Goal: Task Accomplishment & Management: Manage account settings

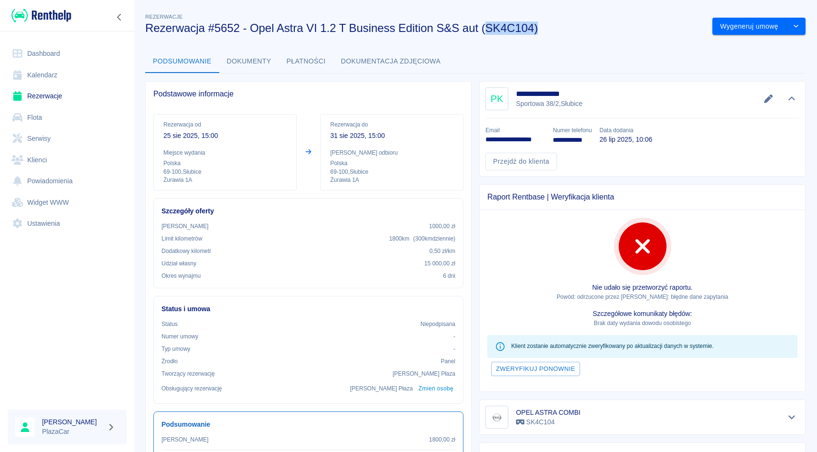
scroll to position [30, 0]
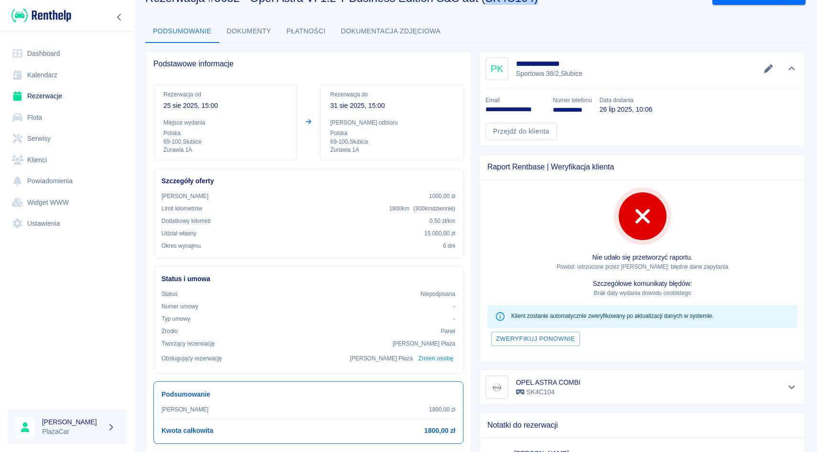
click at [64, 98] on link "Rezerwacje" at bounding box center [67, 95] width 119 height 21
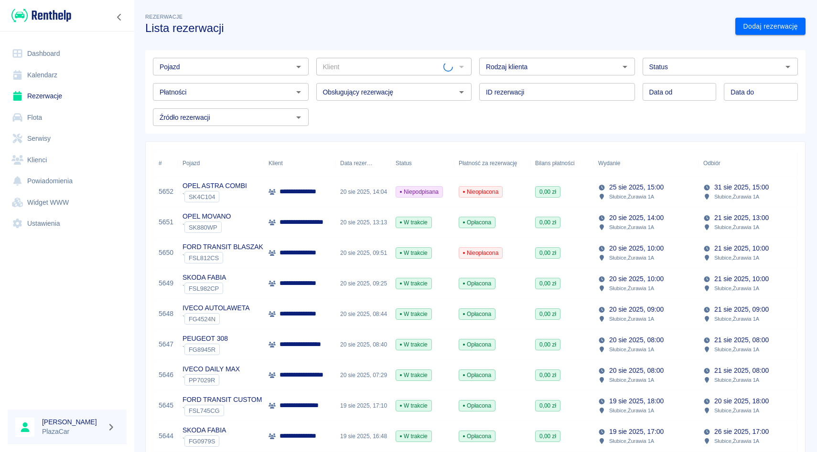
click at [250, 77] on div "Płatności Płatności" at bounding box center [226, 87] width 163 height 25
click at [250, 68] on input "Pojazd" at bounding box center [223, 67] width 134 height 12
type input "m"
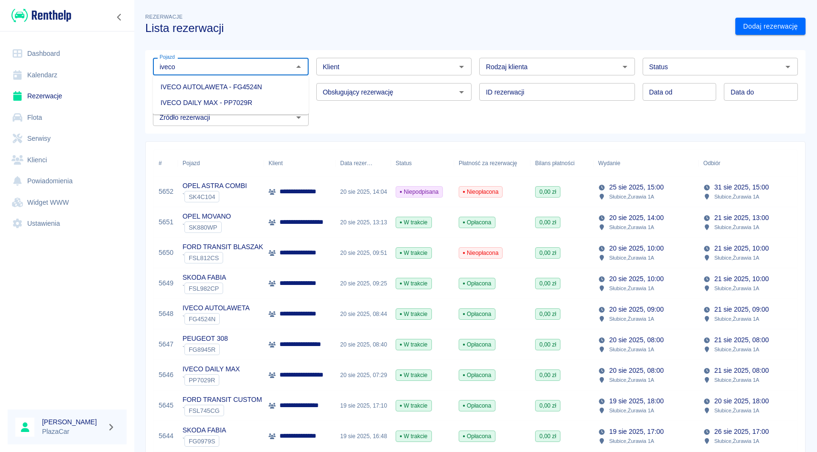
click at [230, 101] on li "IVECO DAILY MAX - PP7029R" at bounding box center [231, 103] width 156 height 16
type input "IVECO DAILY MAX - PP7029R"
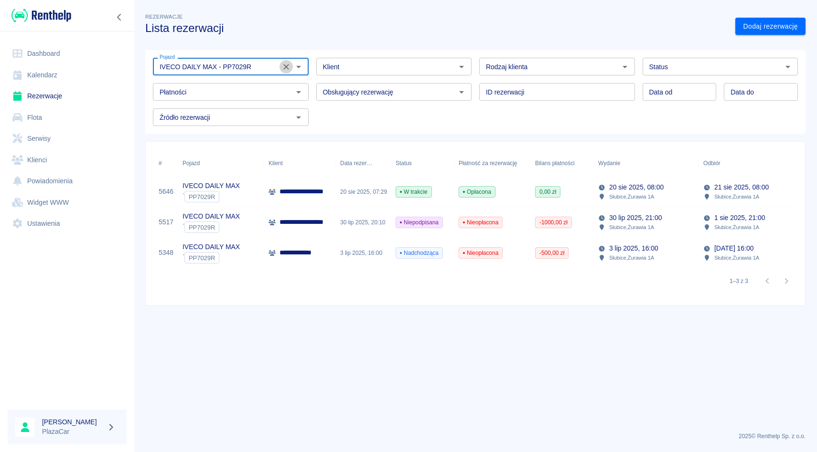
click at [286, 69] on icon "Wyczyść" at bounding box center [286, 67] width 10 height 10
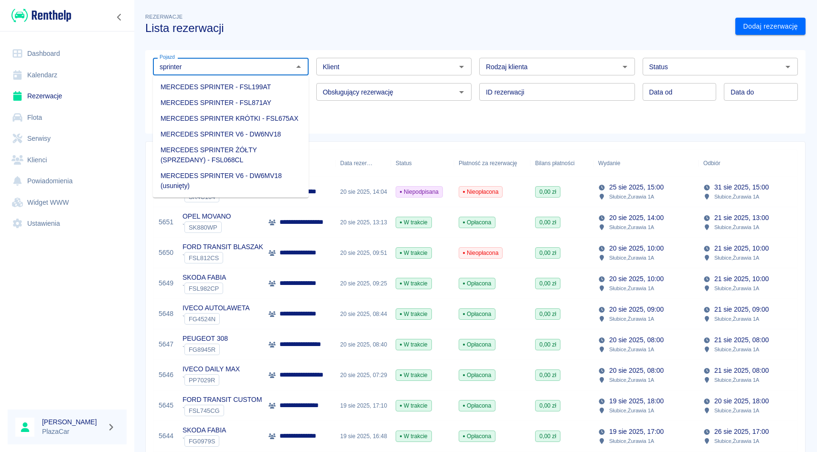
click at [262, 137] on li "MERCEDES SPRINTER V6 - DW6NV18" at bounding box center [231, 135] width 156 height 16
type input "MERCEDES SPRINTER V6 - DW6NV18"
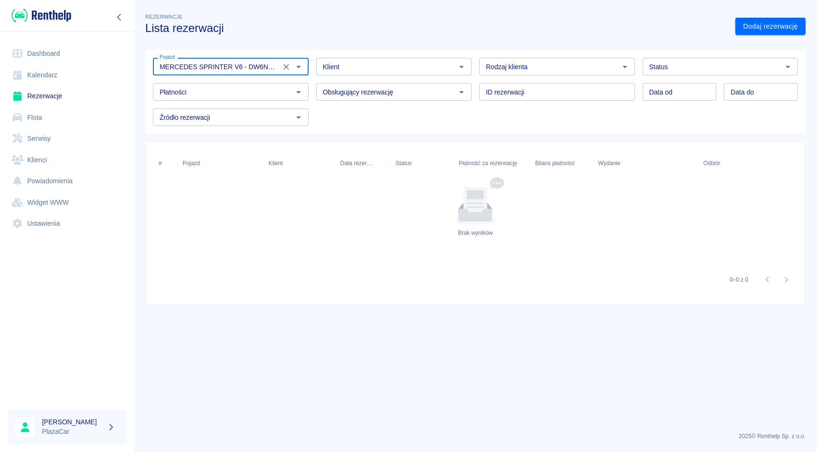
click at [282, 69] on icon "Wyczyść" at bounding box center [286, 67] width 10 height 10
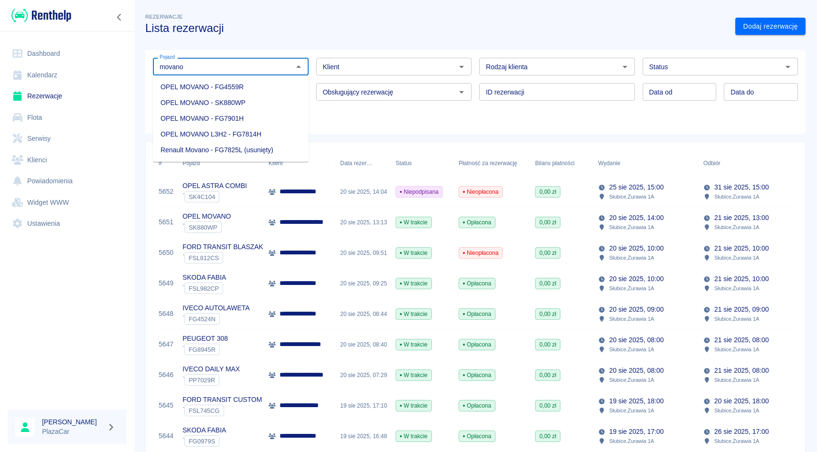
click at [239, 104] on li "OPEL MOVANO - SK880WP" at bounding box center [231, 103] width 156 height 16
type input "OPEL MOVANO - SK880WP"
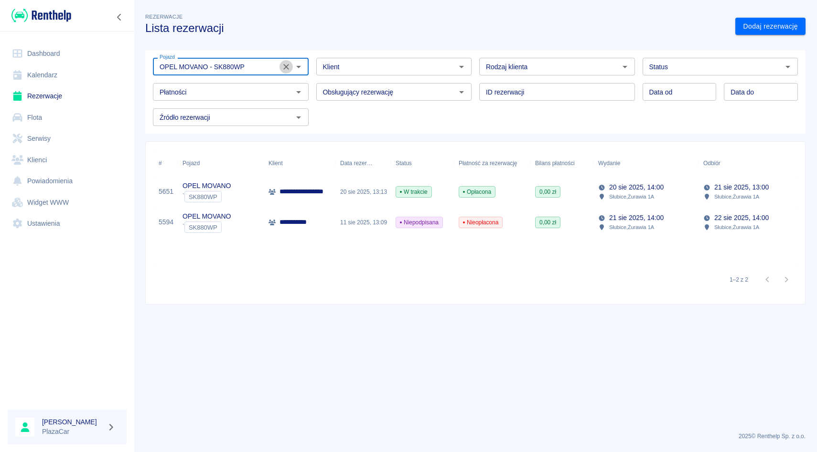
click at [286, 61] on button "Wyczyść" at bounding box center [285, 66] width 13 height 13
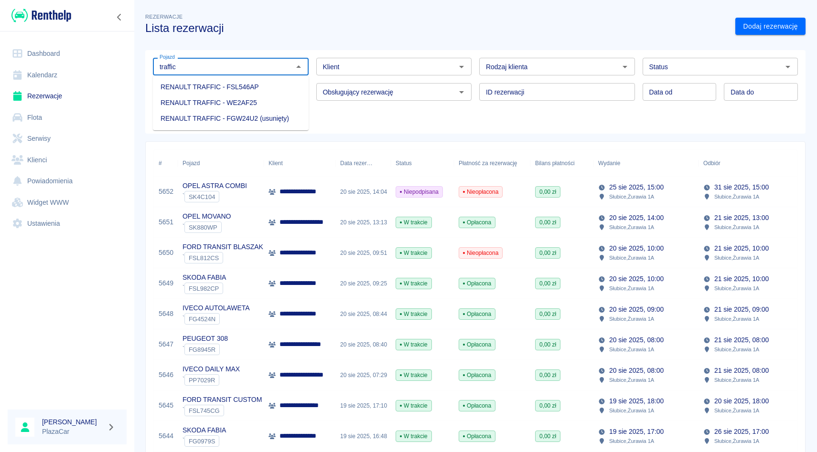
type input "traffic"
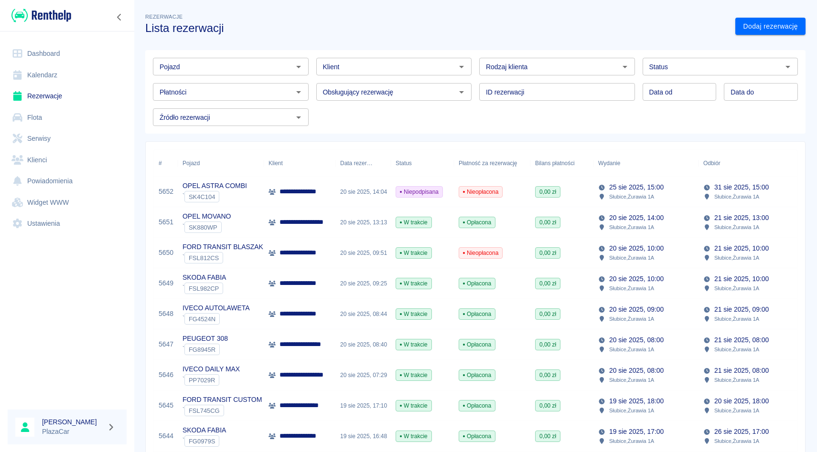
click at [407, 124] on div "Pojazd Pojazd Klient Klient Rodzaj klienta Rodzaj klienta Status Status Płatnoś…" at bounding box center [471, 88] width 652 height 76
click at [262, 79] on div "Płatności Płatności" at bounding box center [226, 87] width 163 height 25
click at [262, 72] on input "Pojazd" at bounding box center [223, 67] width 134 height 12
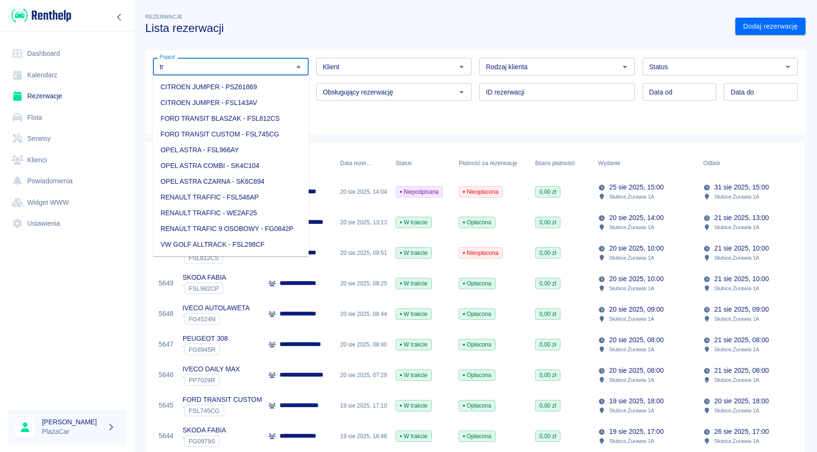
type input "t"
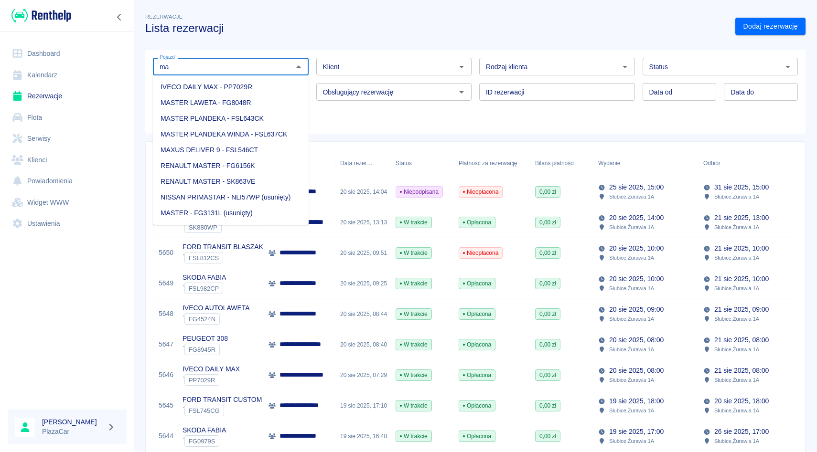
type input "m"
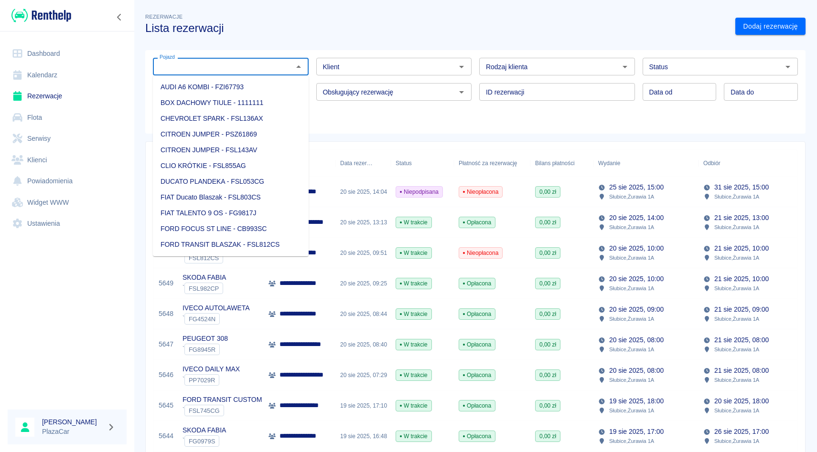
click at [331, 74] on div "Klient" at bounding box center [394, 67] width 156 height 18
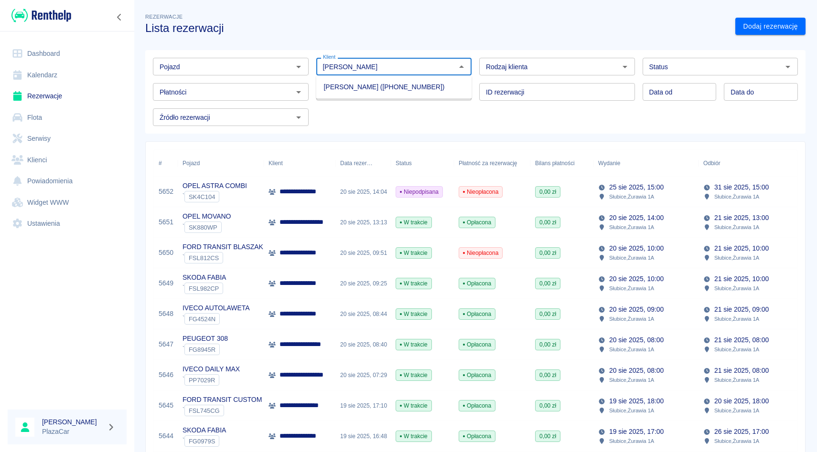
click at [332, 83] on li "[PERSON_NAME] ([PHONE_NUMBER])" at bounding box center [394, 87] width 156 height 16
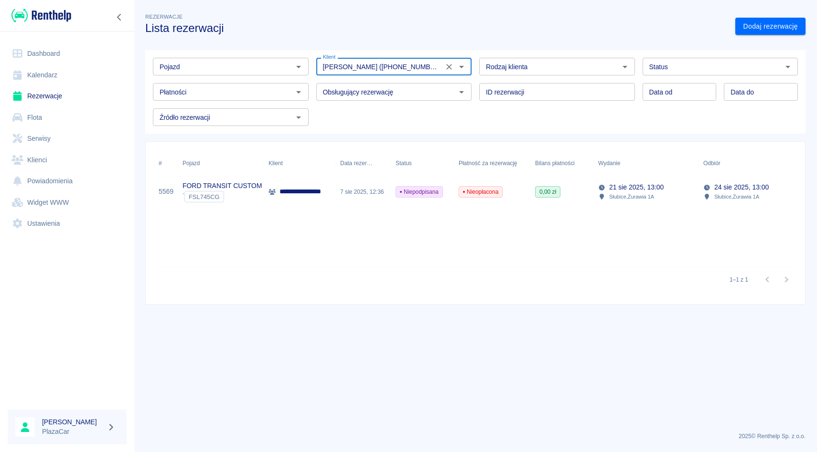
type input "[PERSON_NAME] ([PHONE_NUMBER])"
click at [278, 202] on div "**********" at bounding box center [300, 192] width 72 height 31
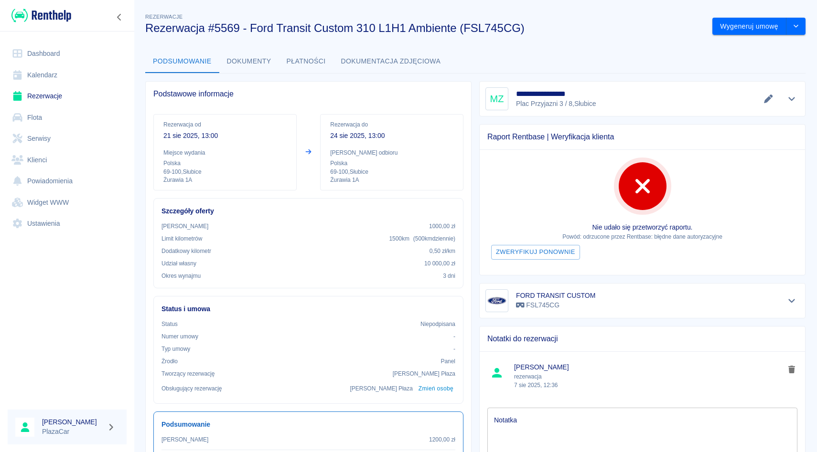
click at [791, 105] on body "Używamy plików Cookies, by zapewnić Ci najlepsze możliwe doświadczenie. Aby dow…" at bounding box center [408, 226] width 817 height 452
click at [791, 106] on body "Używamy plików Cookies, by zapewnić Ci najlepsze możliwe doświadczenie. Aby dow…" at bounding box center [408, 226] width 817 height 452
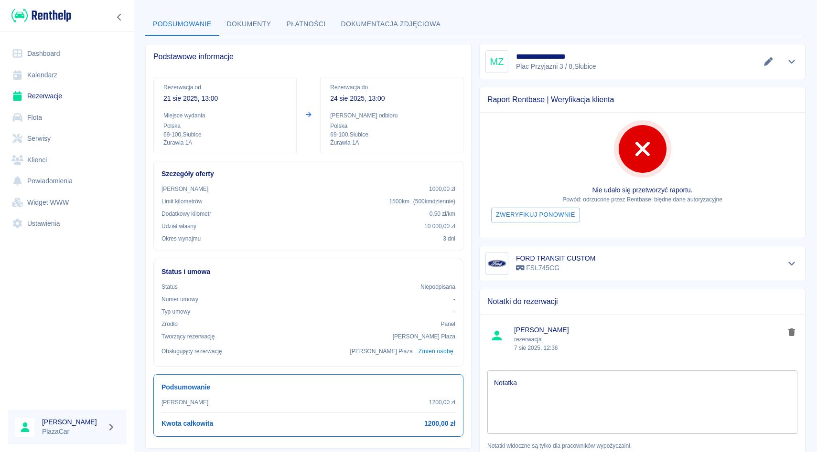
scroll to position [39, 0]
drag, startPoint x: 514, startPoint y: 329, endPoint x: 561, endPoint y: 330, distance: 47.3
click at [561, 330] on span "[PERSON_NAME]" at bounding box center [649, 329] width 270 height 10
drag, startPoint x: 511, startPoint y: 329, endPoint x: 553, endPoint y: 332, distance: 41.2
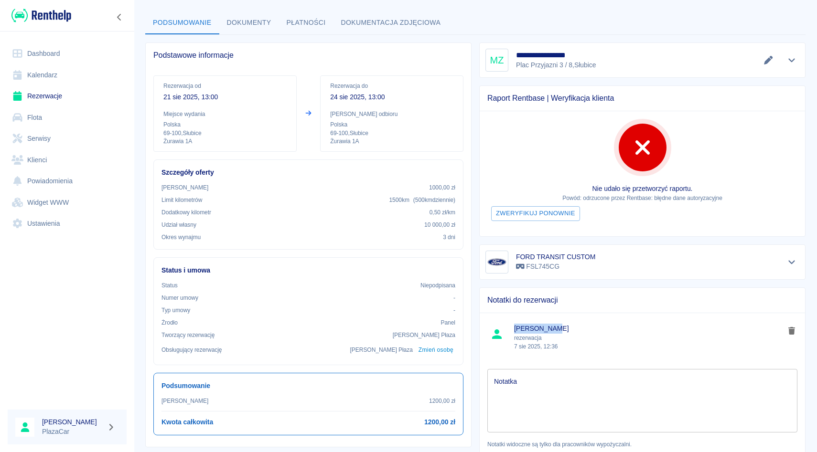
click at [553, 332] on li "Rafał Płaza rezerwacja 7 sie 2025, 12:36" at bounding box center [641, 337] width 325 height 41
click at [553, 327] on span "[PERSON_NAME]" at bounding box center [649, 329] width 270 height 10
click at [530, 325] on span "[PERSON_NAME]" at bounding box center [649, 329] width 270 height 10
drag, startPoint x: 513, startPoint y: 328, endPoint x: 568, endPoint y: 329, distance: 54.9
click at [568, 329] on li "Rafał Płaza rezerwacja 7 sie 2025, 12:36" at bounding box center [641, 337] width 325 height 41
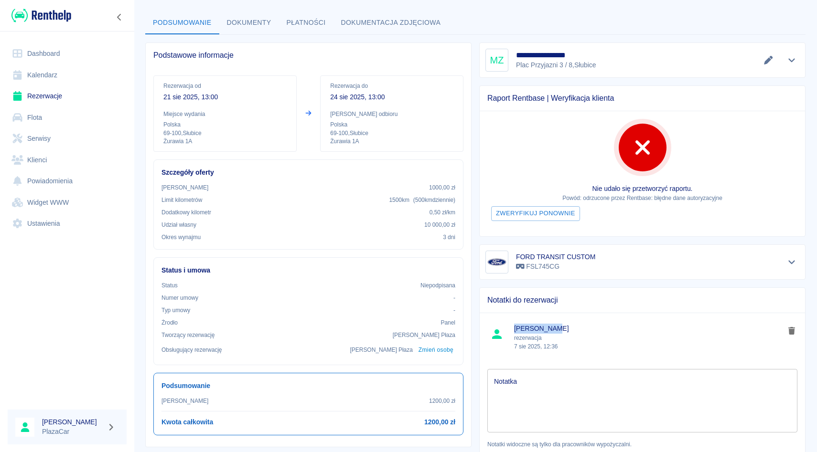
click at [568, 329] on span "[PERSON_NAME]" at bounding box center [649, 329] width 270 height 10
drag, startPoint x: 510, startPoint y: 329, endPoint x: 550, endPoint y: 333, distance: 40.8
click at [550, 333] on li "Rafał Płaza rezerwacja 7 sie 2025, 12:36" at bounding box center [641, 337] width 325 height 41
click at [550, 333] on span "[PERSON_NAME]" at bounding box center [649, 329] width 270 height 10
drag, startPoint x: 514, startPoint y: 327, endPoint x: 545, endPoint y: 334, distance: 31.5
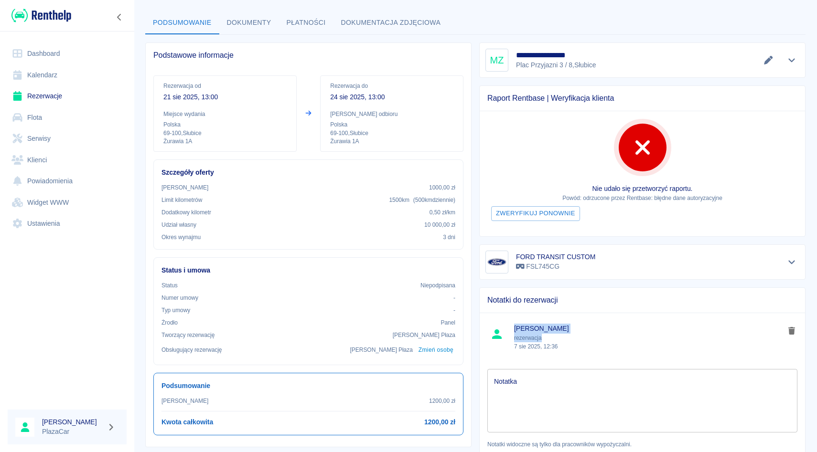
click at [545, 334] on div "Rafał Płaza rezerwacja 7 sie 2025, 12:36" at bounding box center [649, 337] width 270 height 27
click at [556, 311] on div "Notatki do rezerwacji" at bounding box center [641, 300] width 325 height 25
drag, startPoint x: 513, startPoint y: 328, endPoint x: 556, endPoint y: 329, distance: 43.0
click at [556, 329] on li "Rafał Płaza rezerwacja 7 sie 2025, 12:36" at bounding box center [641, 337] width 325 height 41
click at [556, 329] on span "[PERSON_NAME]" at bounding box center [649, 329] width 270 height 10
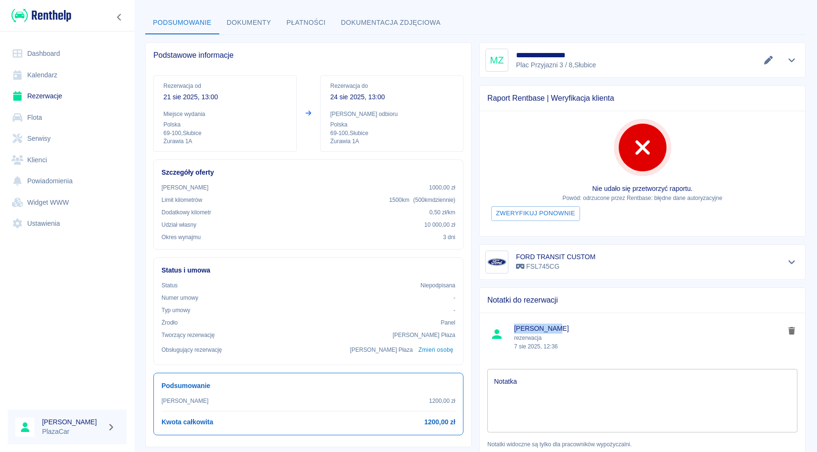
drag, startPoint x: 512, startPoint y: 332, endPoint x: 574, endPoint y: 332, distance: 61.1
click at [574, 332] on li "Rafał Płaza rezerwacja 7 sie 2025, 12:36" at bounding box center [641, 337] width 325 height 41
click at [570, 329] on span "[PERSON_NAME]" at bounding box center [649, 329] width 270 height 10
drag, startPoint x: 516, startPoint y: 327, endPoint x: 549, endPoint y: 331, distance: 33.2
click at [549, 331] on span "[PERSON_NAME]" at bounding box center [649, 329] width 270 height 10
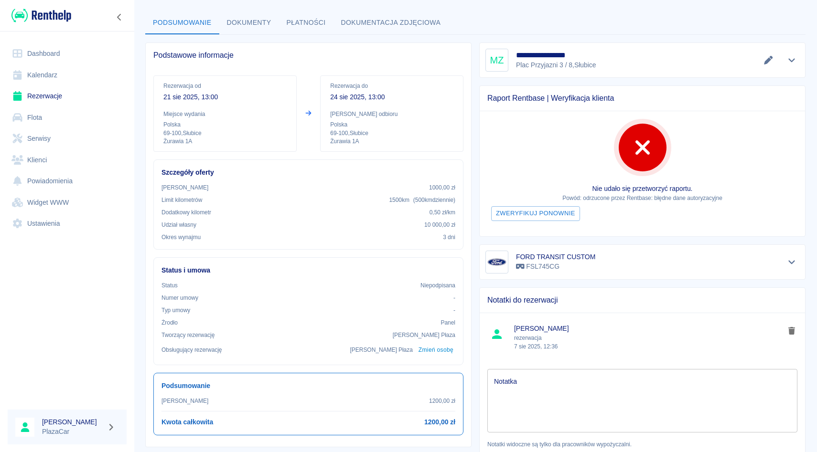
click at [549, 331] on span "[PERSON_NAME]" at bounding box center [649, 329] width 270 height 10
drag, startPoint x: 512, startPoint y: 328, endPoint x: 555, endPoint y: 332, distance: 43.2
click at [555, 332] on li "Rafał Płaza rezerwacja 7 sie 2025, 12:36" at bounding box center [641, 337] width 325 height 41
click at [555, 332] on span "[PERSON_NAME]" at bounding box center [649, 329] width 270 height 10
drag, startPoint x: 512, startPoint y: 328, endPoint x: 553, endPoint y: 328, distance: 40.1
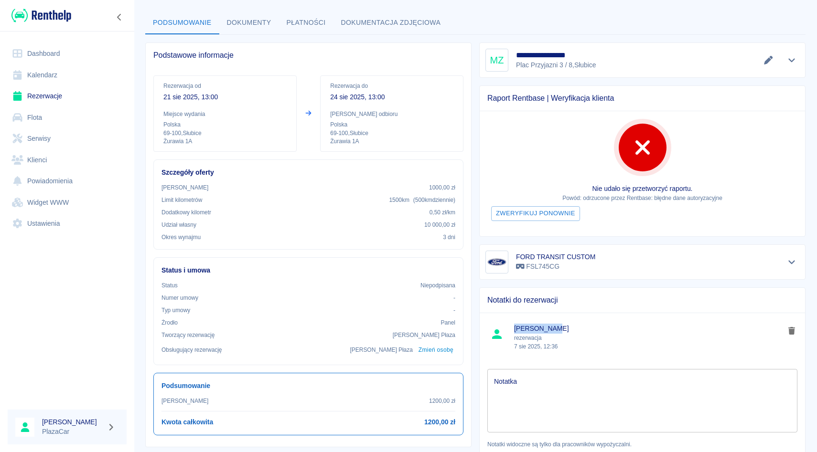
click at [553, 328] on li "Rafał Płaza rezerwacja 7 sie 2025, 12:36" at bounding box center [641, 337] width 325 height 41
click at [553, 328] on span "[PERSON_NAME]" at bounding box center [649, 329] width 270 height 10
drag, startPoint x: 516, startPoint y: 330, endPoint x: 585, endPoint y: 343, distance: 70.0
click at [585, 343] on div "Rafał Płaza rezerwacja 7 sie 2025, 12:36" at bounding box center [649, 337] width 270 height 27
click at [585, 344] on p "7 sie 2025, 12:36" at bounding box center [649, 346] width 270 height 9
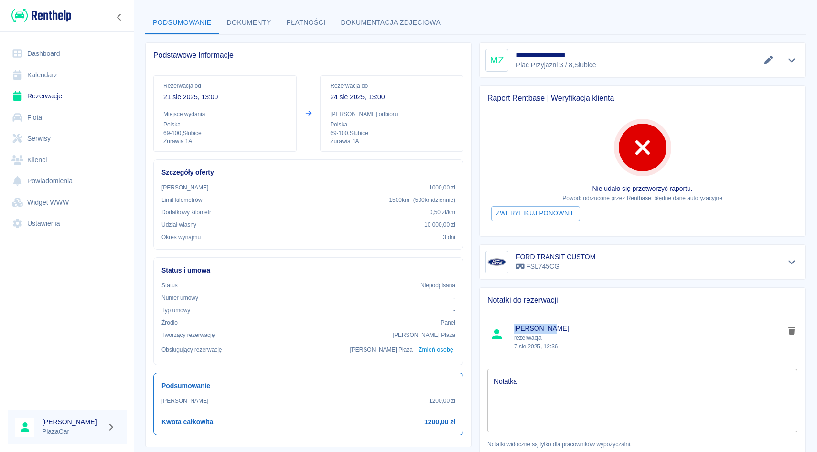
drag, startPoint x: 513, startPoint y: 328, endPoint x: 544, endPoint y: 330, distance: 31.6
click at [544, 330] on li "Rafał Płaza rezerwacja 7 sie 2025, 12:36" at bounding box center [641, 337] width 325 height 41
click at [567, 325] on span "[PERSON_NAME]" at bounding box center [649, 329] width 270 height 10
drag, startPoint x: 518, startPoint y: 330, endPoint x: 573, endPoint y: 332, distance: 55.4
click at [573, 332] on span "[PERSON_NAME]" at bounding box center [649, 329] width 270 height 10
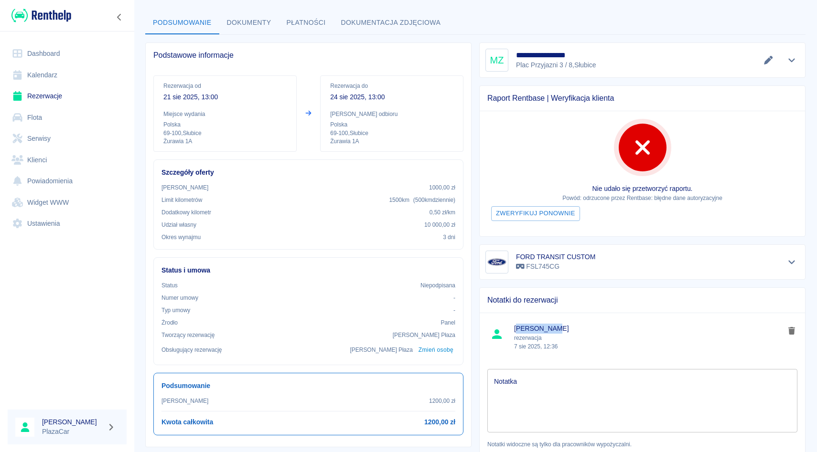
click at [573, 332] on span "[PERSON_NAME]" at bounding box center [649, 329] width 270 height 10
drag, startPoint x: 516, startPoint y: 330, endPoint x: 568, endPoint y: 338, distance: 52.6
click at [568, 337] on div "Rafał Płaza rezerwacja 7 sie 2025, 12:36" at bounding box center [649, 337] width 270 height 27
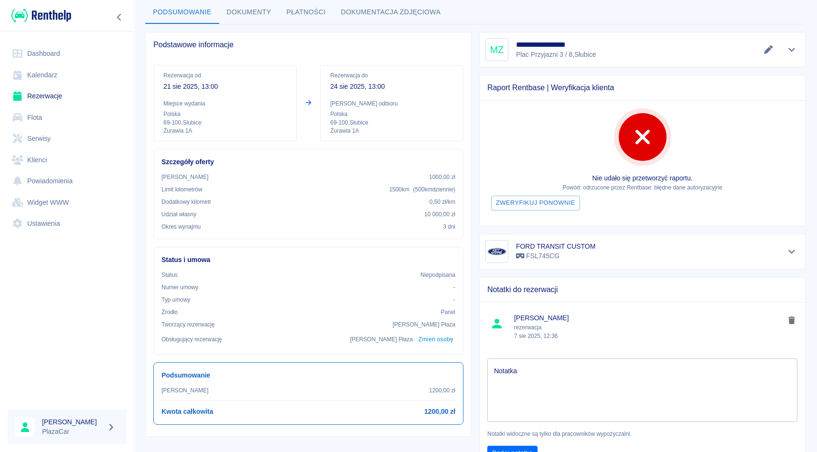
scroll to position [0, 0]
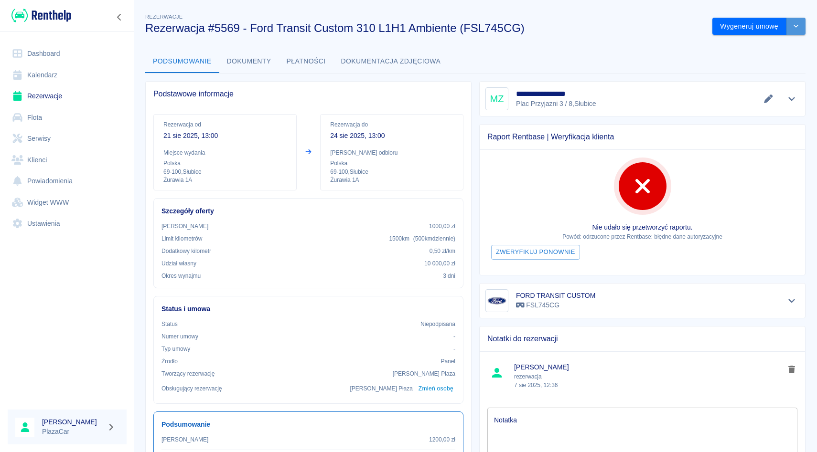
click at [797, 29] on button "drop-down" at bounding box center [795, 27] width 19 height 18
click at [753, 77] on li "Anuluj rezerwację" at bounding box center [758, 78] width 77 height 16
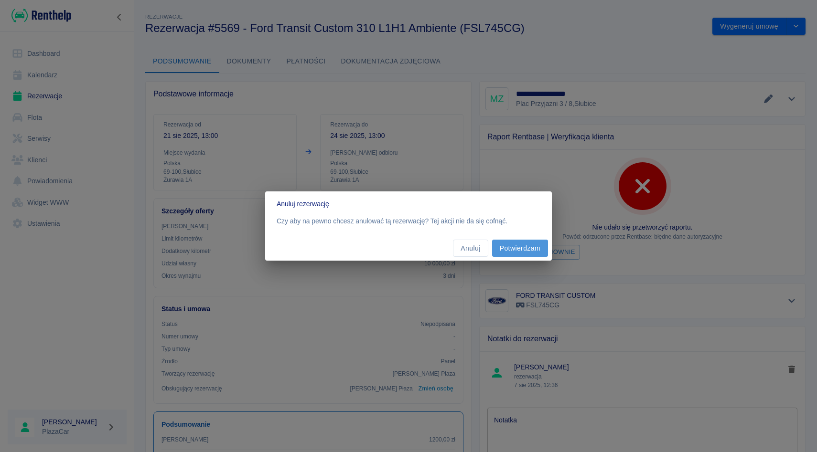
click at [525, 242] on button "Potwierdzam" at bounding box center [520, 249] width 56 height 18
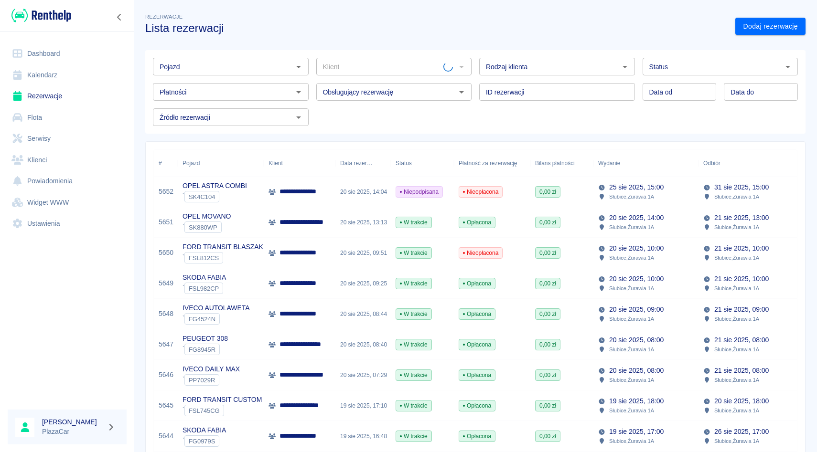
click at [223, 56] on div "Pojazd Pojazd" at bounding box center [226, 62] width 163 height 25
click at [219, 81] on div "Płatności Płatności" at bounding box center [226, 87] width 163 height 25
click at [230, 55] on div "Pojazd Pojazd" at bounding box center [226, 62] width 163 height 25
click at [230, 63] on input "Pojazd" at bounding box center [223, 67] width 134 height 12
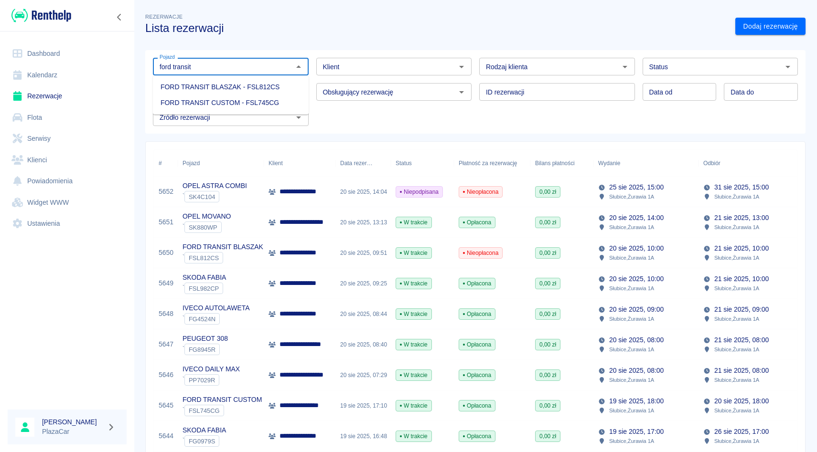
click at [217, 100] on li "FORD TRANSIT CUSTOM - FSL745CG" at bounding box center [231, 103] width 156 height 16
type input "FORD TRANSIT CUSTOM - FSL745CG"
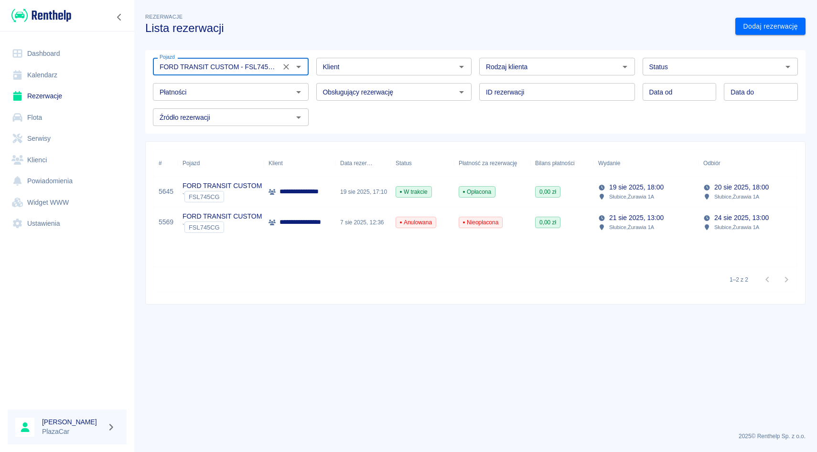
click at [286, 65] on icon "Wyczyść" at bounding box center [286, 67] width 10 height 10
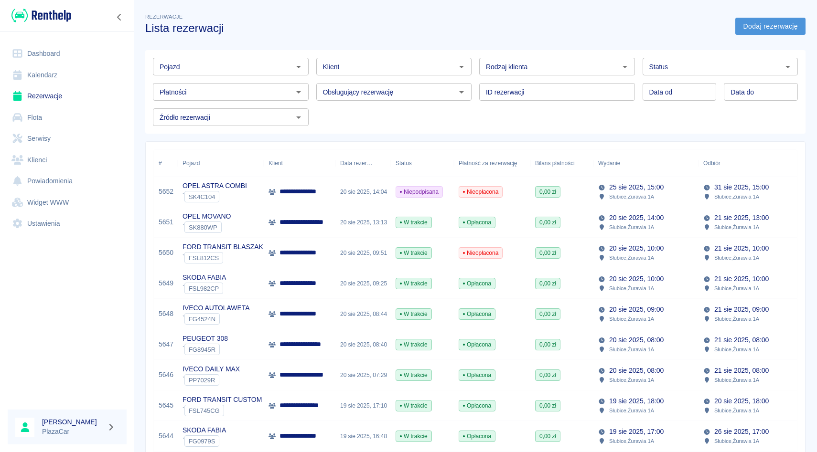
click at [745, 32] on link "Dodaj rezerwację" at bounding box center [770, 27] width 70 height 18
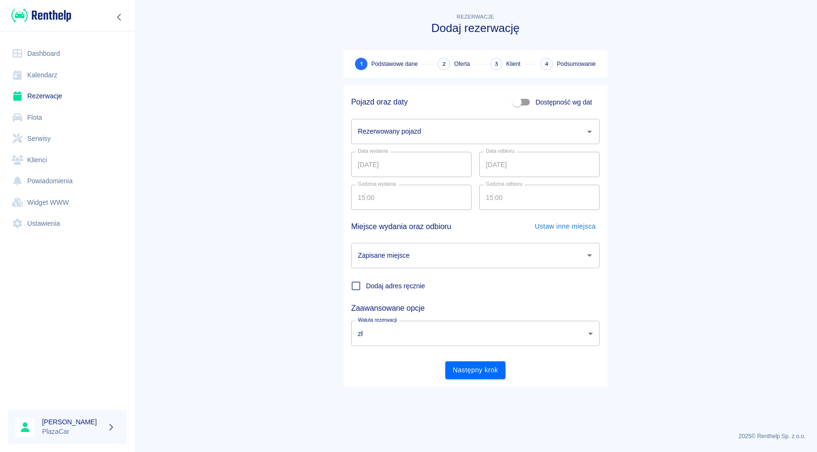
click at [46, 88] on link "Rezerwacje" at bounding box center [67, 95] width 119 height 21
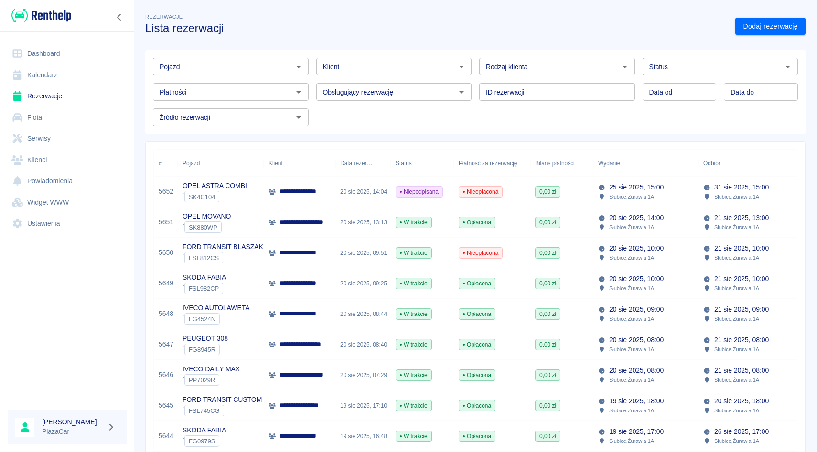
click at [253, 68] on input "Pojazd" at bounding box center [223, 67] width 134 height 12
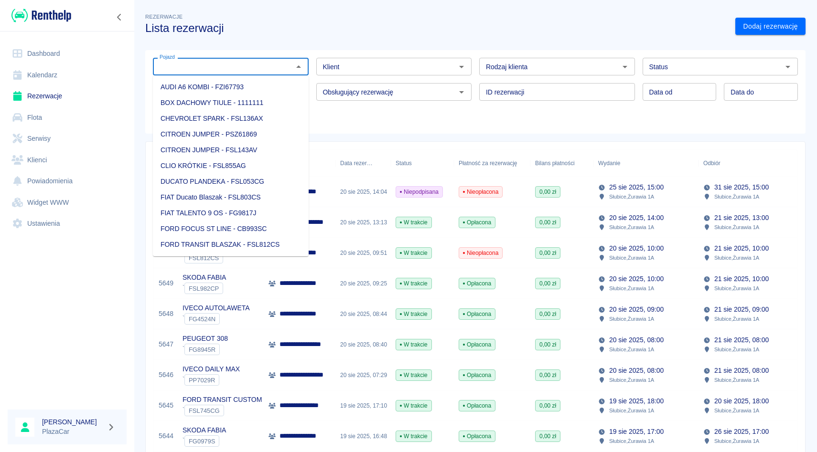
click at [329, 66] on div "Klient Klient" at bounding box center [394, 67] width 156 height 18
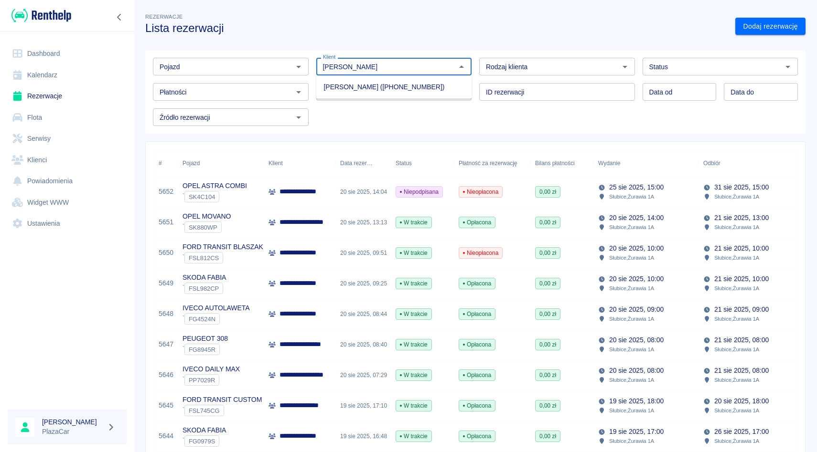
click at [334, 87] on li "[PERSON_NAME] ([PHONE_NUMBER])" at bounding box center [394, 87] width 156 height 16
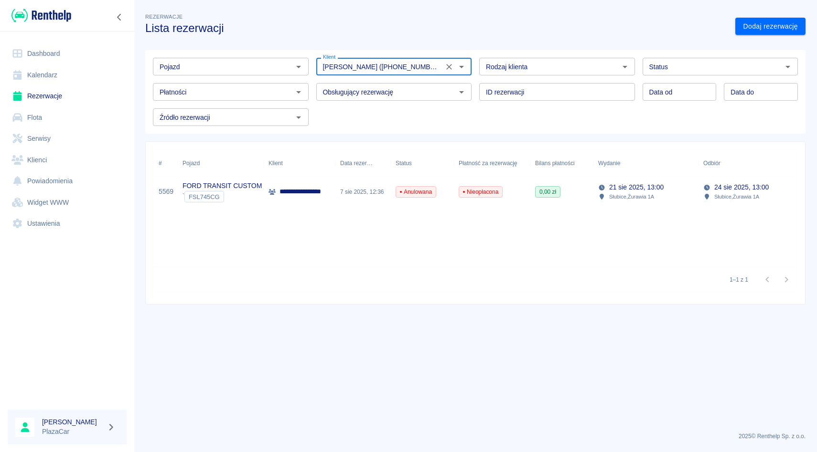
type input "[PERSON_NAME] ([PHONE_NUMBER])"
click at [402, 196] on div "Anulowana" at bounding box center [415, 191] width 41 height 11
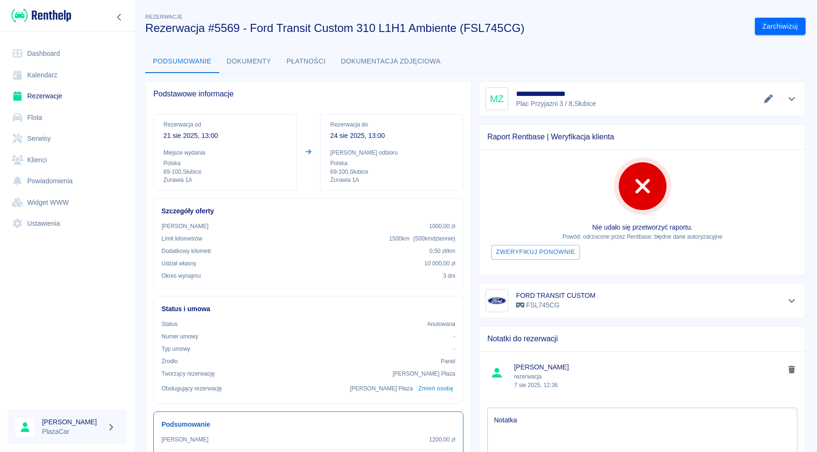
click at [793, 35] on div "**********" at bounding box center [475, 301] width 683 height 595
click at [793, 32] on button "Zarchiwizuj" at bounding box center [780, 27] width 51 height 18
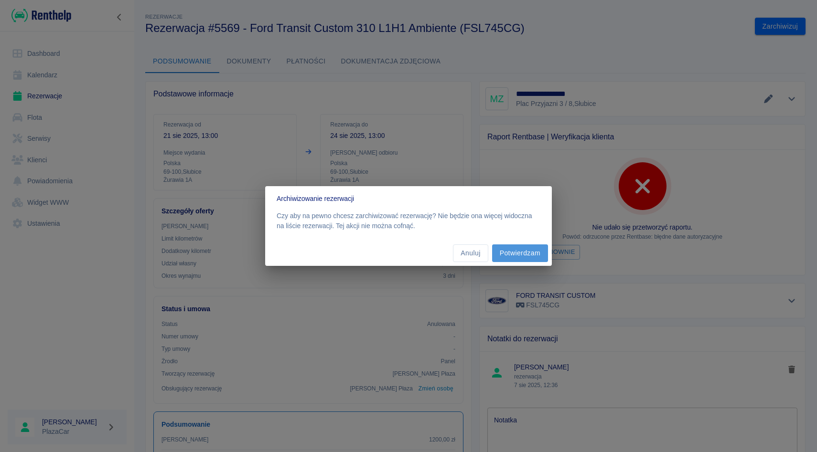
click at [503, 249] on button "Potwierdzam" at bounding box center [520, 254] width 56 height 18
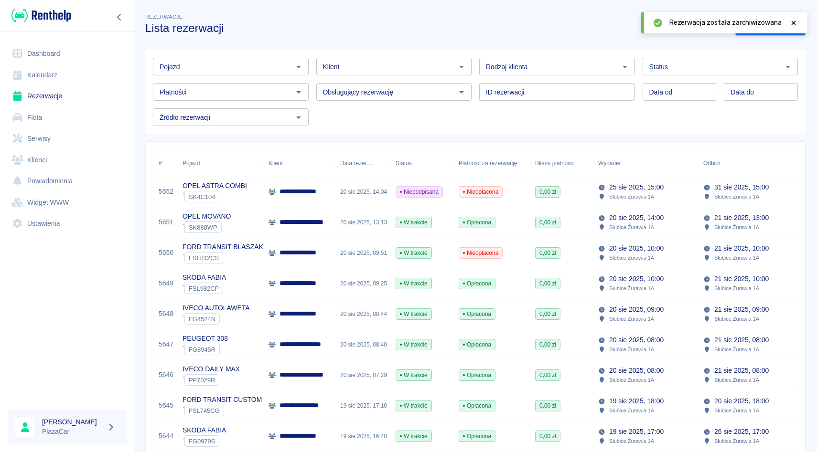
click at [64, 97] on link "Rezerwacje" at bounding box center [67, 95] width 119 height 21
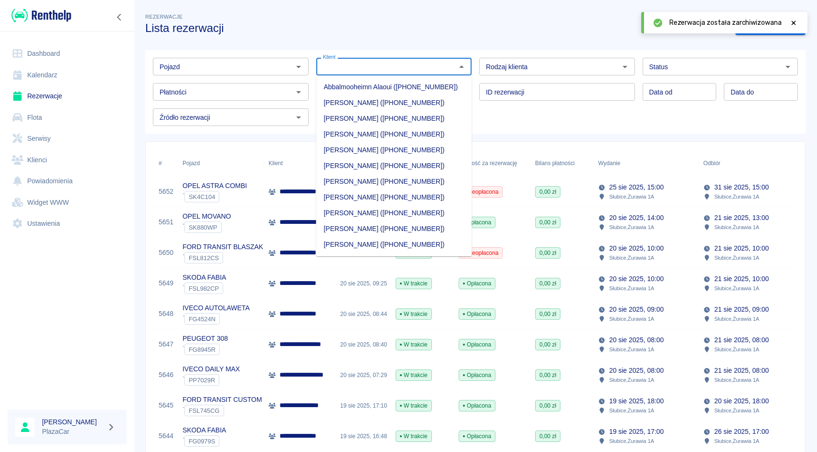
click at [399, 66] on input "Klient" at bounding box center [386, 67] width 134 height 12
click at [791, 22] on icon at bounding box center [793, 23] width 9 height 7
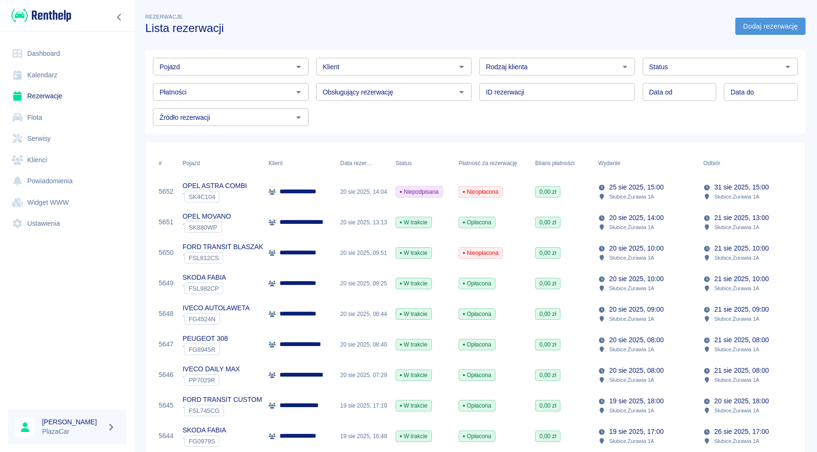
click at [769, 30] on link "Dodaj rezerwację" at bounding box center [770, 27] width 70 height 18
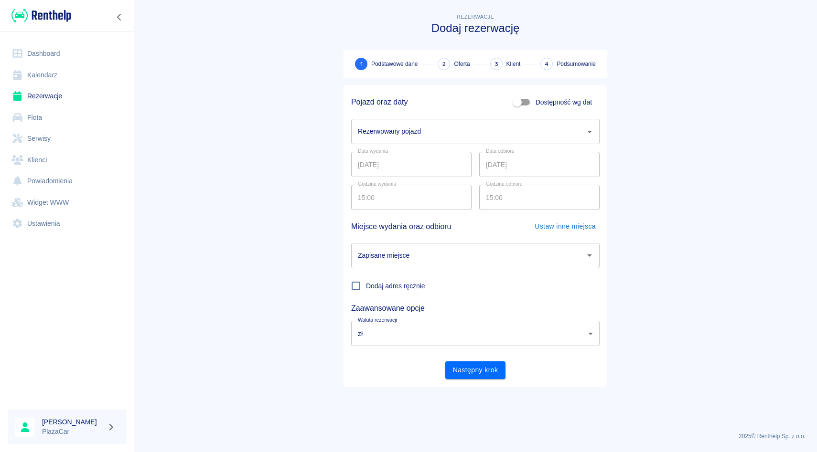
click at [408, 142] on div "Rezerwowany pojazd" at bounding box center [475, 131] width 248 height 25
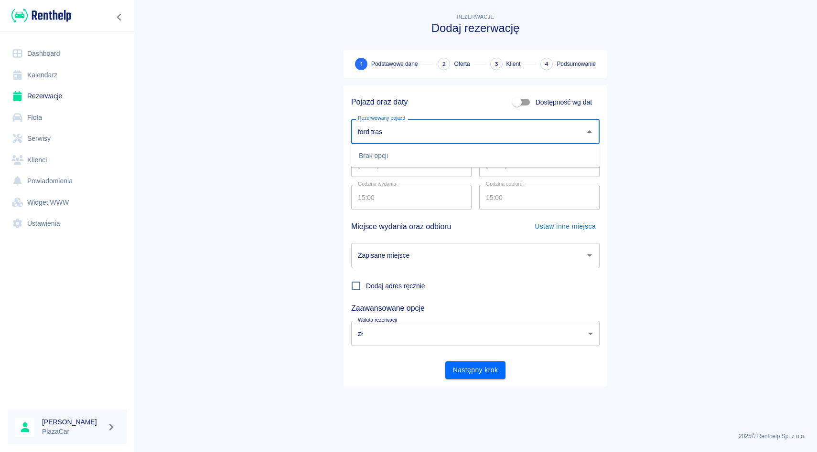
click button "Następny krok" at bounding box center [475, 371] width 61 height 18
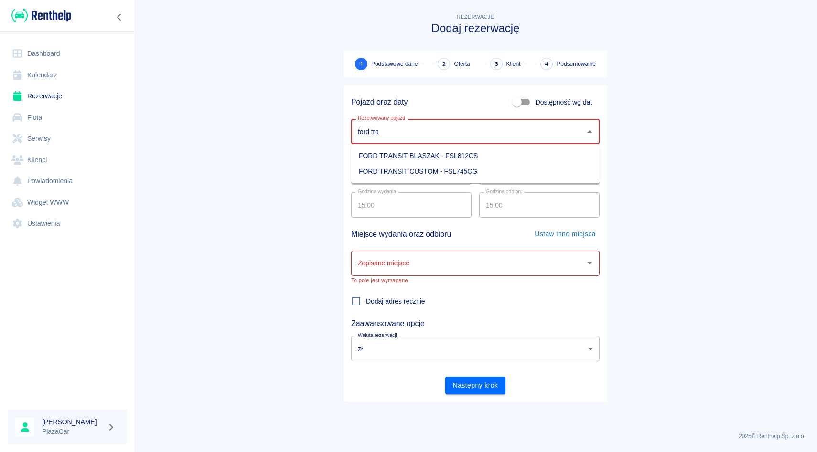
click at [399, 171] on li "FORD TRANSIT CUSTOM - FSL745CG" at bounding box center [475, 172] width 248 height 16
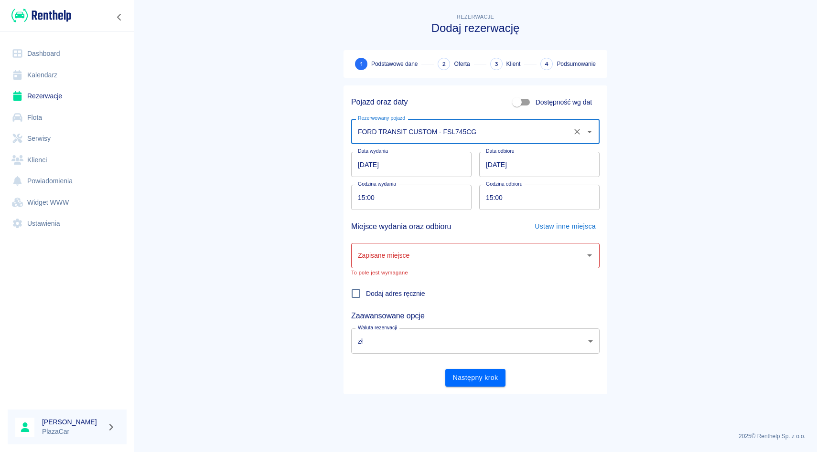
type input "FORD TRANSIT CUSTOM - FSL745CG"
click at [475, 171] on div "Data wydania 20.08.2025 Data wydania Data odbioru 21.08.2025 Data odbioru" at bounding box center [475, 164] width 248 height 25
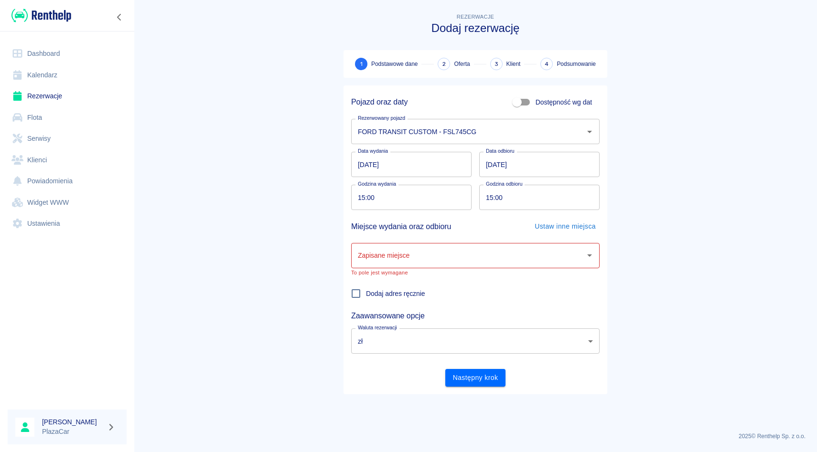
click at [473, 162] on div "Data wydania 20.08.2025 Data wydania Data odbioru 21.08.2025 Data odbioru" at bounding box center [475, 164] width 248 height 25
click at [364, 161] on input "[DATE]" at bounding box center [411, 164] width 120 height 25
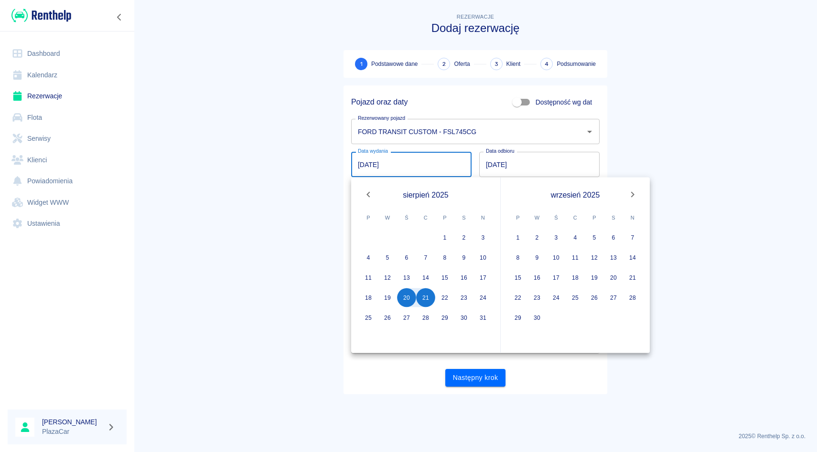
click at [475, 165] on div "Data wydania 20.08.2025 Data wydania Data odbioru 21.08.2025 Data odbioru" at bounding box center [475, 164] width 248 height 25
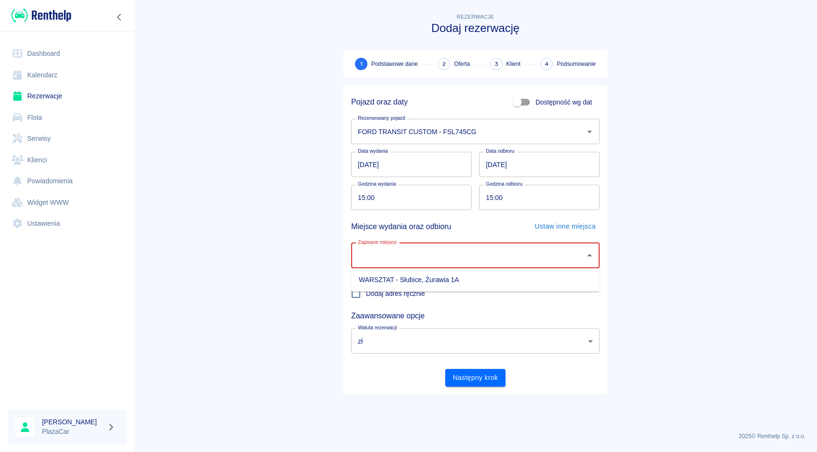
click at [384, 248] on input "Zapisane miejsce" at bounding box center [467, 255] width 225 height 17
click at [384, 276] on li "WARSZTAT - Słubice, Żurawia 1A" at bounding box center [475, 280] width 248 height 16
type input "WARSZTAT - Słubice, Żurawia 1A"
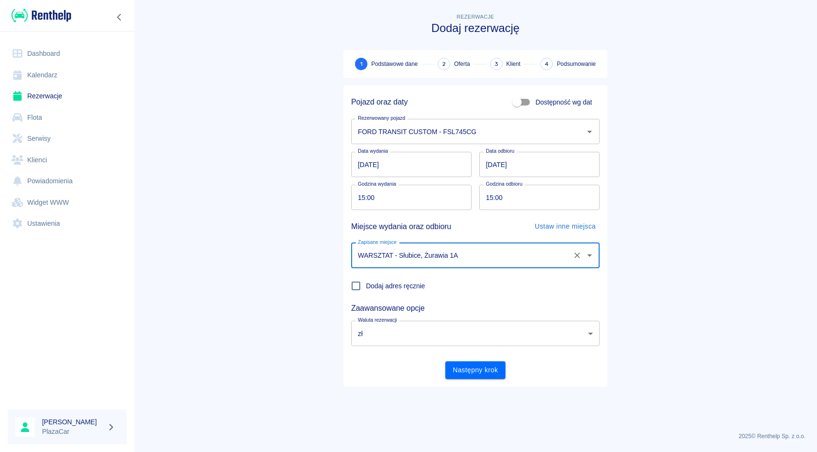
click at [489, 162] on input "[DATE]" at bounding box center [539, 164] width 120 height 25
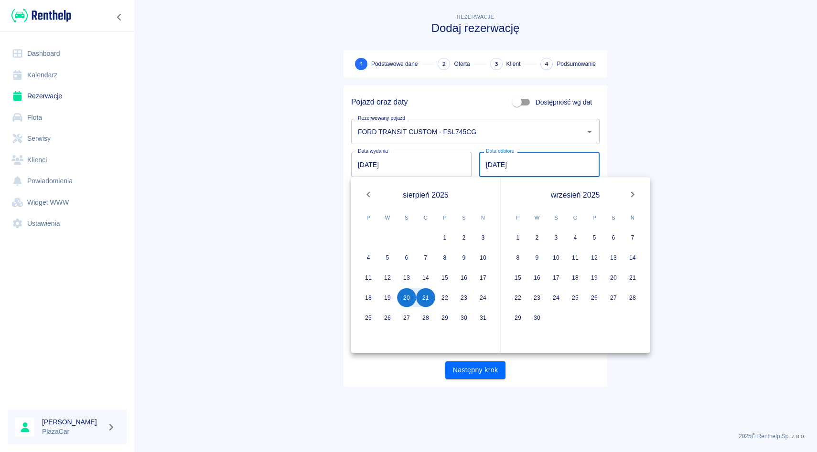
click at [645, 158] on main "Rezerwacje Dodaj rezerwację 1 Podstawowe dane 2 Oferta 3 Klient 4 Podsumowanie …" at bounding box center [475, 217] width 683 height 413
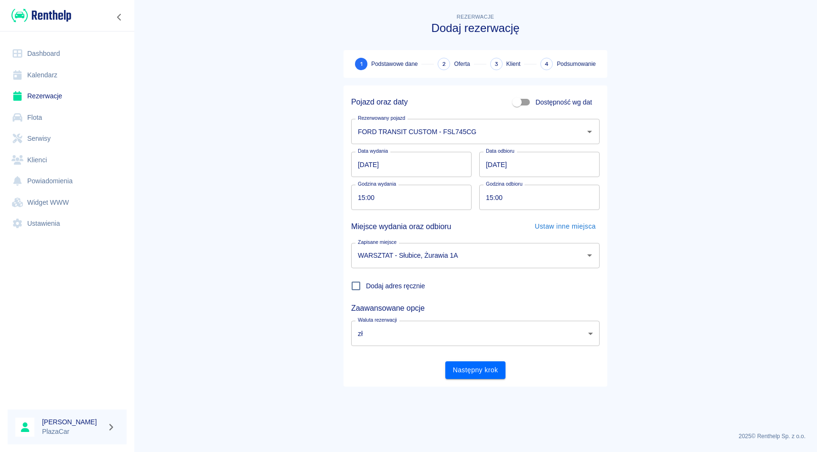
click at [483, 166] on input "[DATE]" at bounding box center [539, 164] width 120 height 25
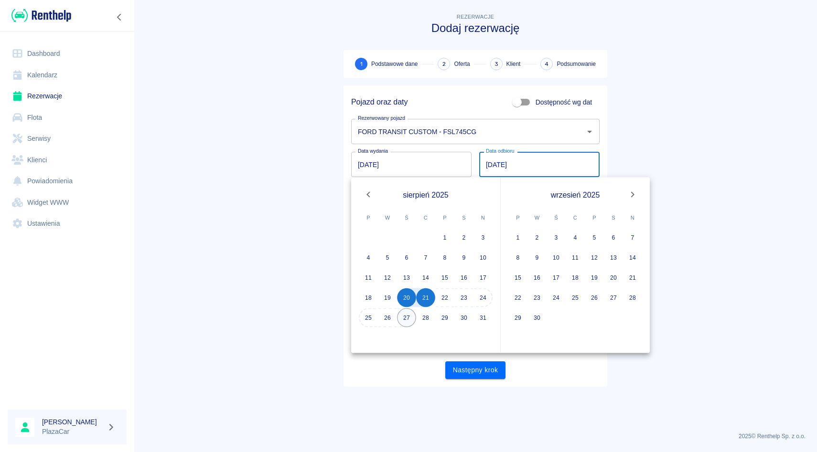
click at [412, 320] on button "27" at bounding box center [406, 317] width 19 height 19
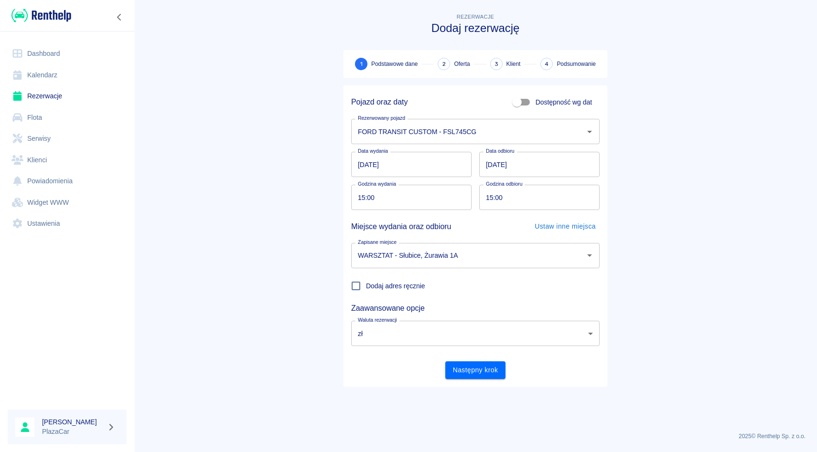
click at [491, 167] on input "27.08.2025" at bounding box center [539, 164] width 120 height 25
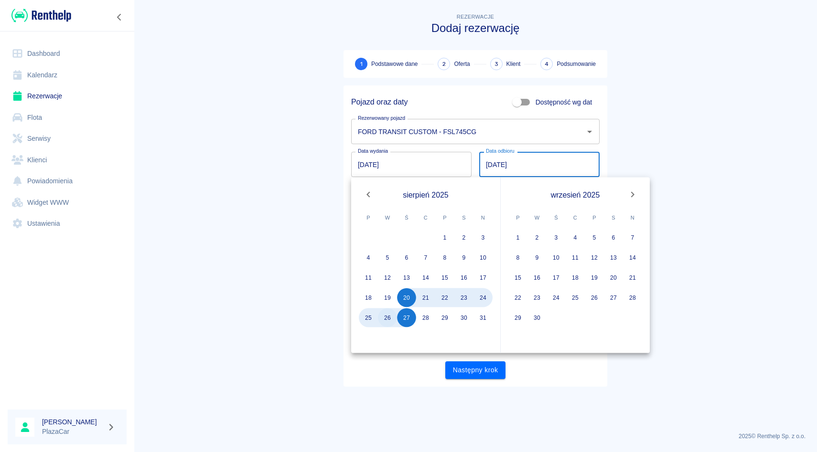
click at [389, 320] on button "26" at bounding box center [387, 317] width 19 height 19
type input "[DATE]"
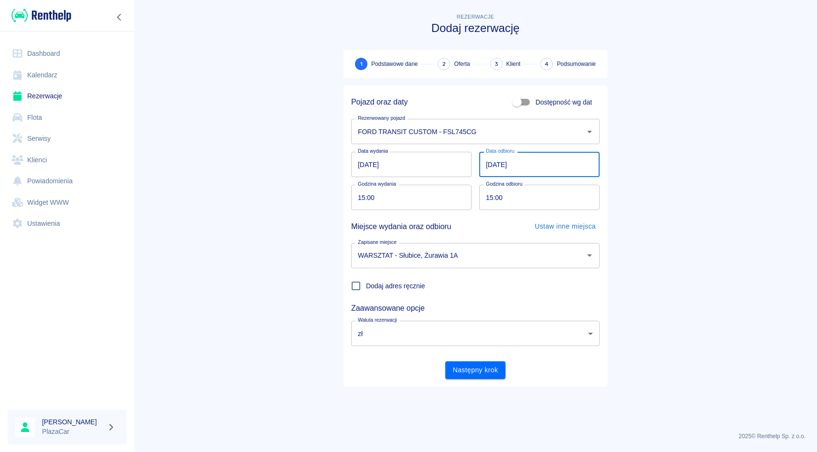
click at [491, 170] on input "[DATE]" at bounding box center [539, 164] width 120 height 25
click at [638, 119] on main "Rezerwacje Dodaj rezerwację 1 Podstawowe dane 2 Oferta 3 Klient 4 Podsumowanie …" at bounding box center [475, 217] width 683 height 413
click at [384, 266] on div "WARSZTAT - Słubice, Żurawia 1A Zapisane miejsce" at bounding box center [475, 255] width 248 height 25
click at [608, 173] on div "Rezerwacje Dodaj rezerwację 1 Podstawowe dane 2 Oferta 3 Klient 4 Podsumowanie …" at bounding box center [475, 195] width 287 height 383
click at [362, 202] on input "15:00" at bounding box center [408, 197] width 114 height 25
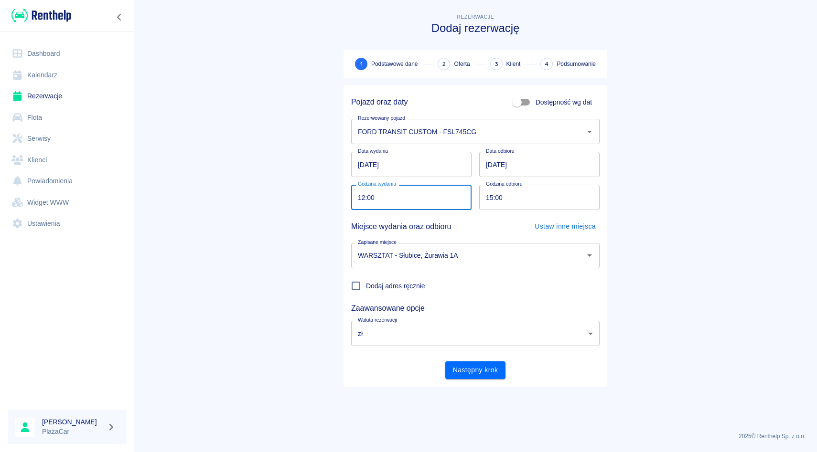
type input "12:00"
click at [361, 164] on input "[DATE]" at bounding box center [411, 164] width 120 height 25
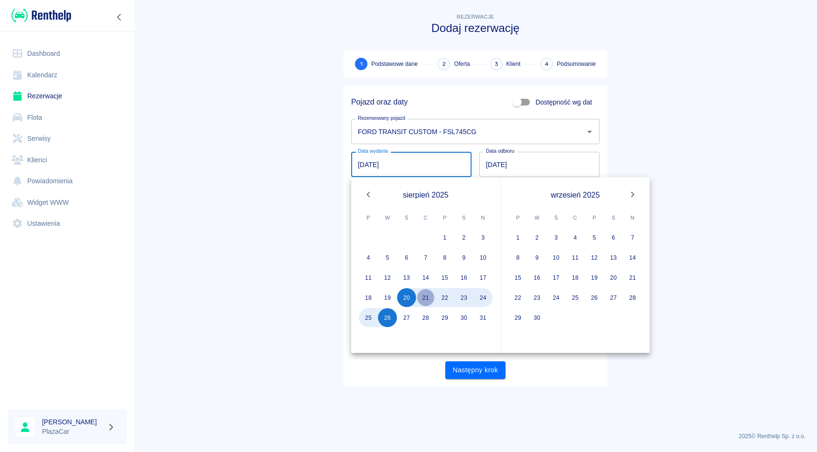
click at [421, 298] on button "21" at bounding box center [425, 297] width 19 height 19
type input "[DATE]"
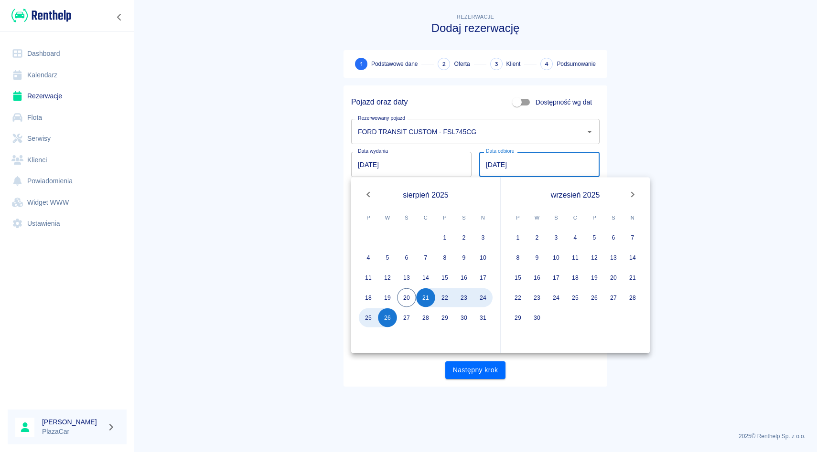
click at [637, 92] on main "Rezerwacje Dodaj rezerwację 1 Podstawowe dane 2 Oferta 3 Klient 4 Podsumowanie …" at bounding box center [475, 217] width 683 height 413
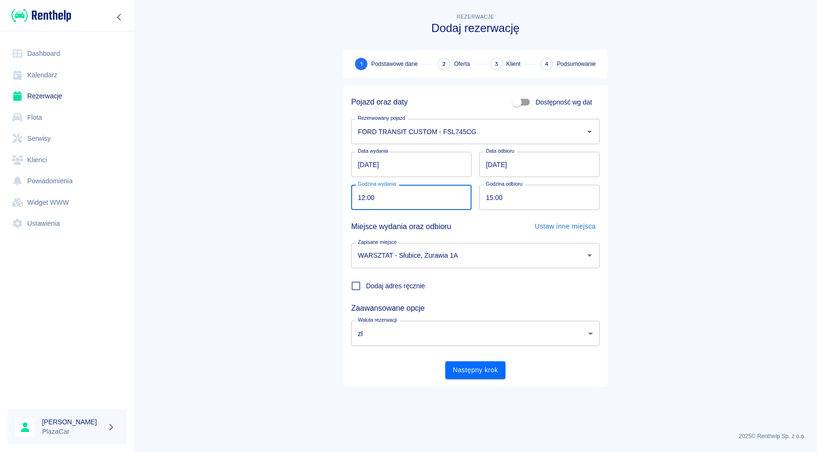
click at [365, 197] on input "12:00" at bounding box center [408, 197] width 114 height 25
click at [356, 197] on input "07:00" at bounding box center [408, 197] width 114 height 25
click at [365, 196] on input "15:mm" at bounding box center [408, 197] width 114 height 25
type input "12:mm"
click at [486, 198] on input "15:00" at bounding box center [536, 197] width 114 height 25
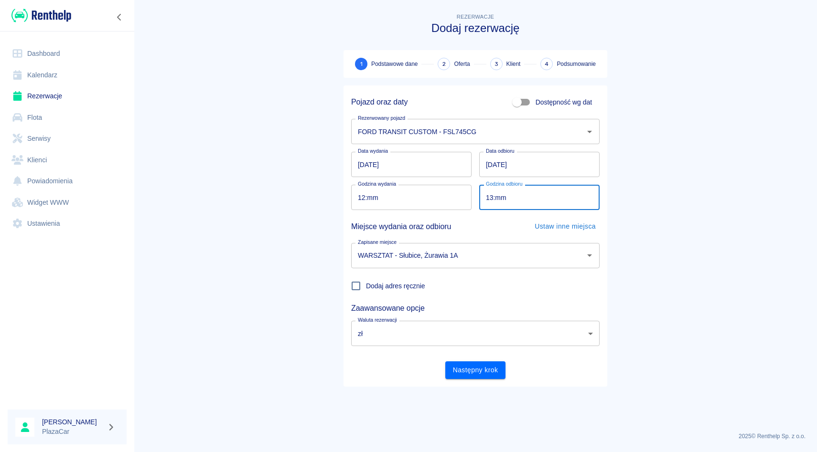
click at [499, 200] on input "13:mm" at bounding box center [536, 197] width 114 height 25
click at [496, 200] on input "13:mm" at bounding box center [536, 197] width 114 height 25
click at [493, 199] on input "13:mm" at bounding box center [536, 197] width 114 height 25
type input "12:00"
click at [375, 192] on input "12:mm" at bounding box center [408, 197] width 114 height 25
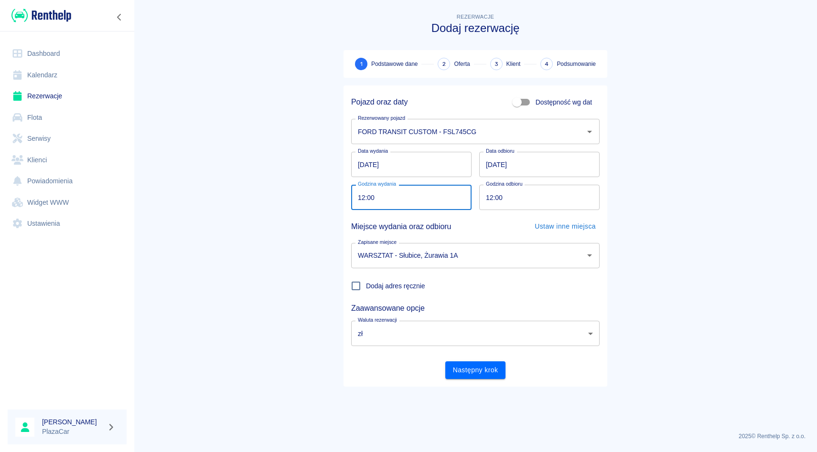
type input "12:00"
click at [480, 213] on div "Miejsce wydania oraz odbioru Ustaw inne miejsca" at bounding box center [471, 222] width 256 height 25
click at [460, 383] on div "Pojazd oraz daty Dostępność wg dat Rezerwowany pojazd FORD TRANSIT CUSTOM - FSL…" at bounding box center [475, 235] width 264 height 301
click at [460, 375] on button "Następny krok" at bounding box center [475, 371] width 61 height 18
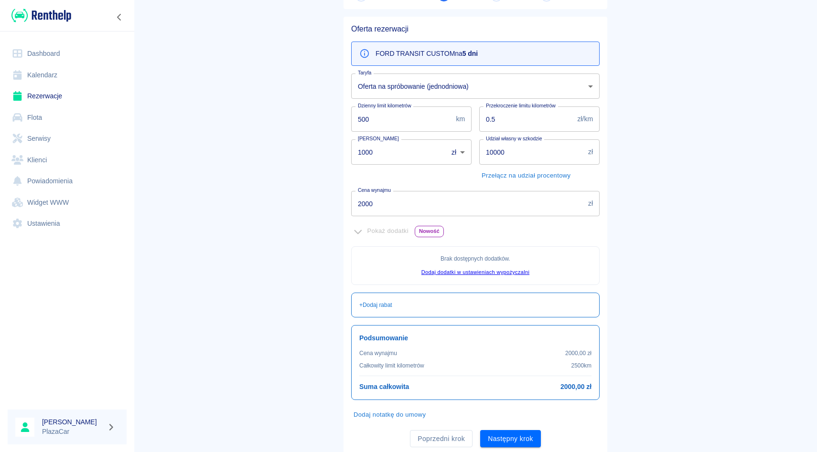
scroll to position [99, 0]
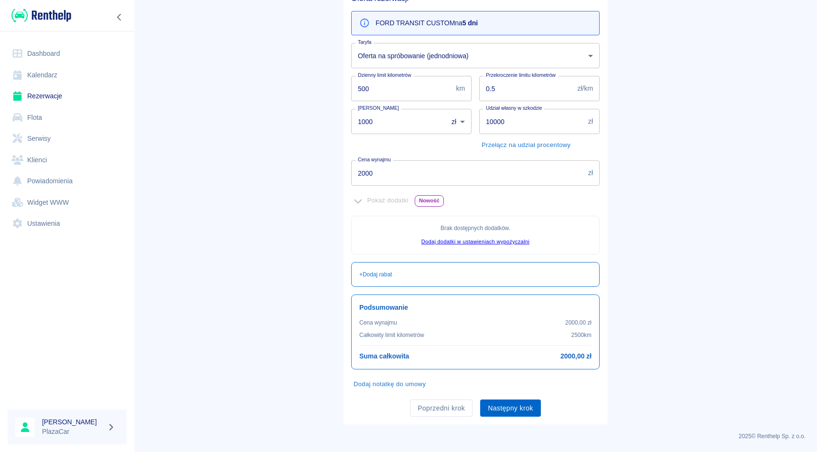
click at [513, 406] on button "Następny krok" at bounding box center [510, 409] width 61 height 18
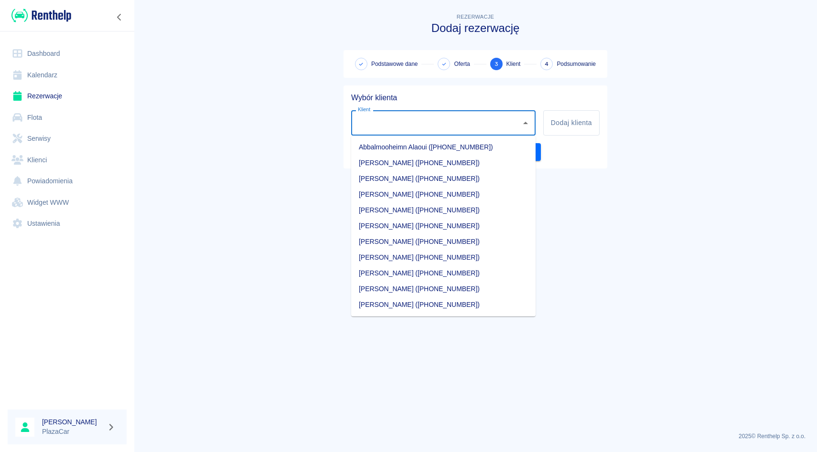
click at [456, 127] on input "Klient" at bounding box center [435, 123] width 161 height 17
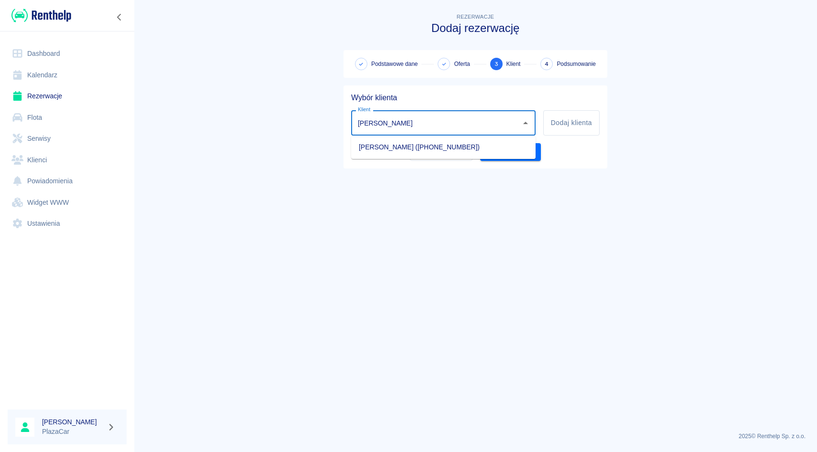
click at [445, 154] on li "[PERSON_NAME] ([PHONE_NUMBER])" at bounding box center [443, 147] width 184 height 16
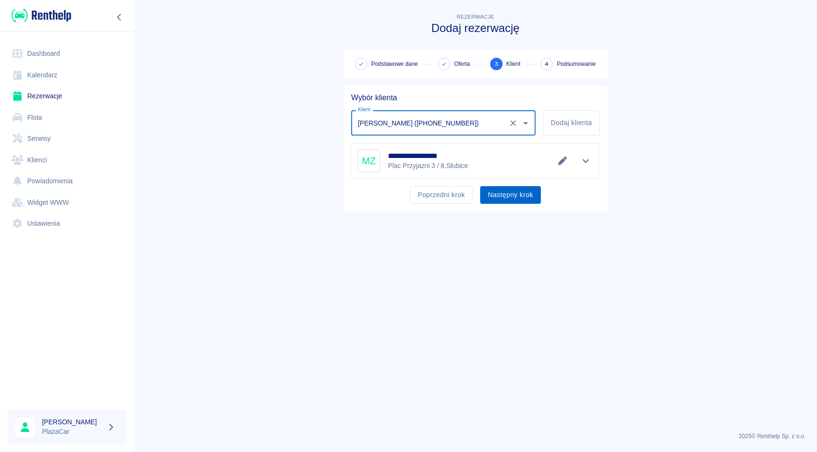
type input "[PERSON_NAME] ([PHONE_NUMBER])"
click at [492, 192] on button "Następny krok" at bounding box center [510, 195] width 61 height 18
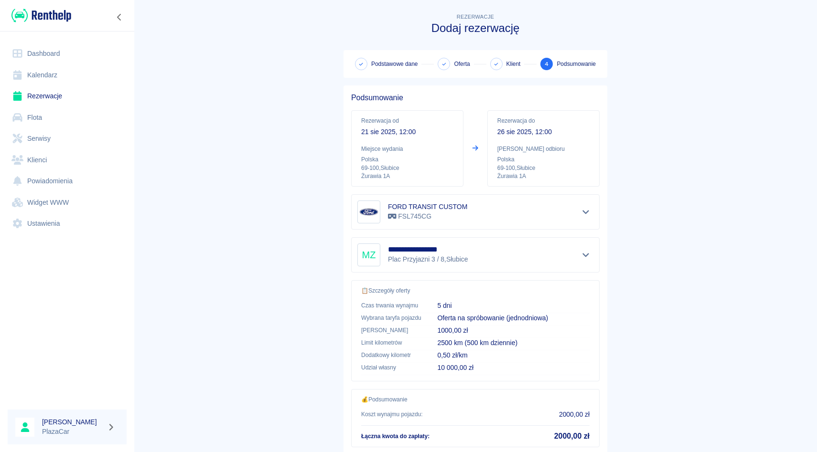
scroll to position [63, 0]
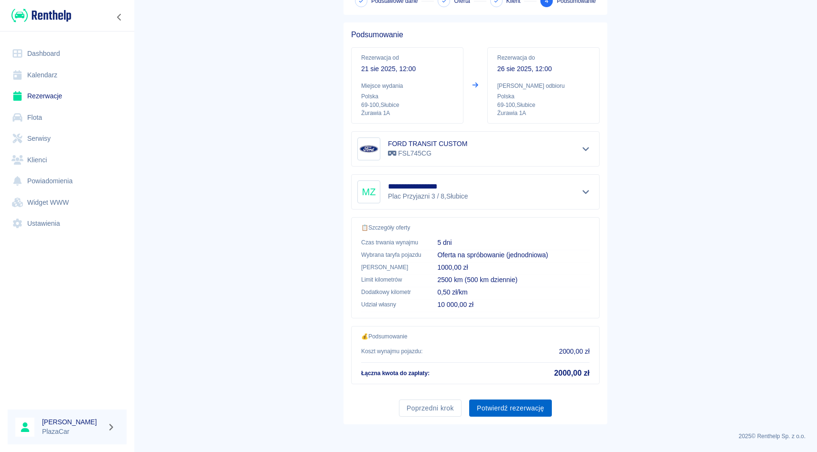
click at [518, 404] on button "Potwierdź rezerwację" at bounding box center [510, 409] width 83 height 18
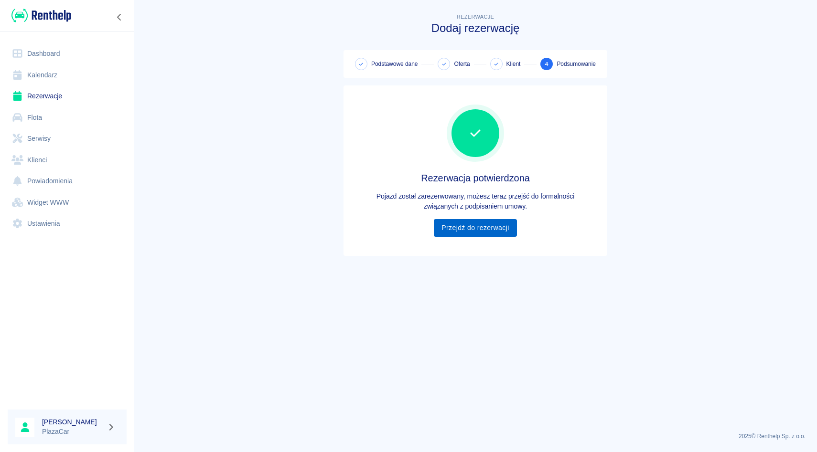
click at [452, 221] on link "Przejdź do rezerwacji" at bounding box center [475, 228] width 83 height 18
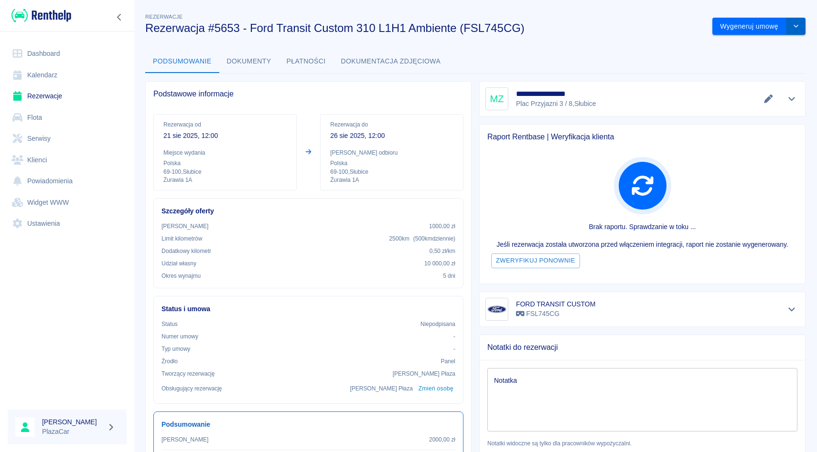
click at [795, 28] on icon "drop-down" at bounding box center [796, 26] width 8 height 6
click at [794, 15] on div "Wygeneruj umowę Modyfikuj rezerwację Podgląd umowy Anuluj rezerwację" at bounding box center [754, 22] width 101 height 25
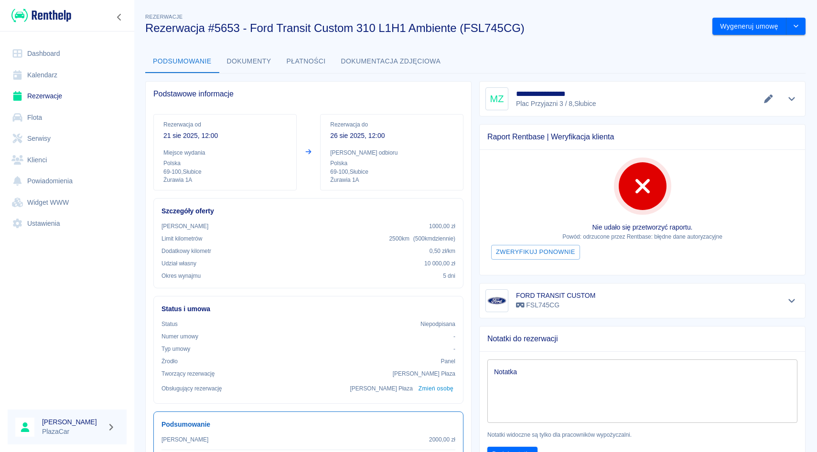
click at [62, 92] on link "Rezerwacje" at bounding box center [67, 95] width 119 height 21
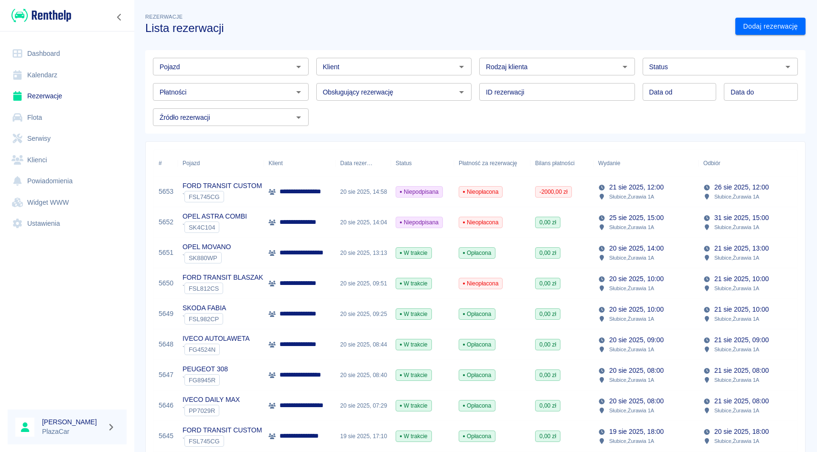
click at [361, 58] on div "Klient" at bounding box center [394, 67] width 156 height 18
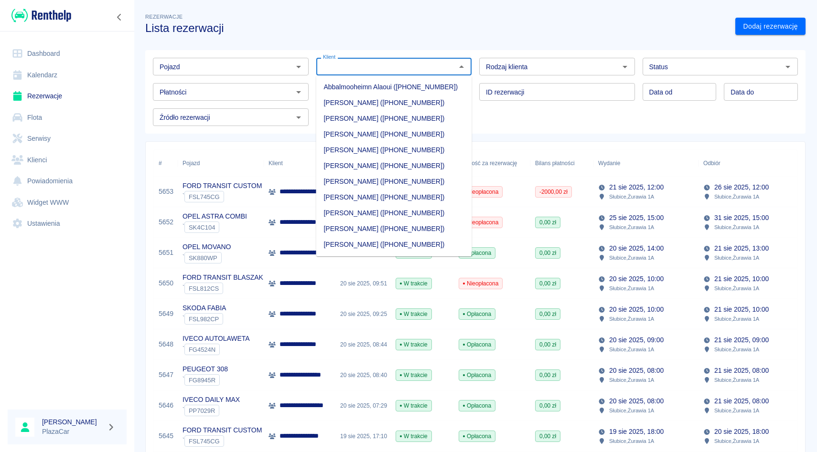
click at [322, 31] on h3 "Lista rezerwacji" at bounding box center [436, 27] width 582 height 13
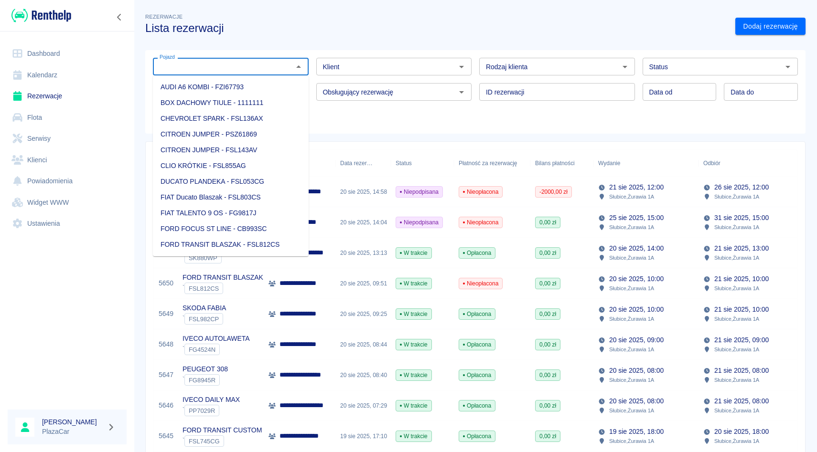
click at [254, 65] on input "Pojazd" at bounding box center [223, 67] width 134 height 12
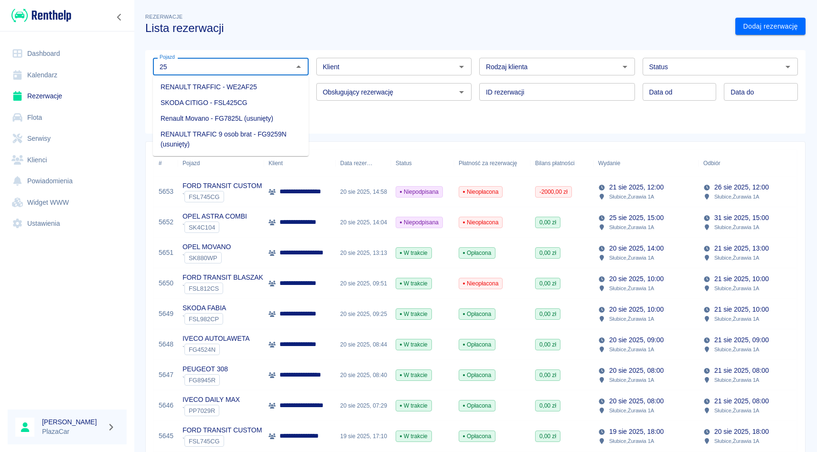
type input "2"
type input "m"
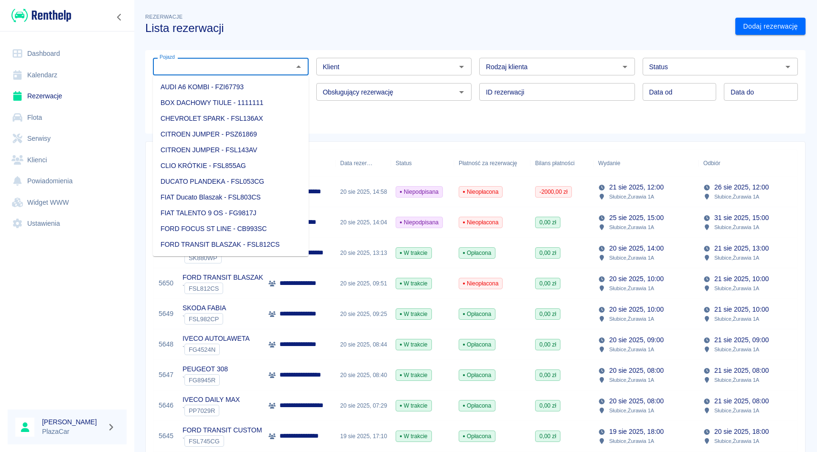
click at [371, 66] on input "Klient" at bounding box center [386, 67] width 134 height 12
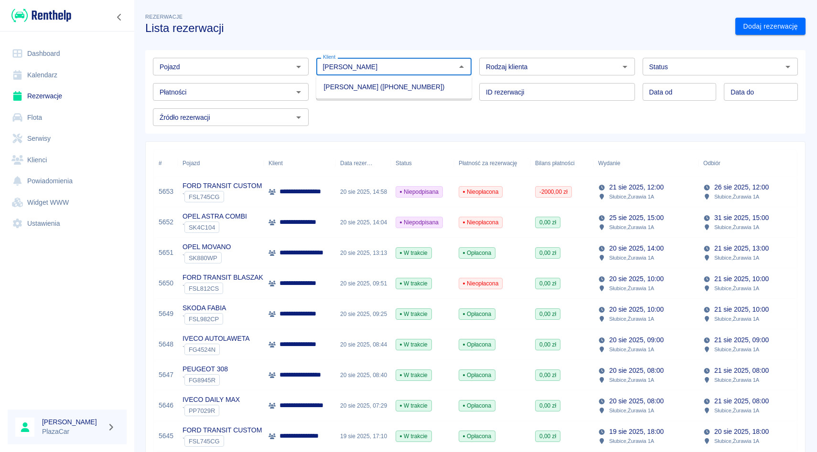
click at [369, 83] on li "[PERSON_NAME] ([PHONE_NUMBER])" at bounding box center [394, 87] width 156 height 16
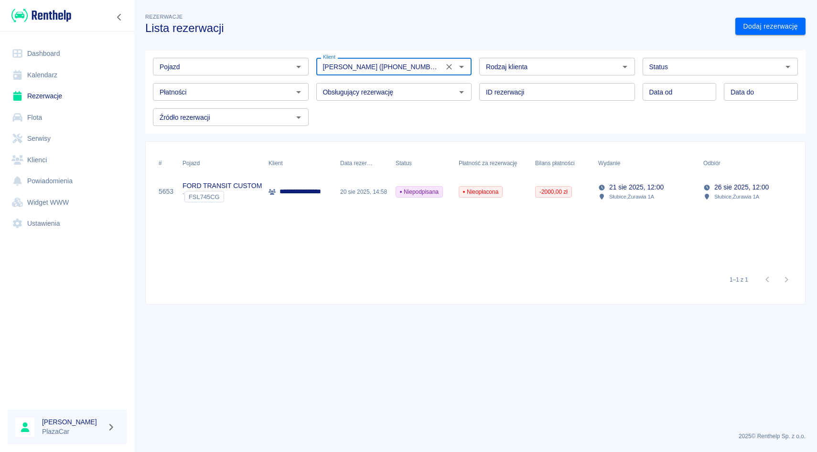
type input "[PERSON_NAME] ([PHONE_NUMBER])"
click at [720, 78] on div "Data od Data od Data do Data do" at bounding box center [716, 87] width 163 height 25
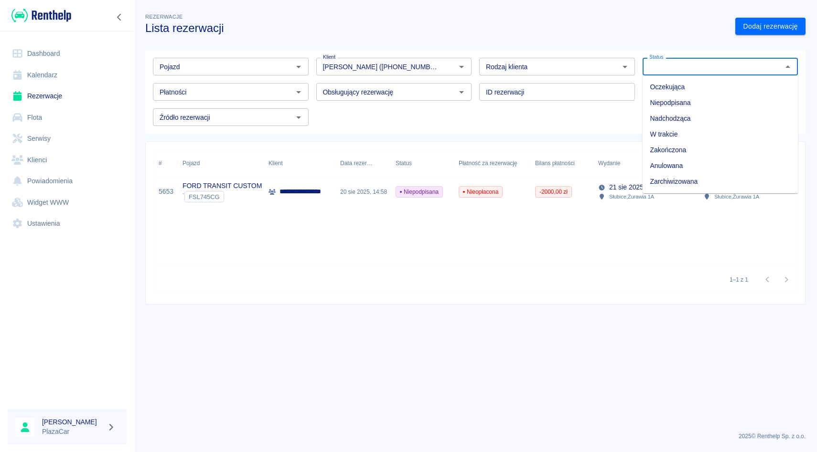
click at [720, 72] on input "Status" at bounding box center [712, 67] width 134 height 12
drag, startPoint x: 694, startPoint y: 171, endPoint x: 692, endPoint y: 186, distance: 14.5
click at [692, 186] on ul "Oczekująca Niepodpisana Nadchodząca W trakcie Zakończona Anulowana Zarchiwizowa…" at bounding box center [720, 134] width 156 height 118
click at [692, 186] on li "Zarchiwizowana" at bounding box center [720, 182] width 156 height 16
type input "Zarchiwizowana"
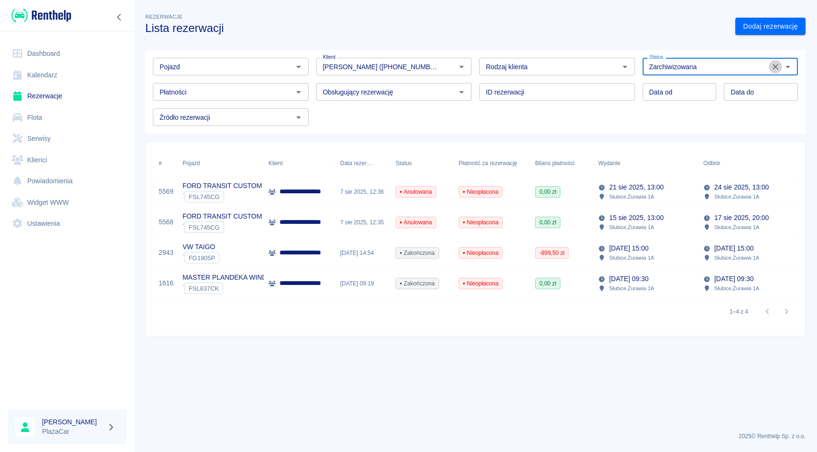
click at [774, 61] on button "Wyczyść" at bounding box center [774, 66] width 13 height 13
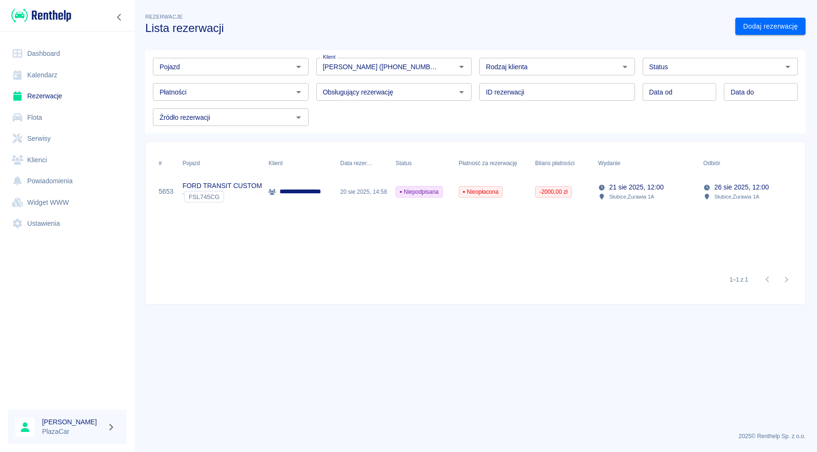
click at [586, 181] on div "-2000,00 zł" at bounding box center [561, 192] width 63 height 31
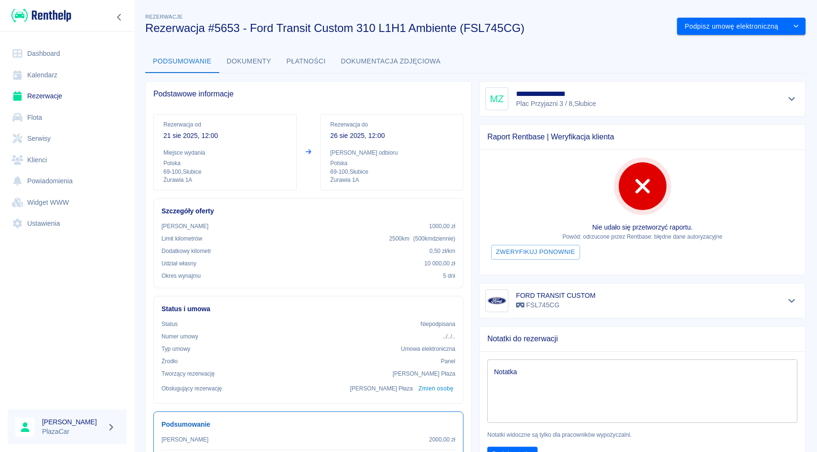
click at [797, 15] on div "Podpisz umowę elektroniczną" at bounding box center [737, 22] width 136 height 25
click at [797, 18] on button "drop-down" at bounding box center [795, 27] width 19 height 18
click at [753, 73] on li "Anuluj rezerwację" at bounding box center [740, 78] width 99 height 16
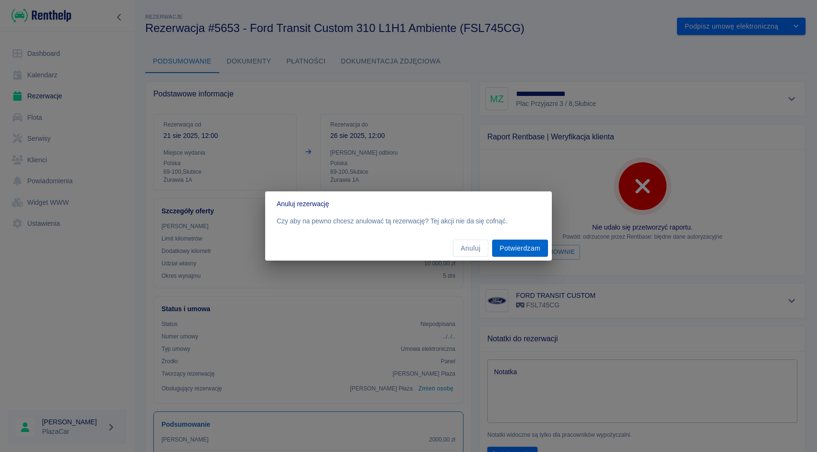
click at [528, 242] on button "Potwierdzam" at bounding box center [520, 249] width 56 height 18
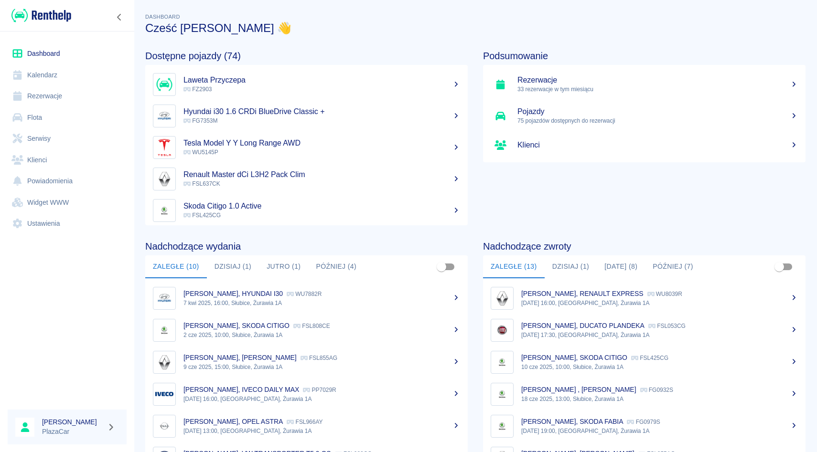
click at [59, 88] on link "Rezerwacje" at bounding box center [67, 95] width 119 height 21
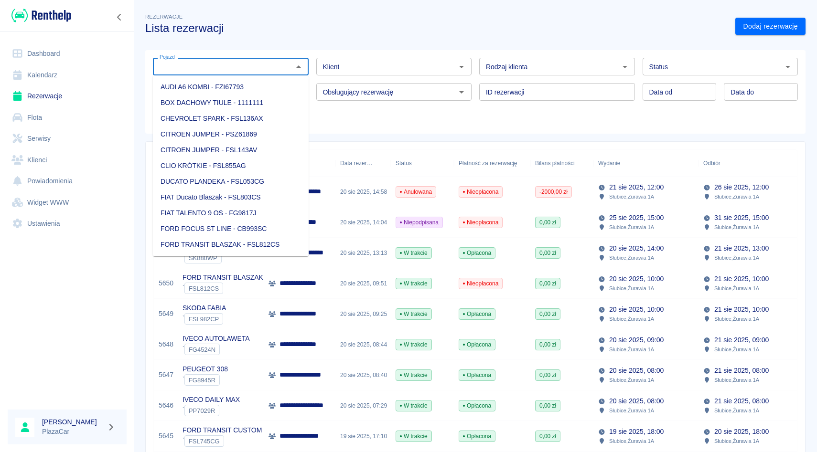
click at [278, 72] on input "Pojazd" at bounding box center [223, 67] width 134 height 12
click at [370, 58] on div "Klient" at bounding box center [394, 67] width 156 height 18
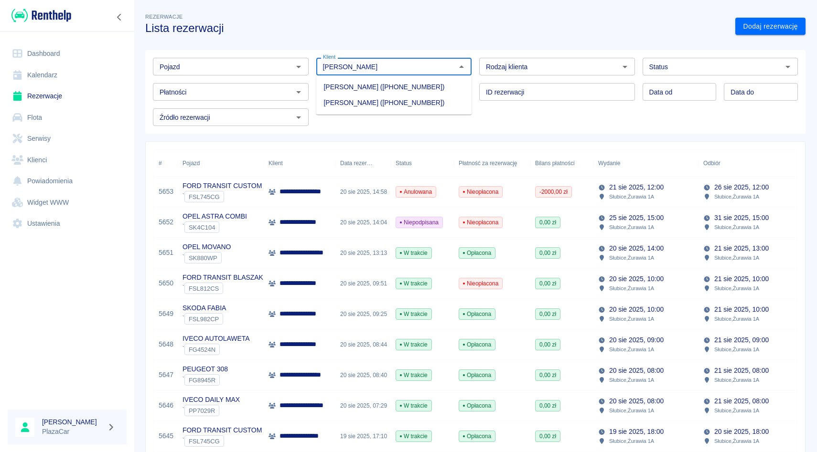
click at [355, 102] on li "[PERSON_NAME] ([PHONE_NUMBER])" at bounding box center [394, 103] width 156 height 16
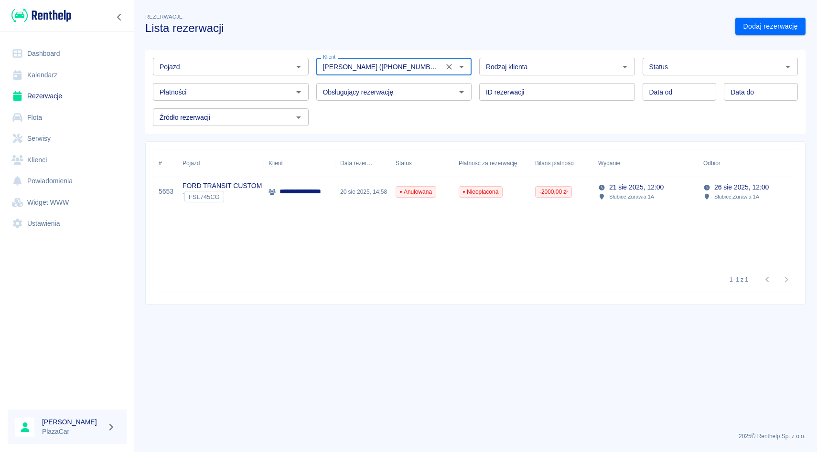
type input "[PERSON_NAME] ([PHONE_NUMBER])"
click at [691, 64] on input "Status" at bounding box center [712, 67] width 134 height 12
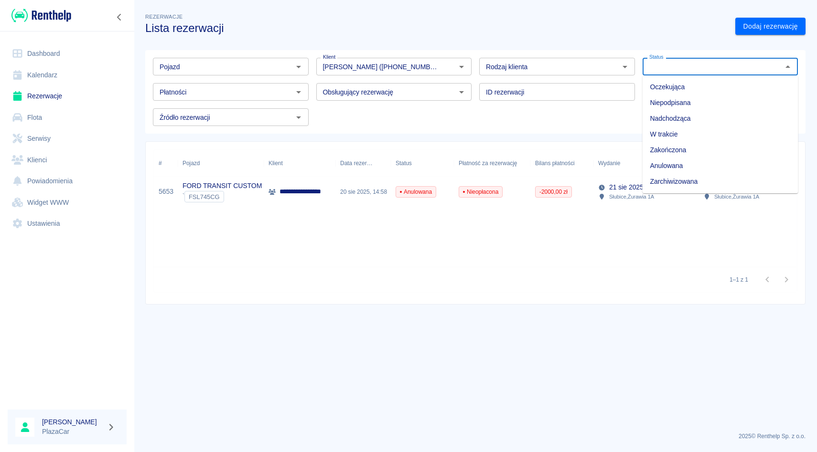
click at [659, 174] on li "Zarchiwizowana" at bounding box center [720, 182] width 156 height 16
type input "Zarchiwizowana"
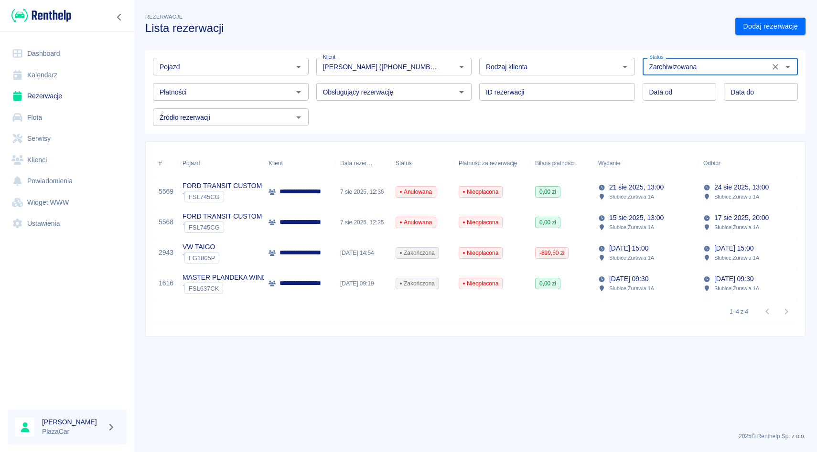
click at [772, 64] on icon "Wyczyść" at bounding box center [775, 67] width 10 height 10
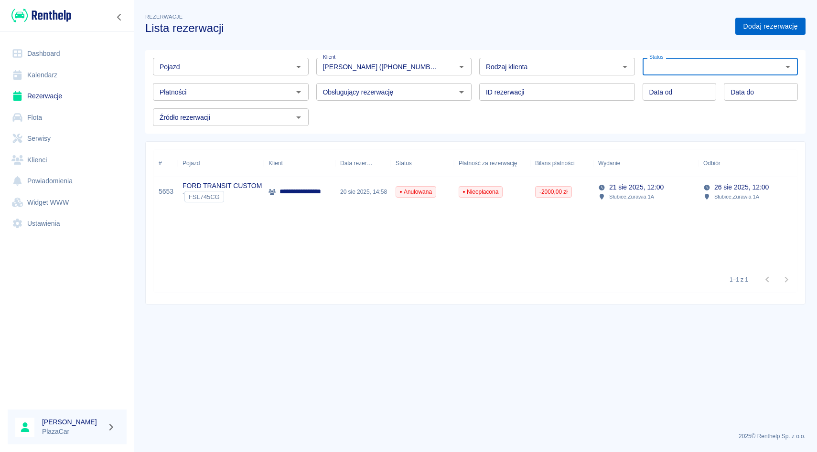
click at [742, 21] on link "Dodaj rezerwację" at bounding box center [770, 27] width 70 height 18
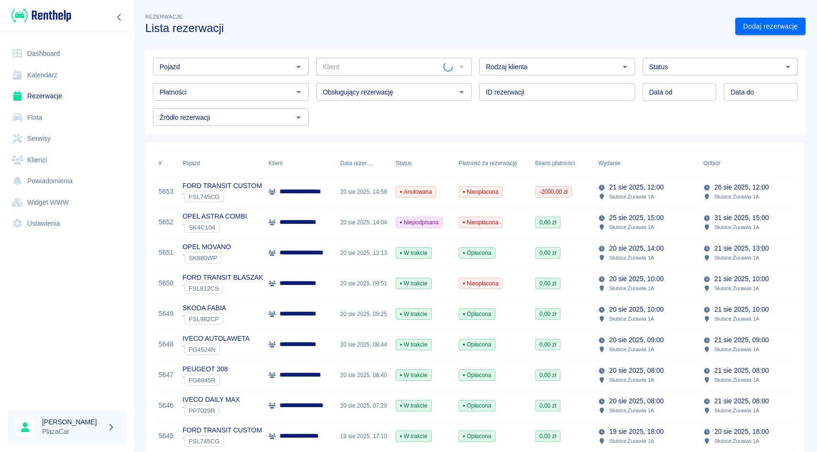
click at [740, 44] on div "Pojazd Pojazd Klient Klient Rodzaj klienta Rodzaj klienta Status Status Płatnoś…" at bounding box center [472, 88] width 668 height 91
click at [745, 29] on link "Dodaj rezerwację" at bounding box center [770, 27] width 70 height 18
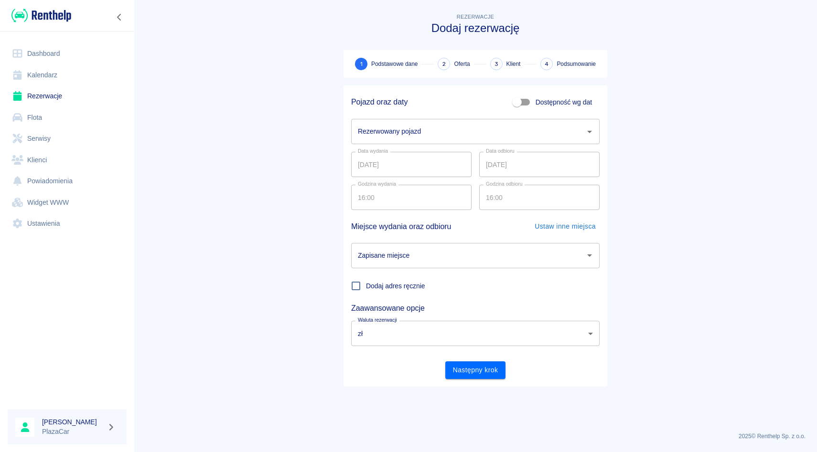
click at [404, 149] on div "Data wydania [DATE] Data wydania Data odbioru [DATE] Data odbioru" at bounding box center [471, 160] width 256 height 33
click at [405, 147] on div "Data wydania [DATE] Data wydania Data odbioru [DATE] Data odbioru" at bounding box center [471, 160] width 256 height 33
click at [407, 145] on div "Data wydania [DATE] Data wydania Data odbioru [DATE] Data odbioru" at bounding box center [471, 160] width 256 height 33
click at [422, 115] on div "Rezerwowany pojazd Rezerwowany pojazd" at bounding box center [471, 127] width 256 height 33
click at [417, 126] on input "Rezerwowany pojazd" at bounding box center [467, 131] width 225 height 17
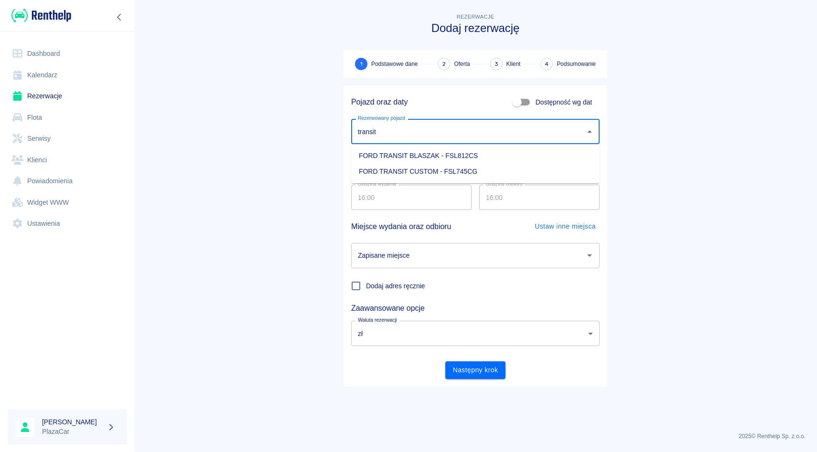
click at [407, 156] on li "FORD TRANSIT BLASZAK - FSL812CS" at bounding box center [475, 156] width 248 height 16
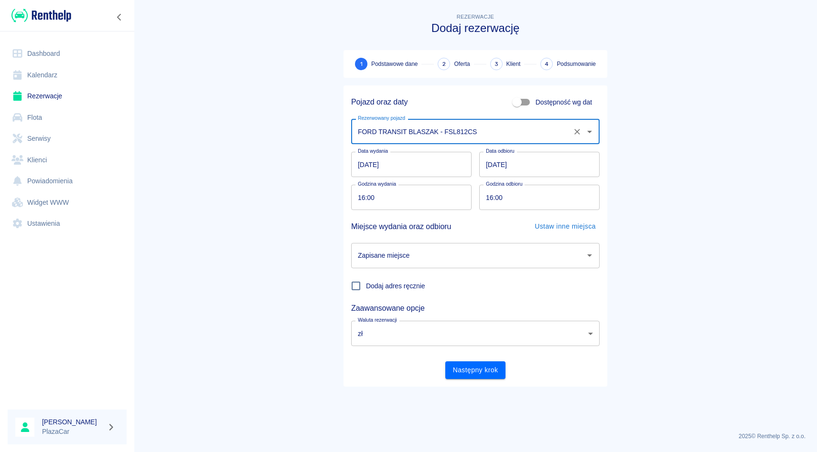
type input "FORD TRANSIT BLASZAK - FSL812CS"
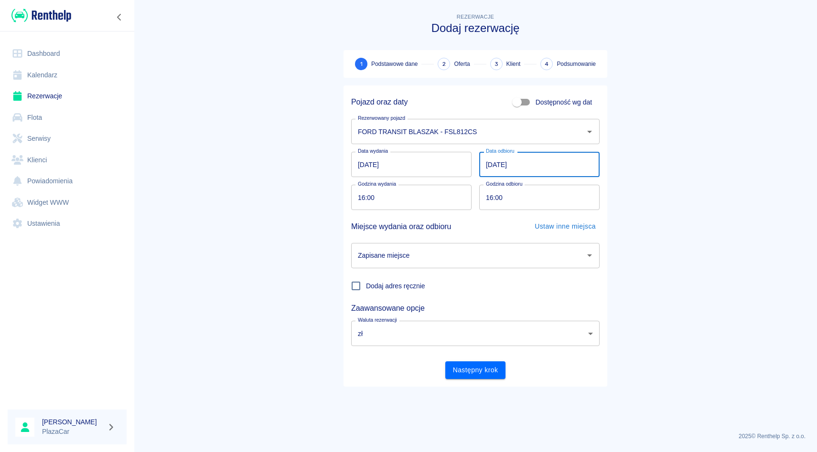
click at [489, 167] on input "21.08.2025" at bounding box center [539, 164] width 120 height 25
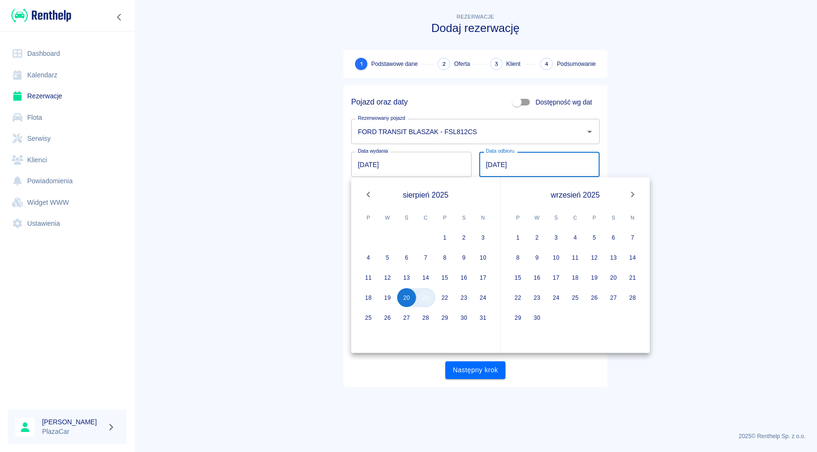
click at [423, 299] on button "21" at bounding box center [425, 297] width 19 height 19
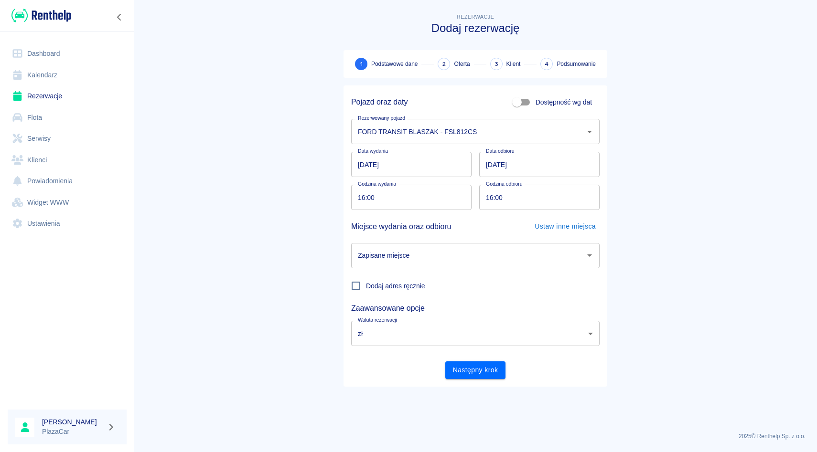
click at [364, 205] on input "16:00" at bounding box center [408, 197] width 114 height 25
type input "12:00"
click at [490, 197] on input "16:00" at bounding box center [536, 197] width 114 height 25
type input "12:00"
click at [641, 164] on main "Rezerwacje Dodaj rezerwację 1 Podstawowe dane 2 Oferta 3 Klient 4 Podsumowanie …" at bounding box center [475, 217] width 683 height 413
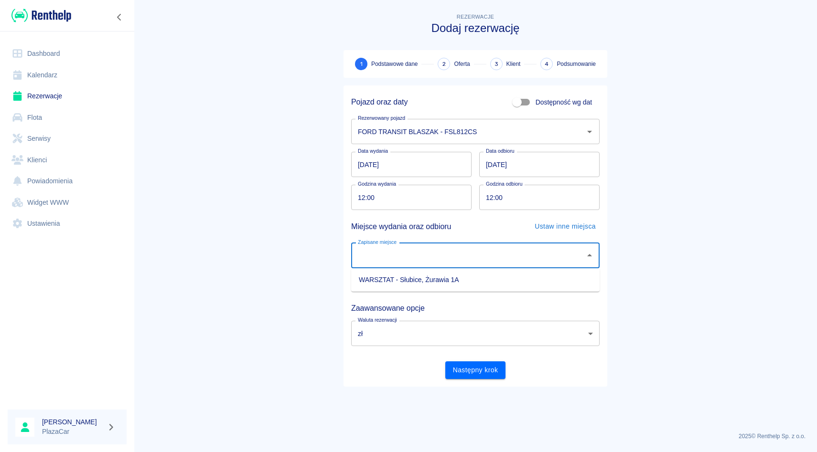
click at [431, 249] on input "Zapisane miejsce" at bounding box center [467, 255] width 225 height 17
click at [423, 278] on li "WARSZTAT - Słubice, Żurawia 1A" at bounding box center [475, 280] width 248 height 16
type input "WARSZTAT - Słubice, Żurawia 1A"
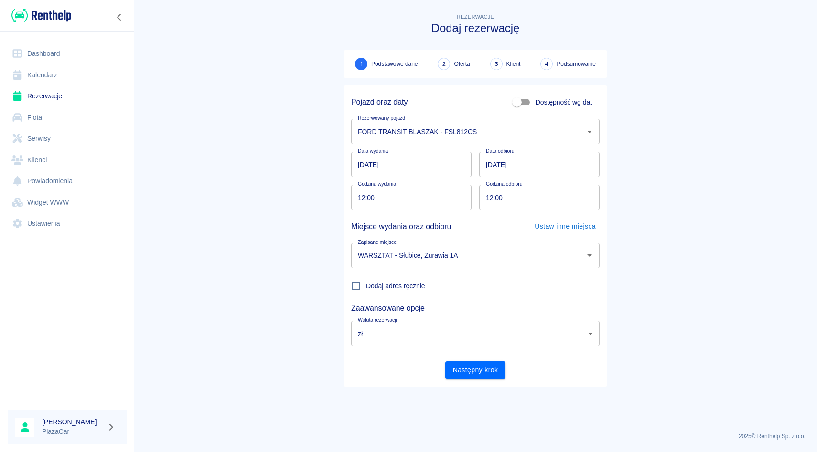
click at [469, 355] on div "Następny krok" at bounding box center [471, 366] width 256 height 25
click at [469, 363] on button "Następny krok" at bounding box center [475, 371] width 61 height 18
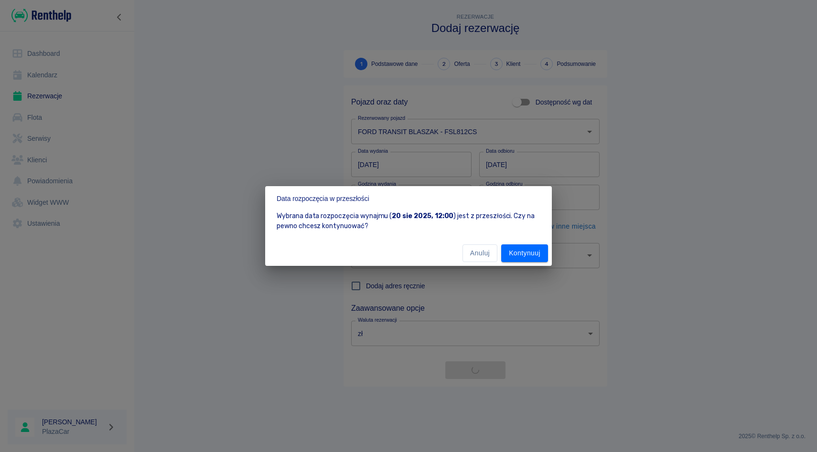
click at [520, 243] on div "Anuluj Kontynuuj" at bounding box center [408, 253] width 287 height 25
click at [480, 255] on button "Anuluj" at bounding box center [479, 254] width 35 height 18
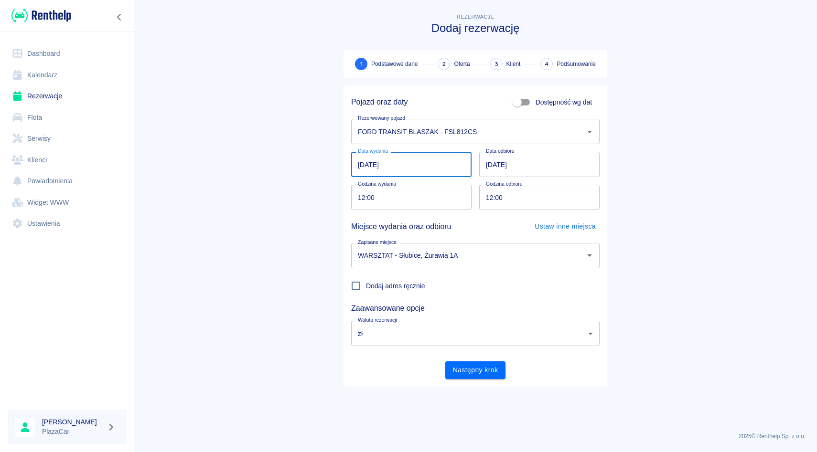
click at [362, 167] on input "[DATE]" at bounding box center [411, 164] width 120 height 25
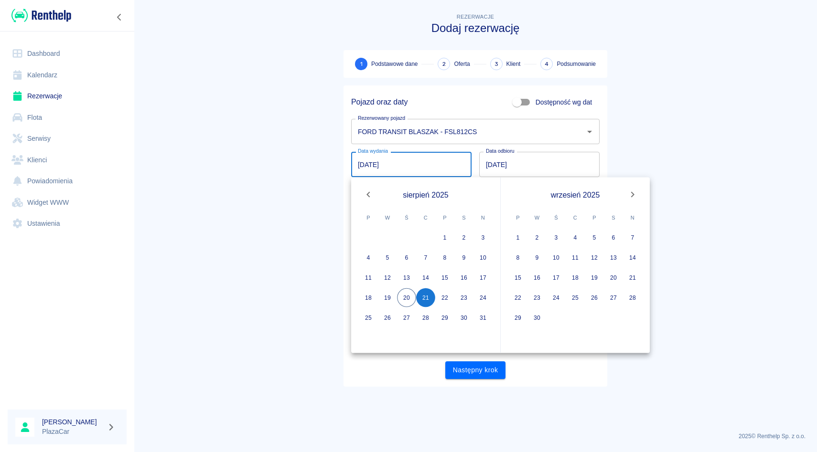
type input "[DATE]"
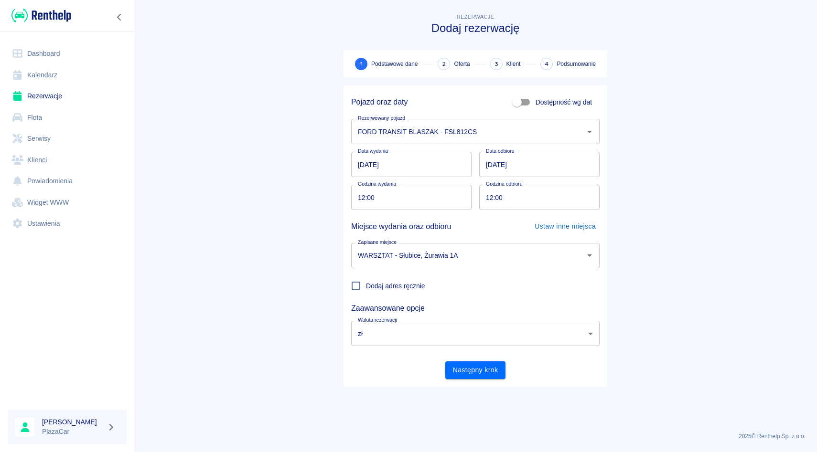
click at [651, 141] on main "Rezerwacje Dodaj rezerwację 1 Podstawowe dane 2 Oferta 3 Klient 4 Podsumowanie …" at bounding box center [475, 217] width 683 height 413
click at [460, 372] on button "Następny krok" at bounding box center [475, 371] width 61 height 18
click at [422, 121] on div "Rezerwowany pojazd" at bounding box center [475, 131] width 248 height 25
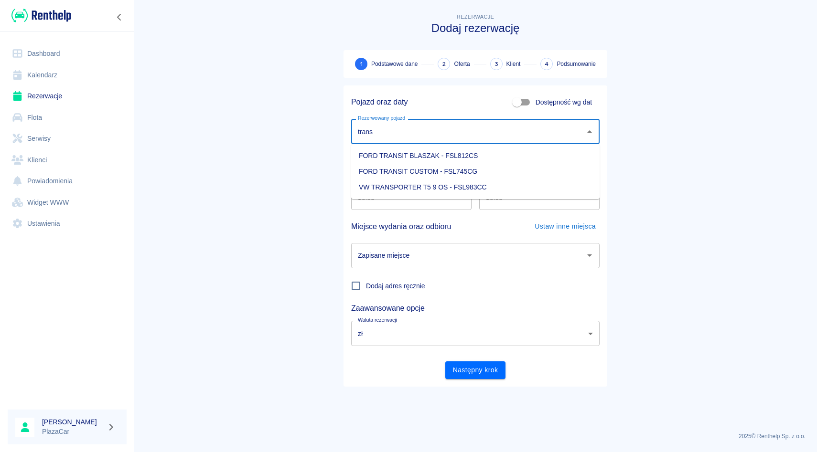
click at [406, 165] on li "FORD TRANSIT CUSTOM - FSL745CG" at bounding box center [475, 172] width 248 height 16
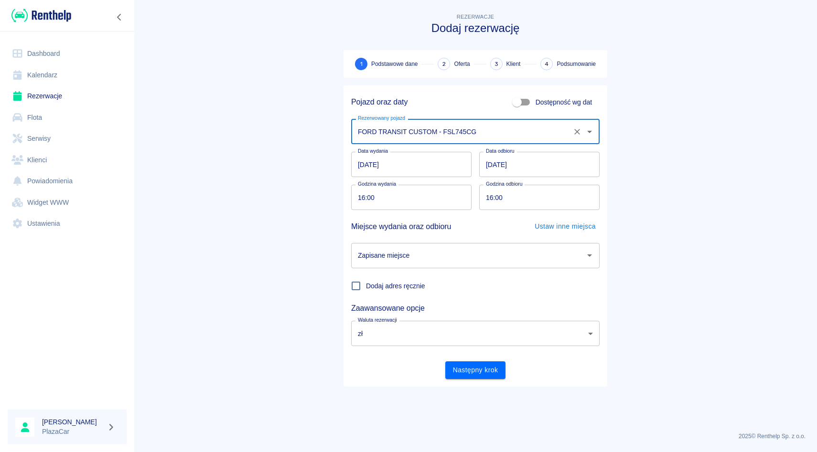
type input "FORD TRANSIT CUSTOM - FSL745CG"
click at [361, 163] on input "[DATE]" at bounding box center [411, 164] width 120 height 25
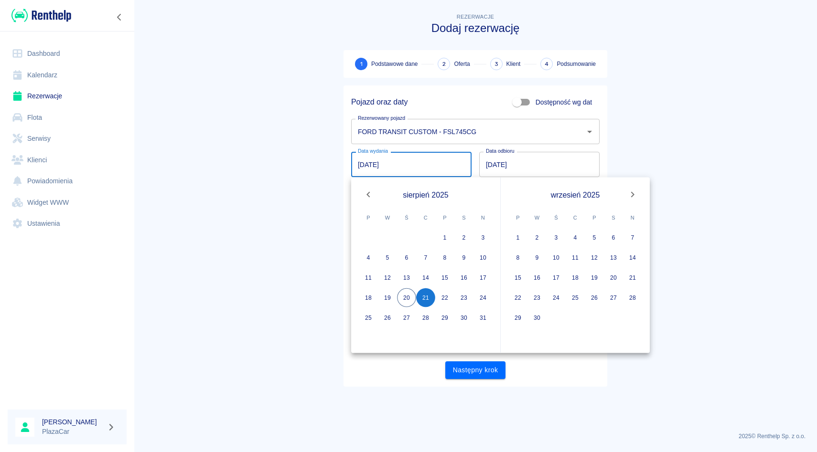
type input "[DATE]"
click at [718, 130] on main "Rezerwacje Dodaj rezerwację 1 Podstawowe dane 2 Oferta 3 Klient 4 Podsumowanie …" at bounding box center [475, 217] width 683 height 413
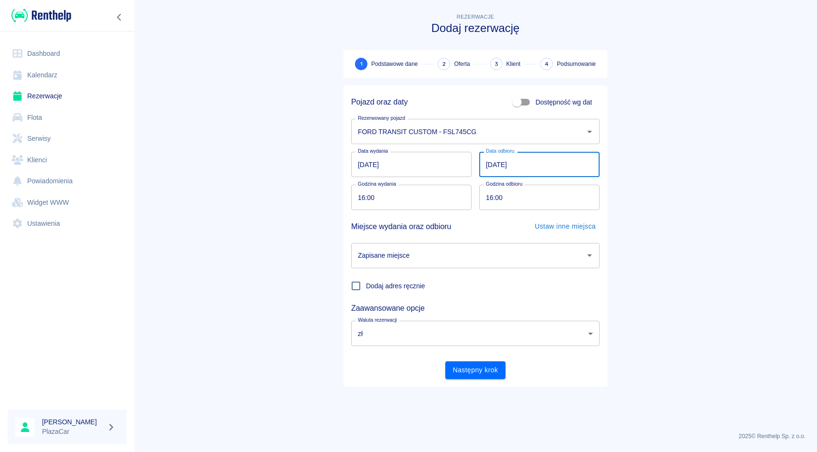
click at [491, 158] on input "[DATE]" at bounding box center [539, 164] width 120 height 25
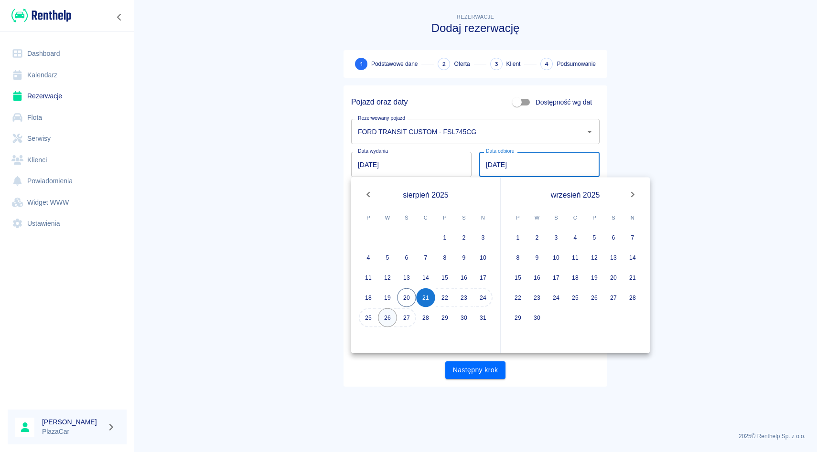
click at [391, 319] on button "26" at bounding box center [387, 317] width 19 height 19
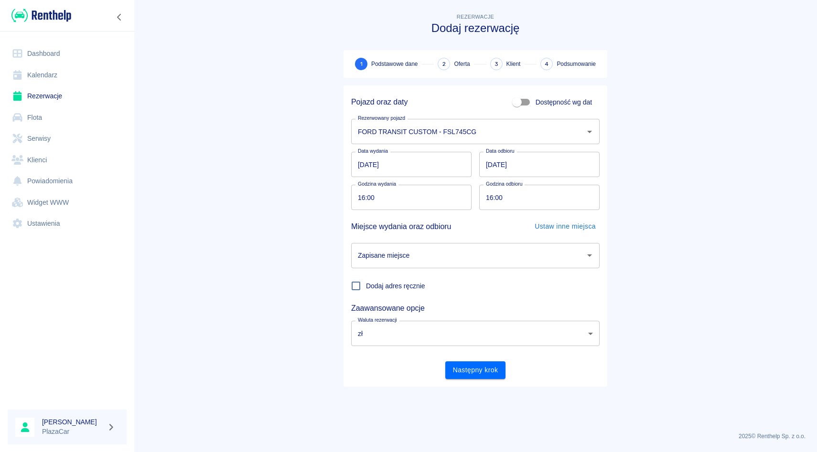
type input "[DATE]"
click at [360, 197] on input "16:00" at bounding box center [408, 197] width 114 height 25
type input "12:00"
click at [489, 193] on input "16:00" at bounding box center [536, 197] width 114 height 25
type input "12:00"
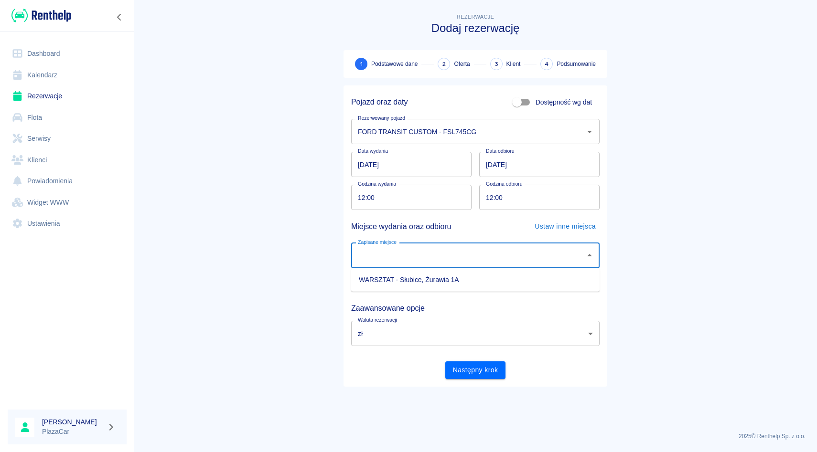
click at [478, 264] on input "Zapisane miejsce" at bounding box center [467, 255] width 225 height 17
click at [451, 275] on li "WARSZTAT - Słubice, Żurawia 1A" at bounding box center [475, 280] width 248 height 16
type input "WARSZTAT - Słubice, Żurawia 1A"
click at [476, 383] on div "Pojazd oraz daty Dostępność wg dat Rezerwowany pojazd FORD TRANSIT CUSTOM - FSL…" at bounding box center [475, 235] width 264 height 301
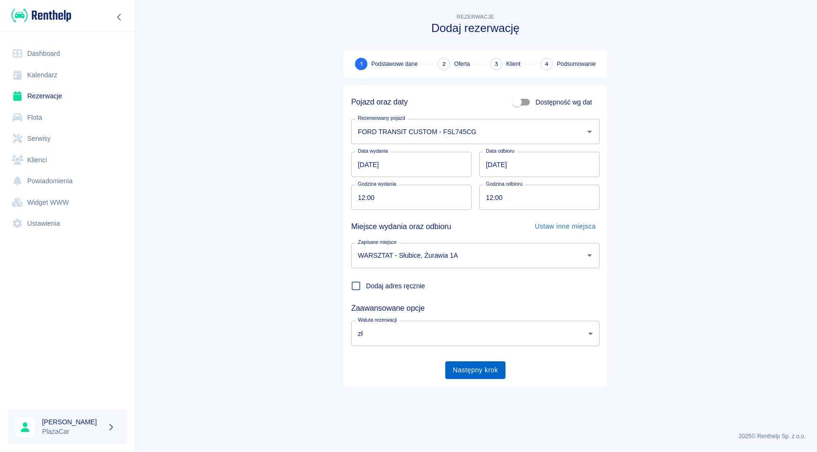
click at [476, 371] on button "Następny krok" at bounding box center [475, 371] width 61 height 18
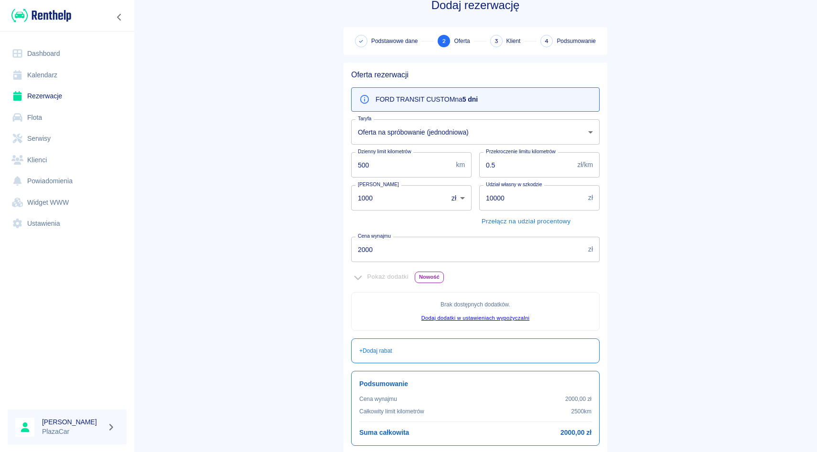
scroll to position [27, 0]
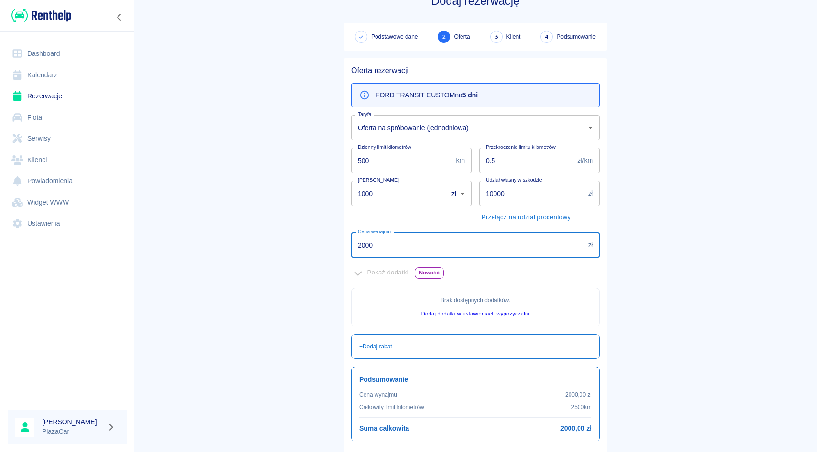
click at [410, 254] on input "2000" at bounding box center [467, 245] width 233 height 25
type input "2"
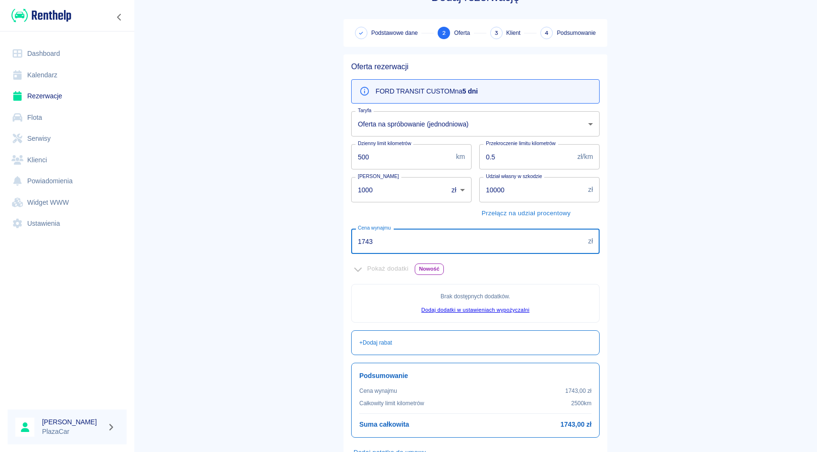
scroll to position [99, 0]
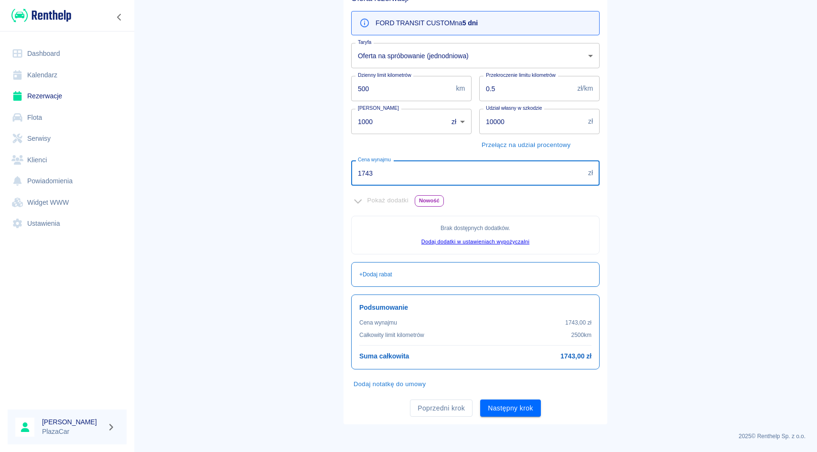
click at [404, 177] on input "1743" at bounding box center [467, 172] width 233 height 25
type input "1750"
click at [652, 170] on main "Rezerwacje Dodaj rezerwację Podstawowe dane 2 Oferta 3 Klient 4 Podsumowanie Of…" at bounding box center [475, 168] width 683 height 512
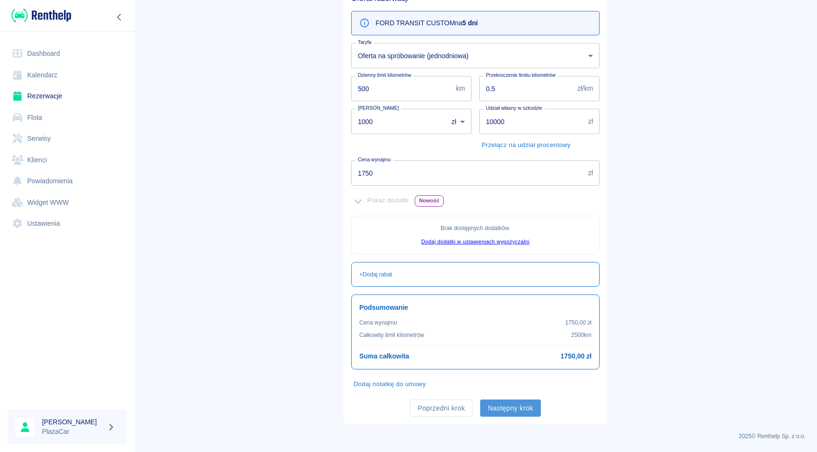
click at [503, 410] on button "Następny krok" at bounding box center [510, 409] width 61 height 18
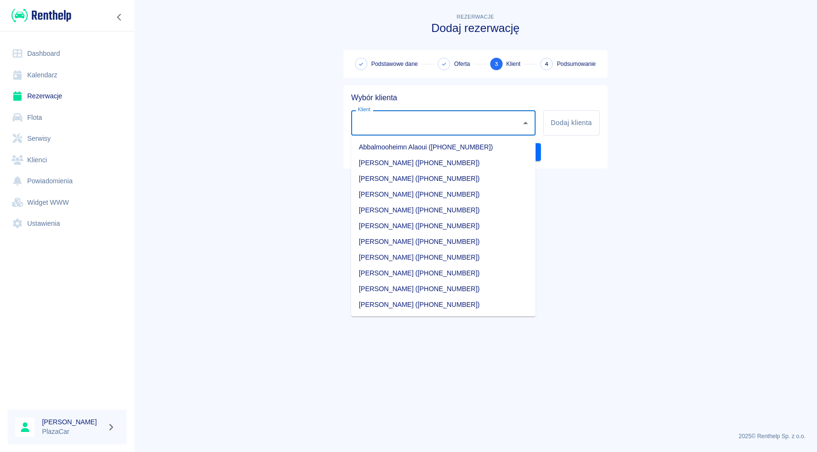
click at [410, 127] on input "Klient" at bounding box center [435, 123] width 161 height 17
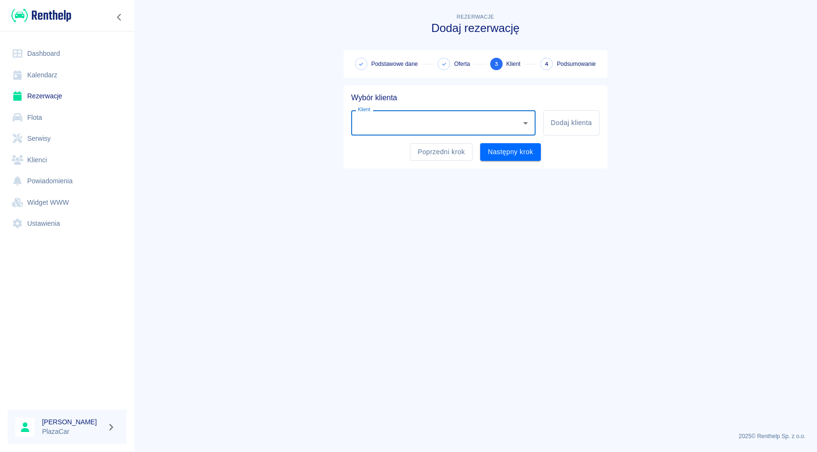
click at [410, 127] on input "Klient" at bounding box center [435, 123] width 161 height 17
click at [400, 151] on li "[PERSON_NAME] ([PHONE_NUMBER])" at bounding box center [443, 147] width 184 height 16
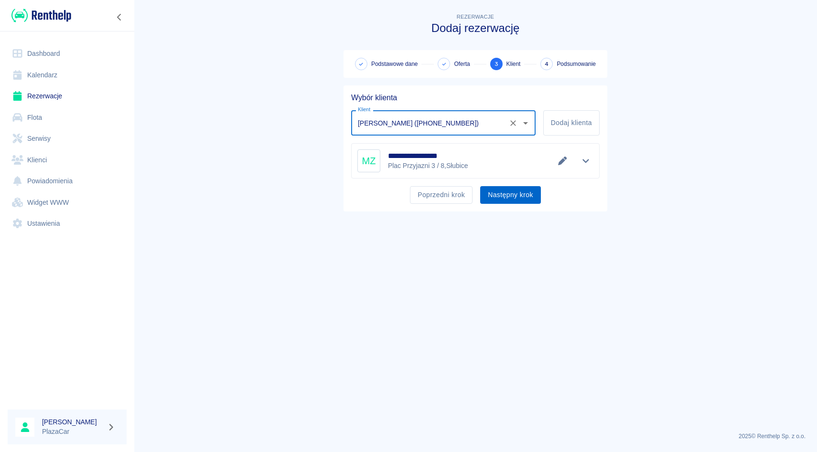
type input "[PERSON_NAME] ([PHONE_NUMBER])"
click at [526, 195] on button "Następny krok" at bounding box center [510, 195] width 61 height 18
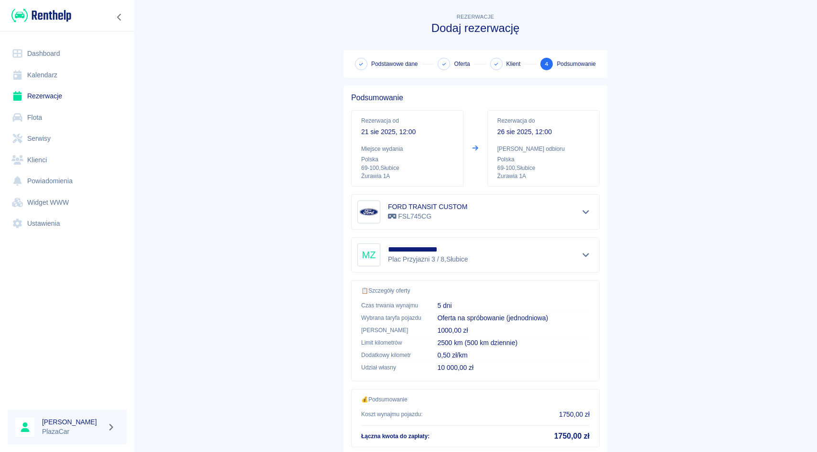
scroll to position [63, 0]
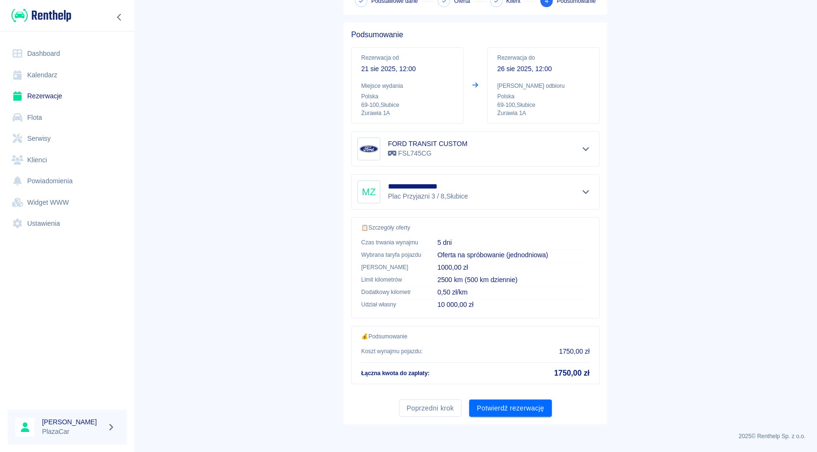
click at [500, 398] on div "Poprzedni krok Potwierdź rezerwację" at bounding box center [471, 404] width 256 height 25
click at [500, 401] on button "Potwierdź rezerwację" at bounding box center [510, 409] width 83 height 18
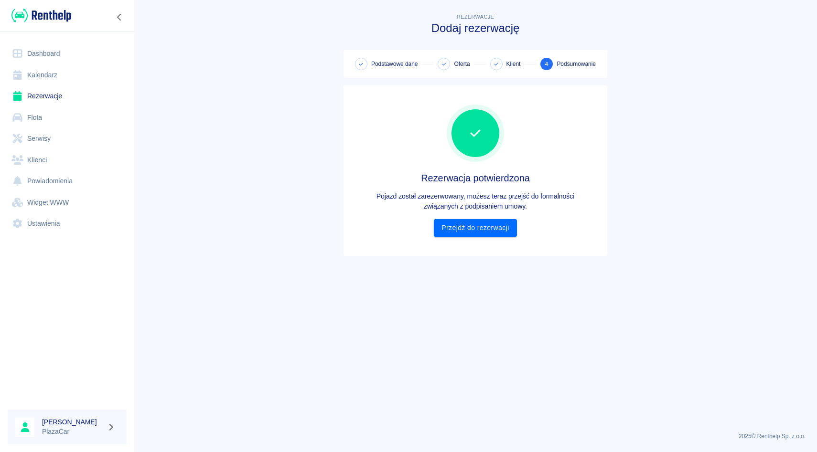
click at [447, 246] on div "Rezerwacja potwierdzona Pojazd został zarezerwowany, możesz teraz przejść do fo…" at bounding box center [475, 170] width 248 height 155
click at [453, 236] on link "Przejdź do rezerwacji" at bounding box center [475, 228] width 83 height 18
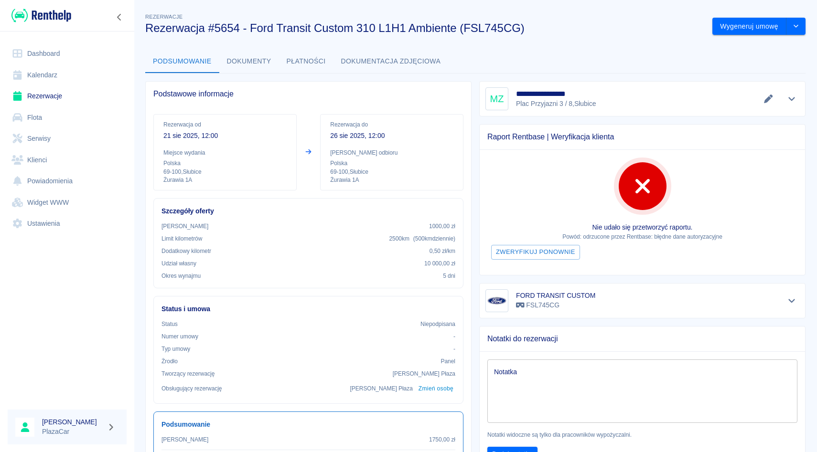
click at [789, 102] on icon "Pokaż szczegóły" at bounding box center [791, 99] width 11 height 9
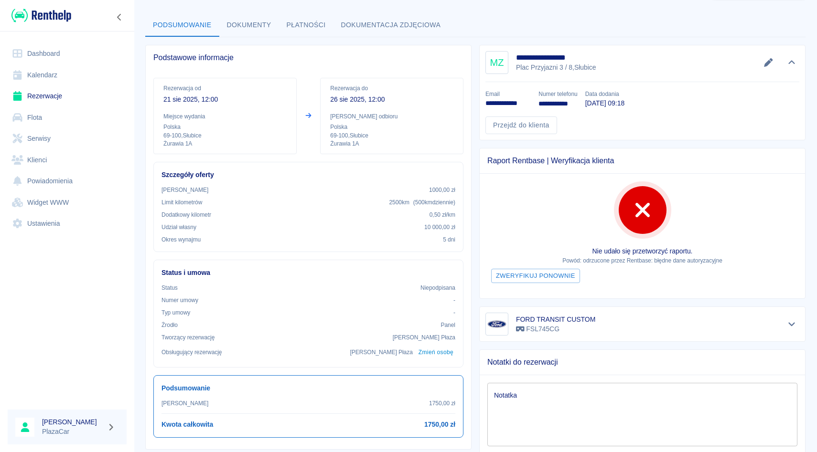
scroll to position [38, 0]
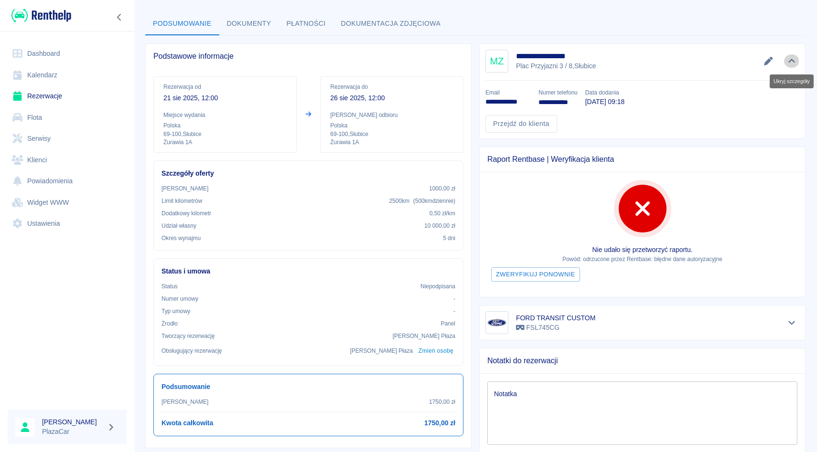
click at [796, 65] on button "Ukryj szczegóły" at bounding box center [792, 60] width 16 height 13
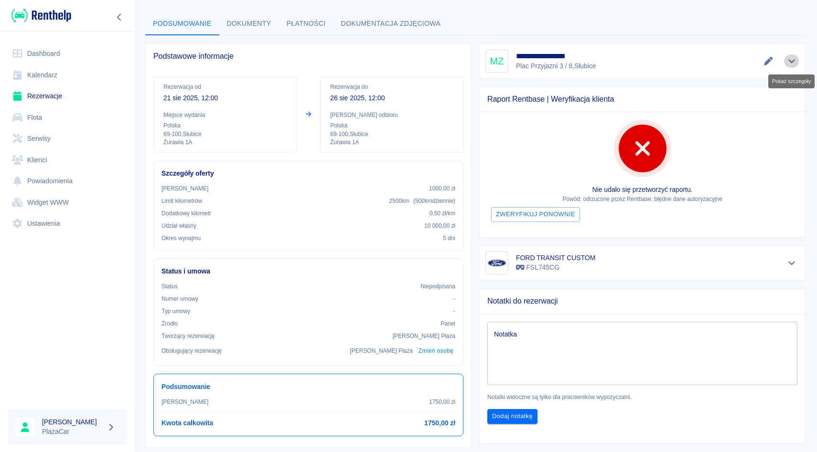
click at [793, 65] on button "Pokaż szczegóły" at bounding box center [792, 60] width 16 height 13
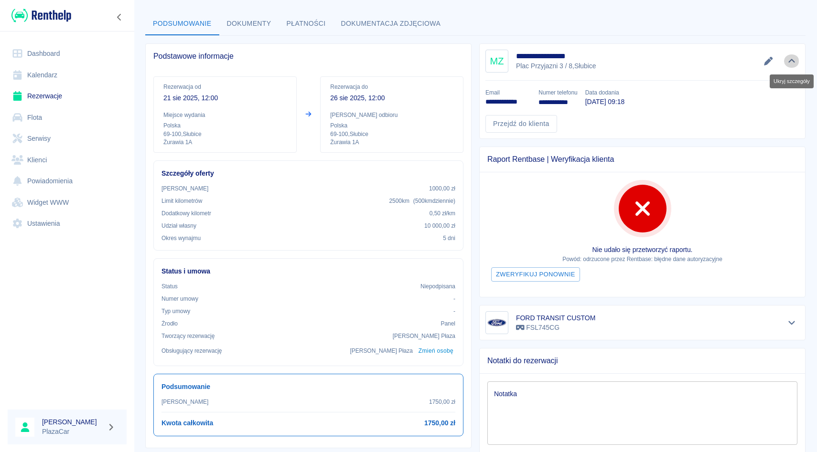
click at [789, 61] on icon "Ukryj szczegóły" at bounding box center [791, 61] width 11 height 9
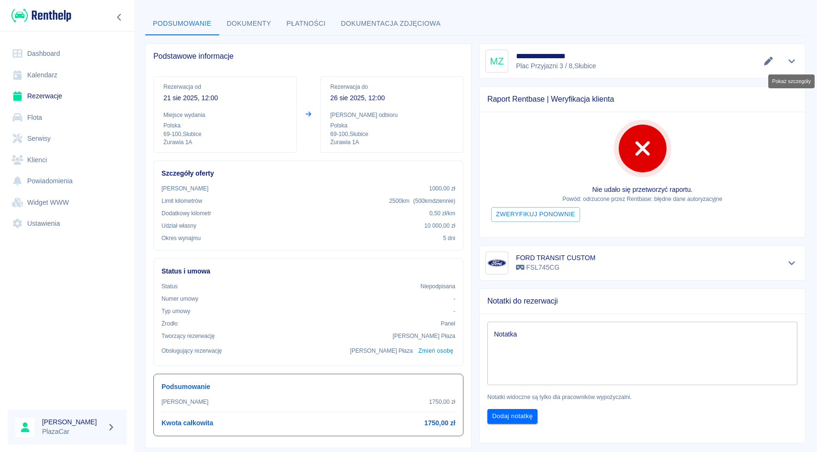
click at [789, 61] on icon "Pokaż szczegóły" at bounding box center [791, 62] width 7 height 4
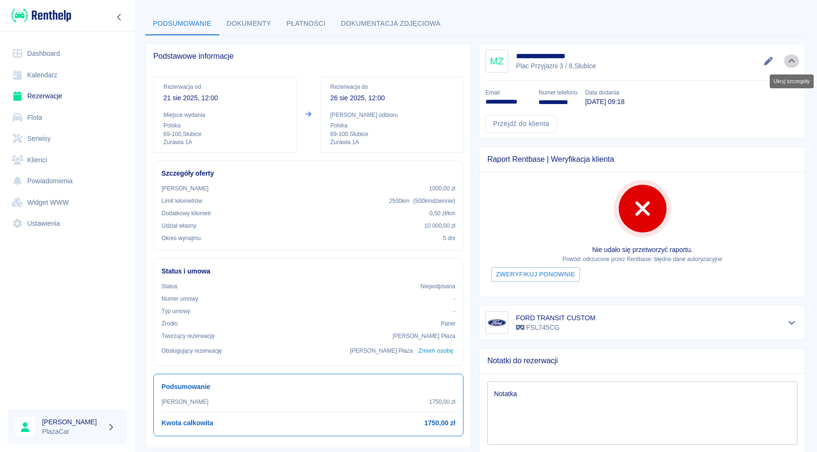
click at [789, 61] on icon "Ukryj szczegóły" at bounding box center [791, 61] width 7 height 4
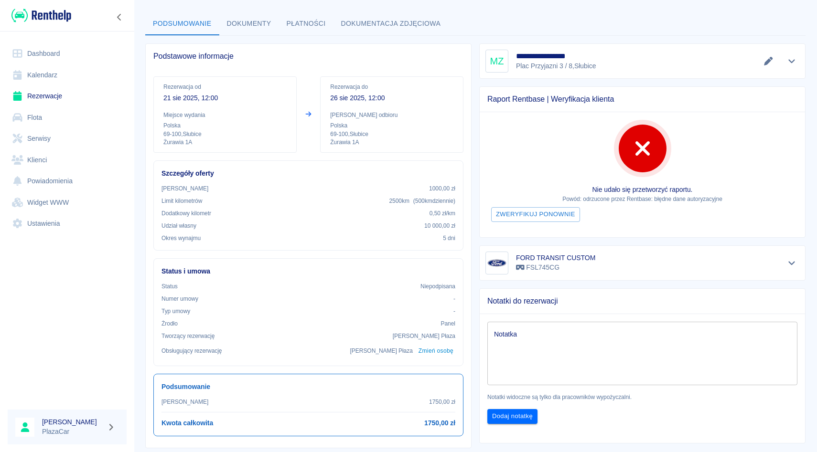
click at [795, 66] on button "Pokaż szczegóły" at bounding box center [792, 60] width 16 height 13
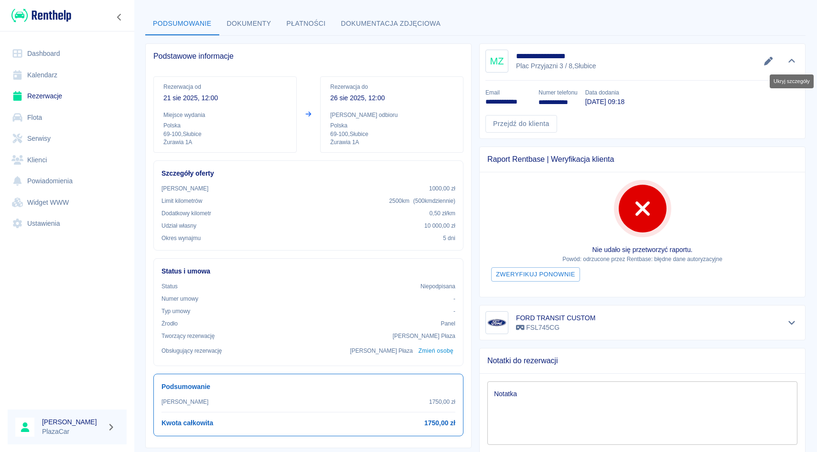
click at [795, 66] on button "Ukryj szczegóły" at bounding box center [792, 60] width 16 height 13
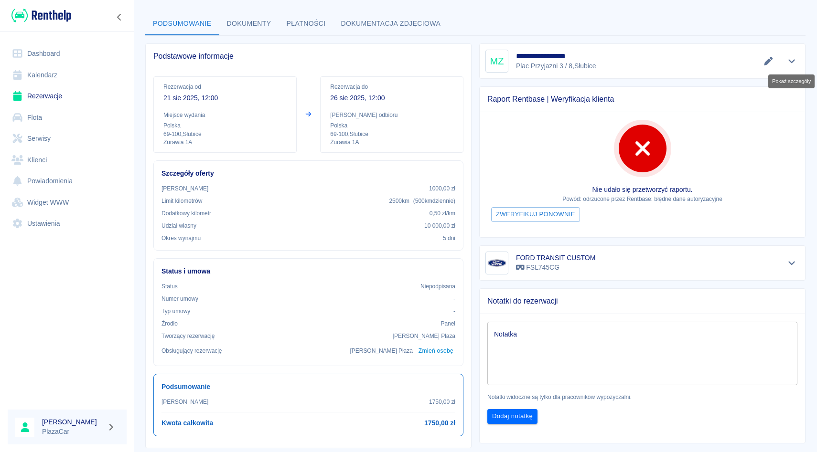
click at [795, 66] on button "Pokaż szczegóły" at bounding box center [792, 60] width 16 height 13
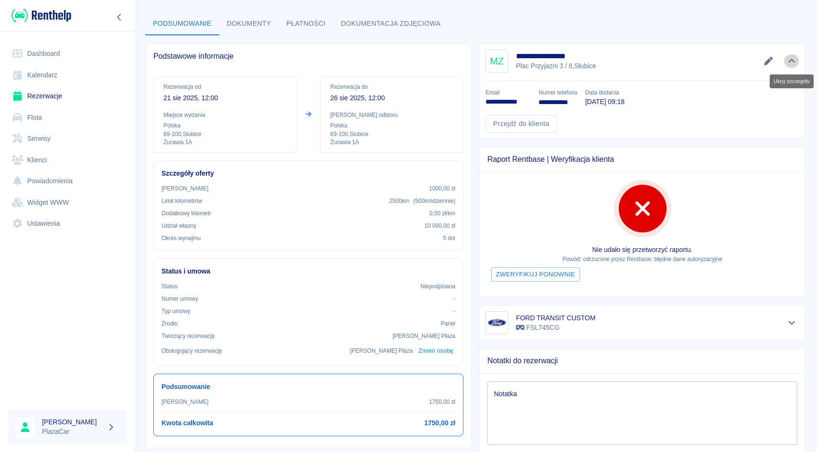
click at [795, 66] on button "Ukryj szczegóły" at bounding box center [792, 60] width 16 height 13
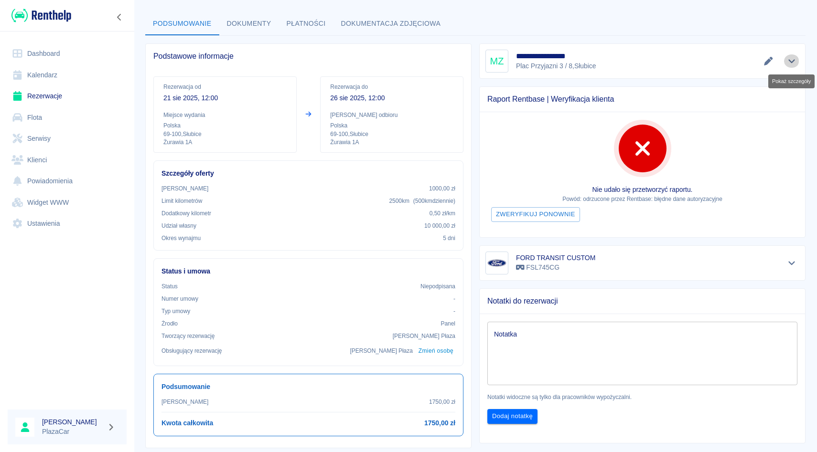
click at [795, 66] on button "Pokaż szczegóły" at bounding box center [792, 60] width 16 height 13
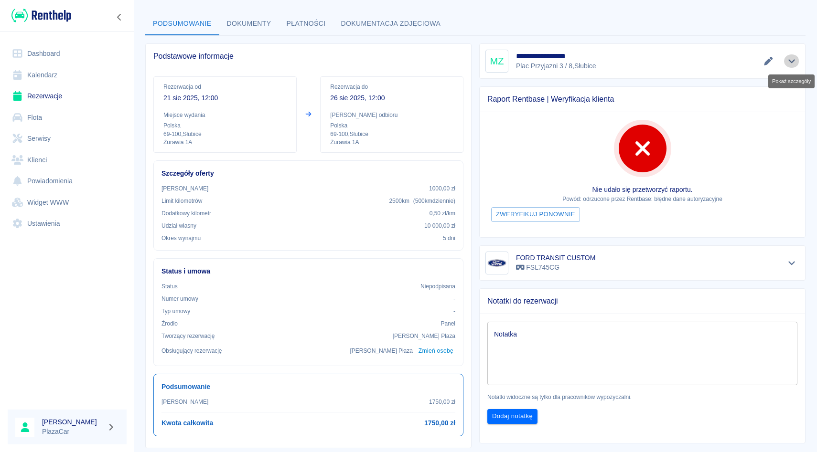
click at [795, 66] on button "Pokaż szczegóły" at bounding box center [792, 60] width 16 height 13
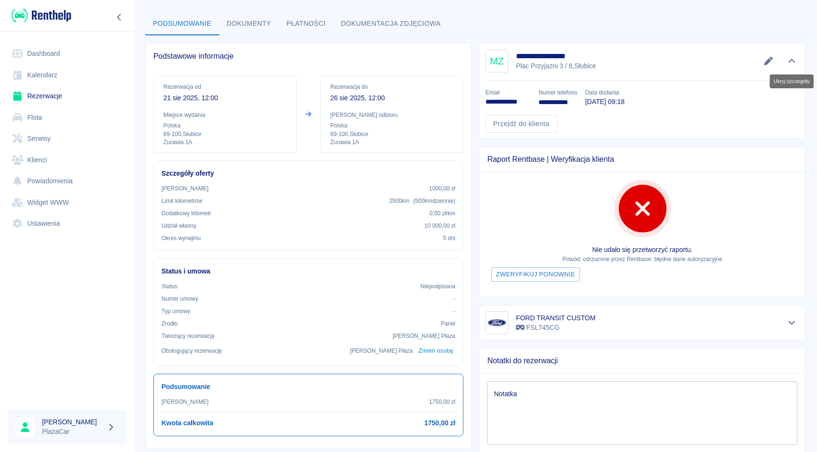
click at [795, 66] on button "Ukryj szczegóły" at bounding box center [792, 60] width 16 height 13
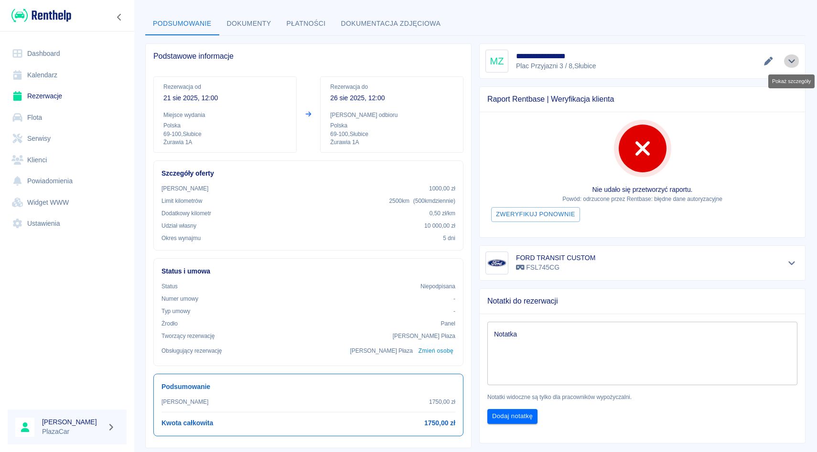
click at [795, 66] on button "Pokaż szczegóły" at bounding box center [792, 60] width 16 height 13
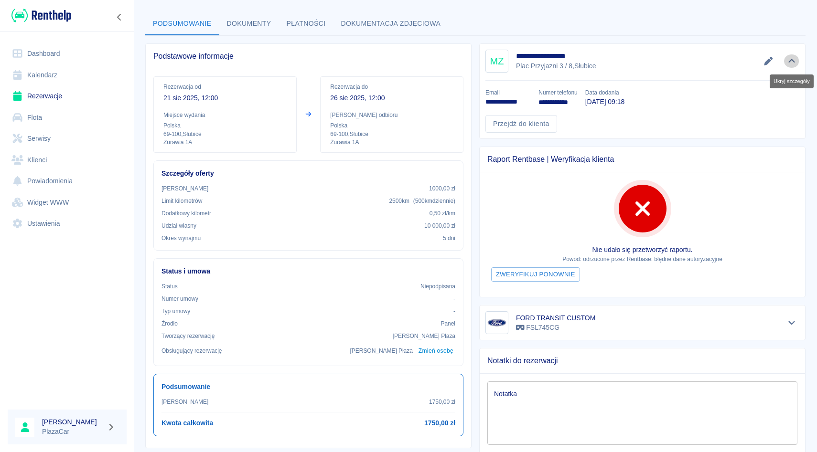
click at [795, 66] on button "Ukryj szczegóły" at bounding box center [792, 60] width 16 height 13
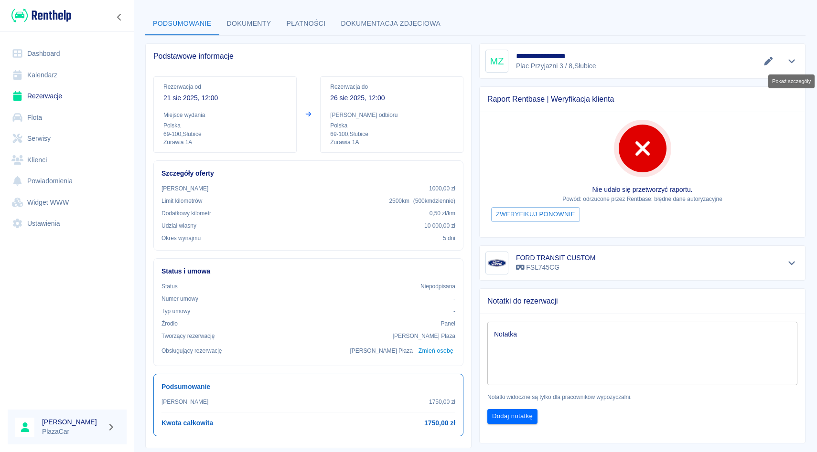
click at [795, 66] on button "Pokaż szczegóły" at bounding box center [792, 60] width 16 height 13
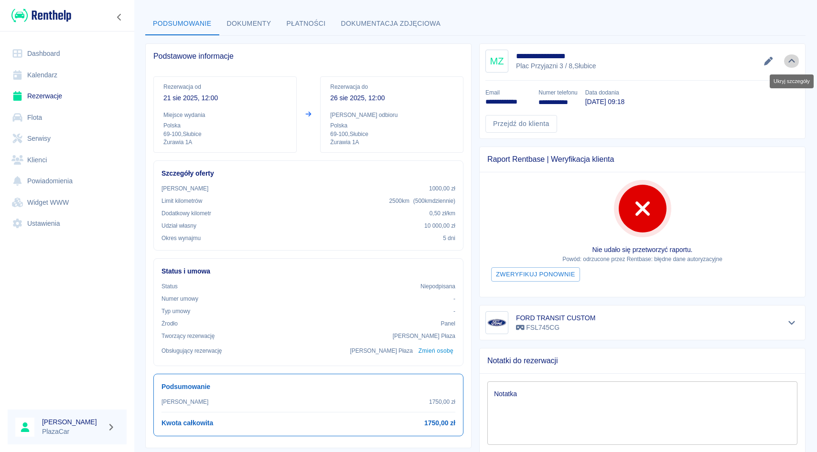
click at [795, 66] on button "Ukryj szczegóły" at bounding box center [792, 60] width 16 height 13
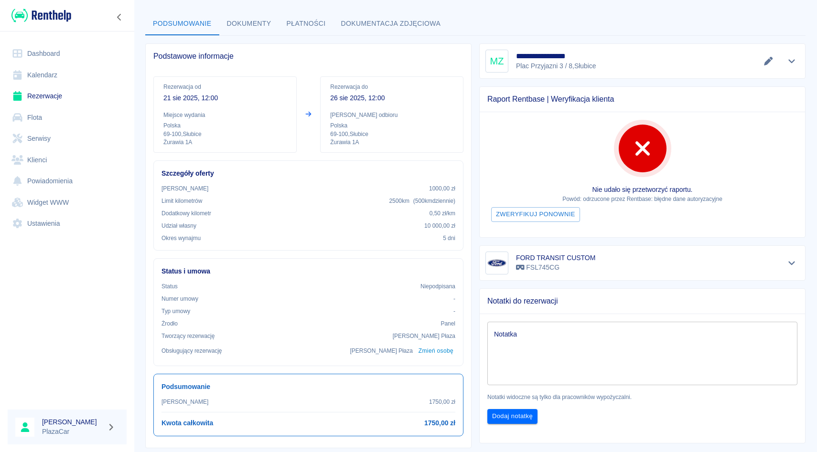
click at [511, 367] on textarea "Notatka" at bounding box center [642, 354] width 297 height 48
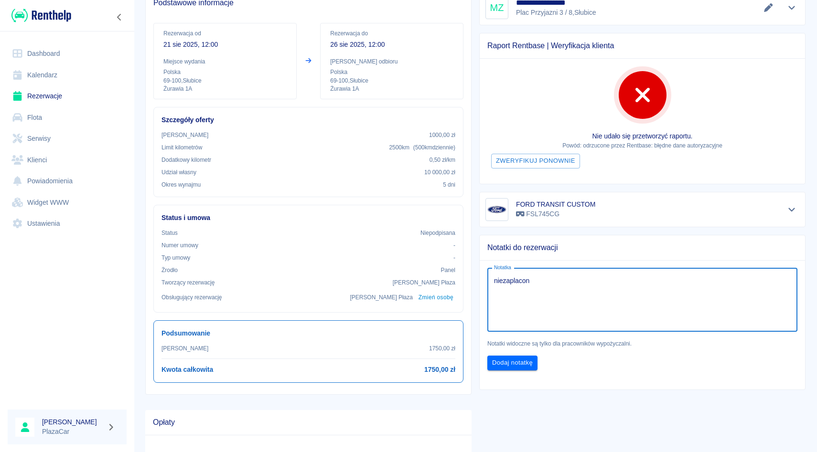
scroll to position [94, 0]
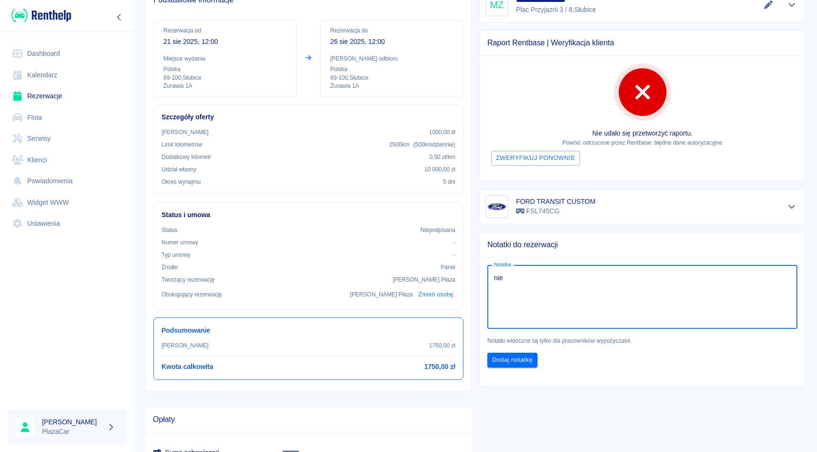
type textarea "nie"
click at [98, 106] on link "Rezerwacje" at bounding box center [67, 95] width 119 height 21
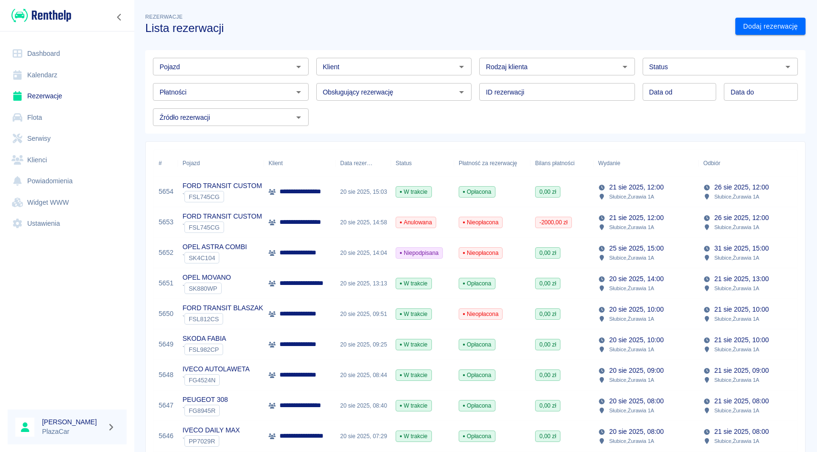
click at [776, 32] on link "Dodaj rezerwację" at bounding box center [770, 27] width 70 height 18
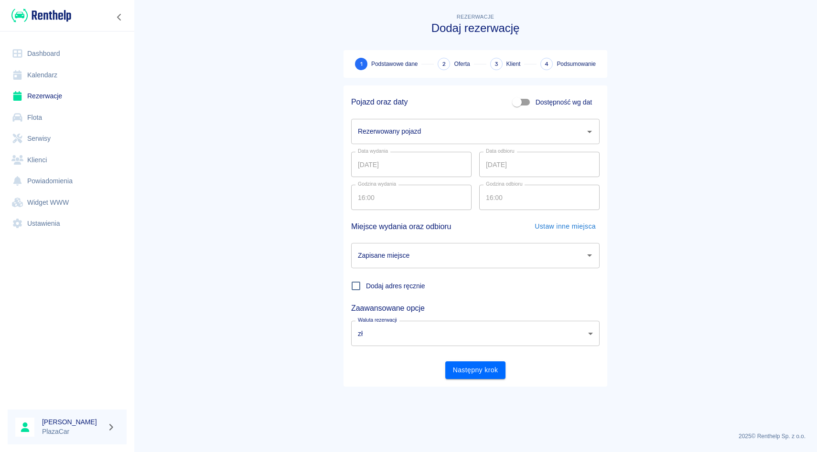
click at [395, 137] on input "Rezerwowany pojazd" at bounding box center [467, 131] width 225 height 17
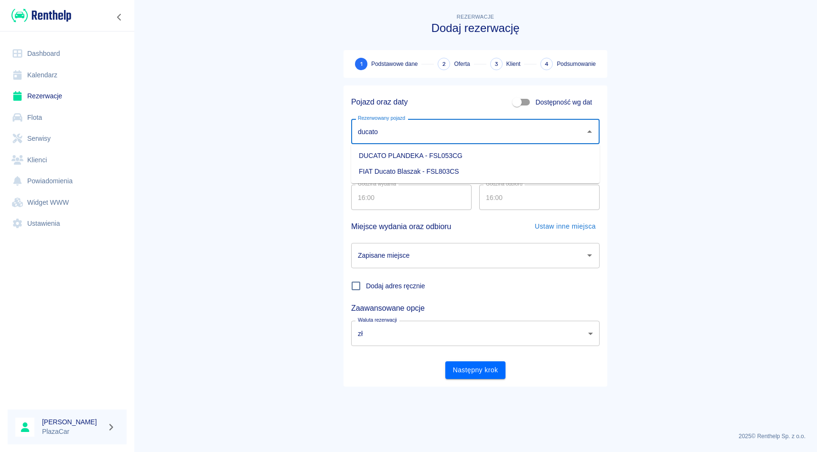
click at [371, 169] on li "FIAT Ducato Blaszak - FSL803CS" at bounding box center [475, 172] width 248 height 16
type input "FIAT Ducato Blaszak - FSL803CS"
click at [412, 259] on input "Zapisane miejsce" at bounding box center [467, 255] width 225 height 17
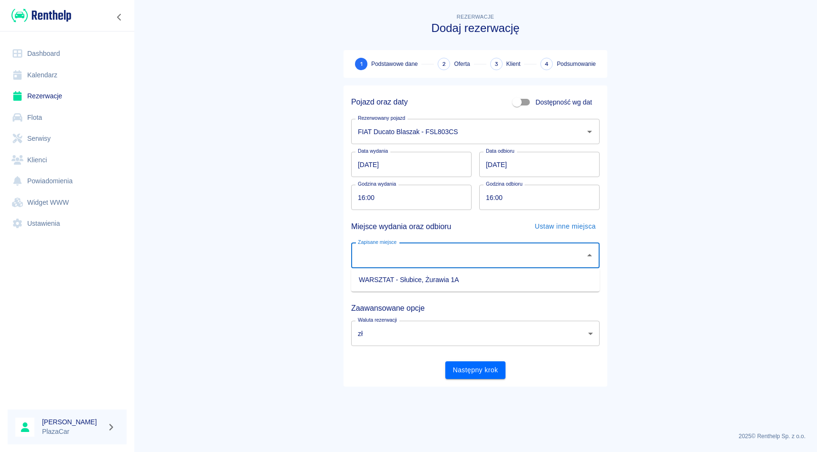
click at [404, 290] on ul "WARSZTAT - Słubice, Żurawia 1A" at bounding box center [475, 279] width 248 height 23
click at [416, 277] on li "WARSZTAT - Słubice, Żurawia 1A" at bounding box center [475, 280] width 248 height 16
type input "WARSZTAT - Słubice, Żurawia 1A"
click at [453, 352] on div "Pojazd oraz daty Dostępność wg dat Rezerwowany pojazd FIAT Ducato Blaszak - FSL…" at bounding box center [471, 232] width 256 height 294
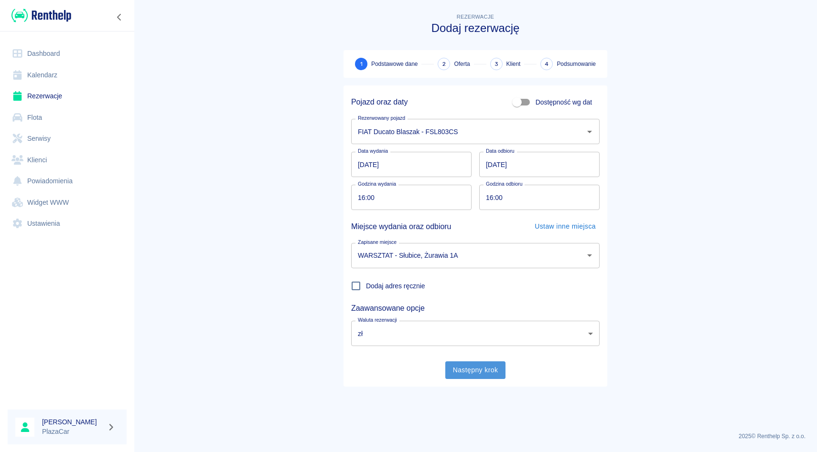
click at [453, 370] on button "Następny krok" at bounding box center [475, 371] width 61 height 18
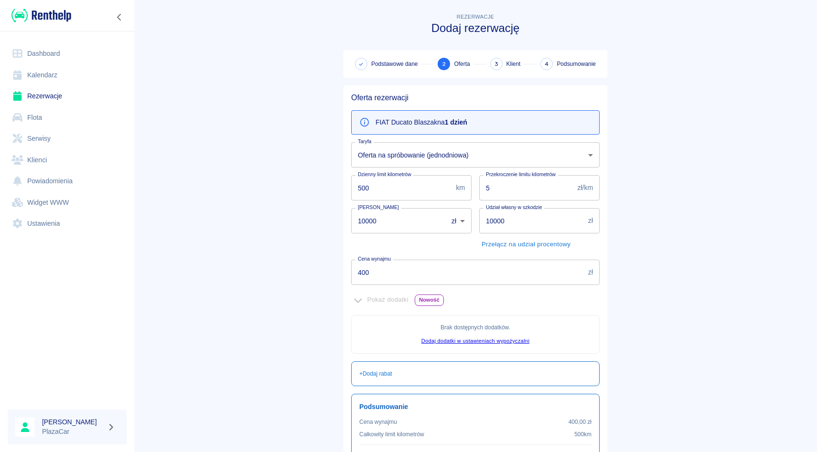
scroll to position [24, 0]
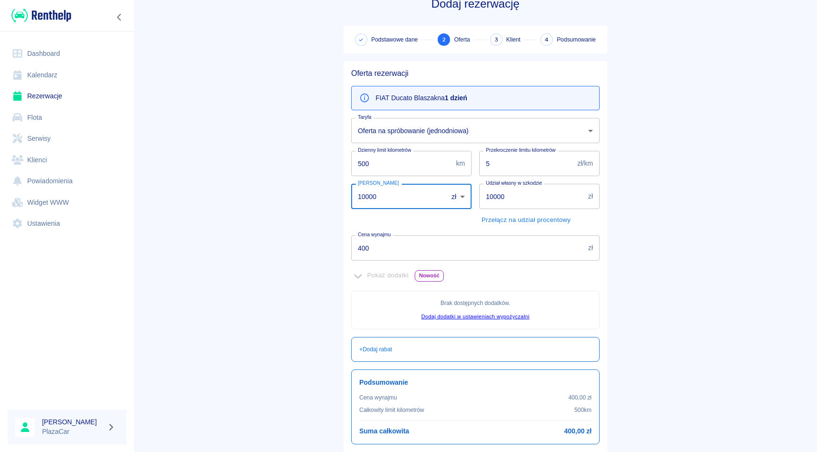
click at [377, 196] on input "10000" at bounding box center [396, 196] width 90 height 25
type input "1"
type input "0"
click at [427, 213] on div "Kaucja 0 zł PLN ​ [PERSON_NAME]" at bounding box center [407, 202] width 128 height 52
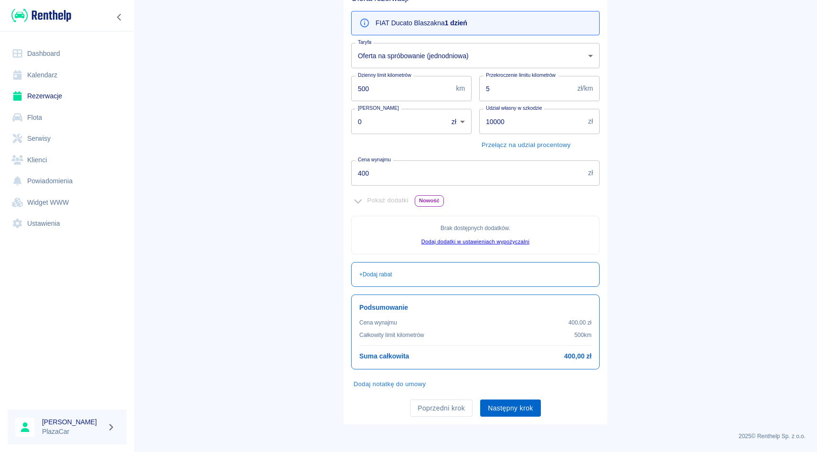
click at [524, 410] on button "Następny krok" at bounding box center [510, 409] width 61 height 18
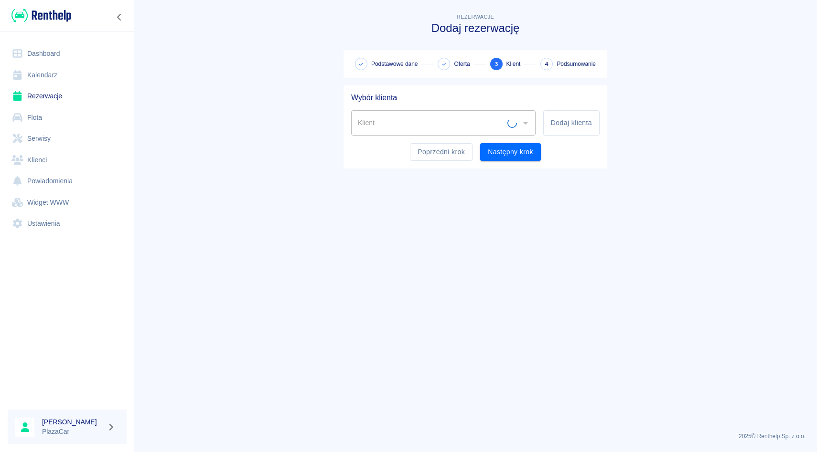
click at [424, 134] on div "Klient" at bounding box center [443, 122] width 184 height 25
click at [423, 133] on div "Klient" at bounding box center [443, 122] width 184 height 25
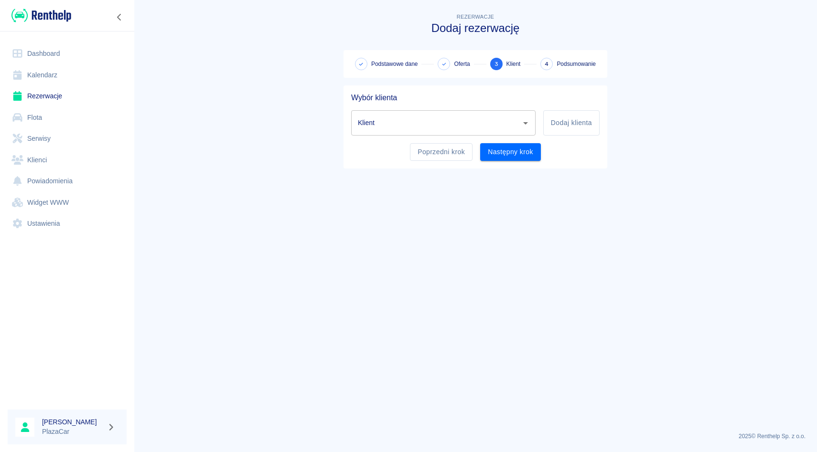
click at [423, 133] on div "Klient" at bounding box center [443, 122] width 184 height 25
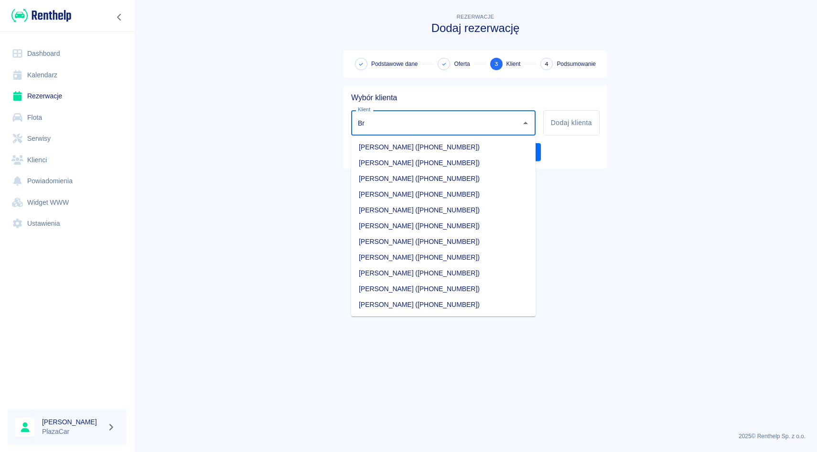
type input "B"
type input "r"
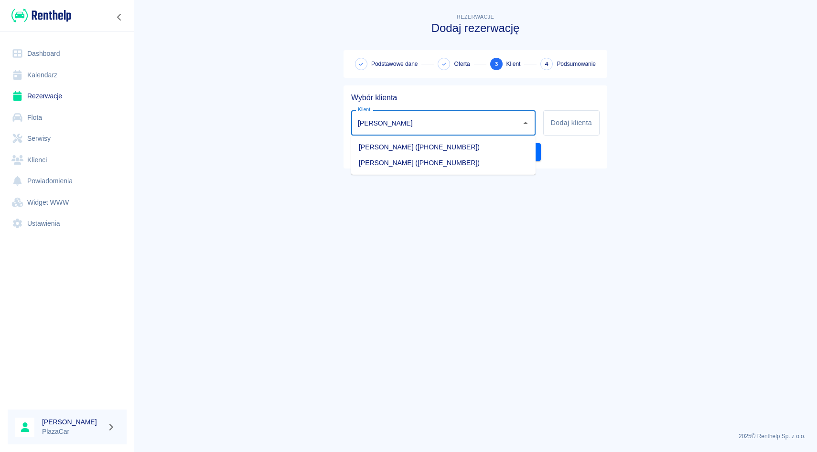
type input "[PERSON_NAME]"
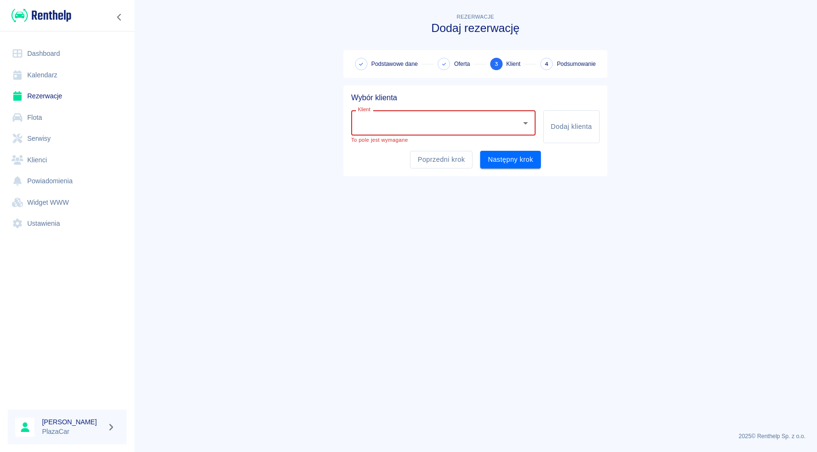
click at [412, 130] on input "Klient" at bounding box center [435, 123] width 161 height 17
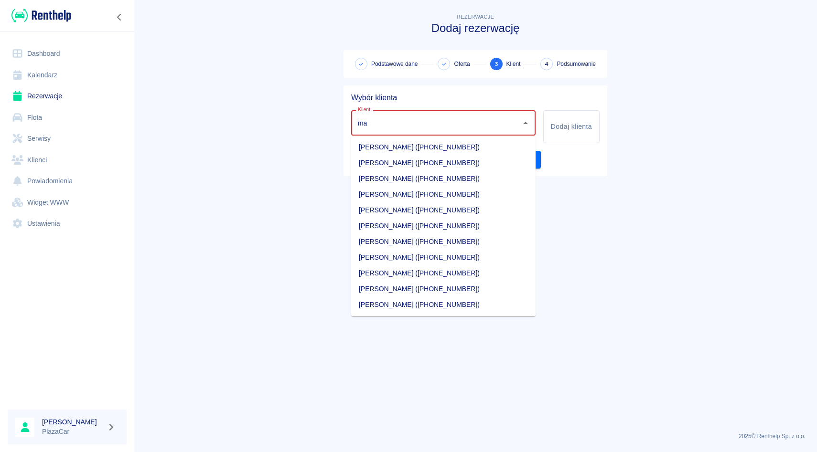
type input "m"
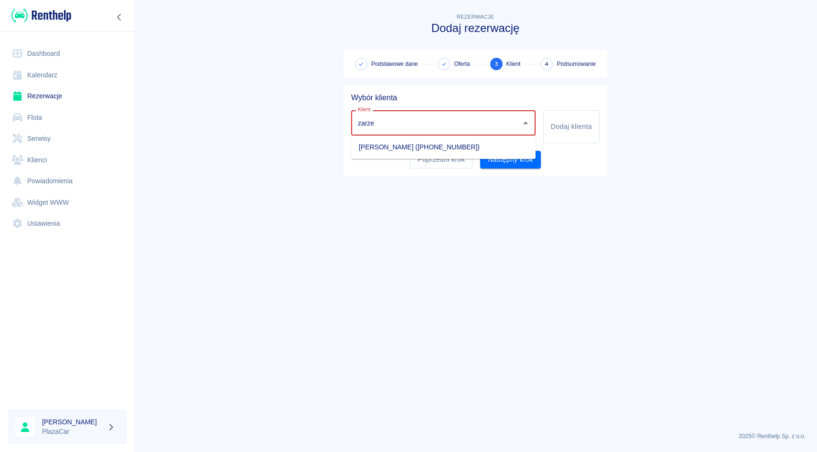
click at [400, 152] on li "[PERSON_NAME] ([PHONE_NUMBER])" at bounding box center [443, 147] width 184 height 16
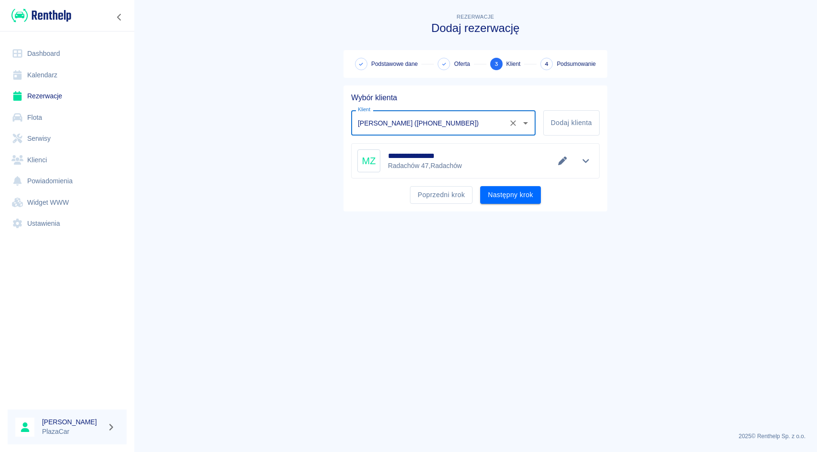
type input "[PERSON_NAME] ([PHONE_NUMBER])"
click at [508, 203] on div "**********" at bounding box center [475, 148] width 264 height 126
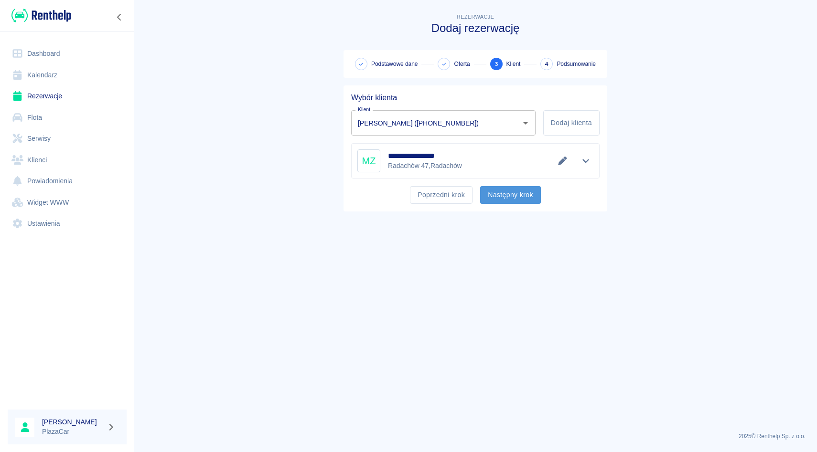
click at [508, 195] on button "Następny krok" at bounding box center [510, 195] width 61 height 18
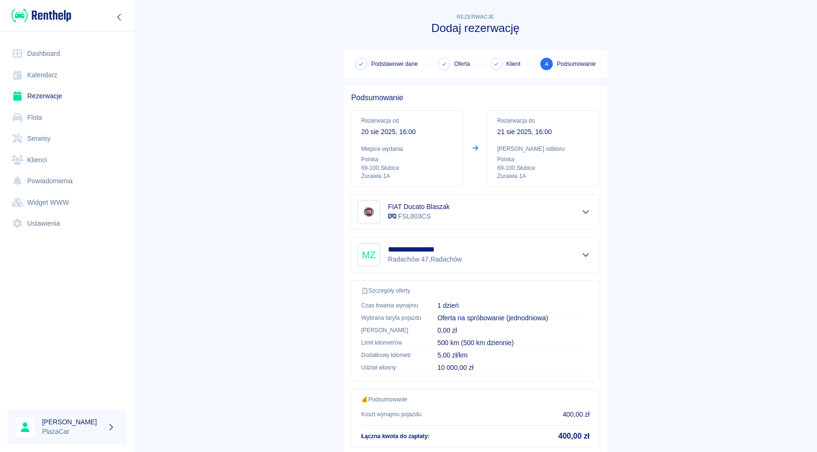
scroll to position [63, 0]
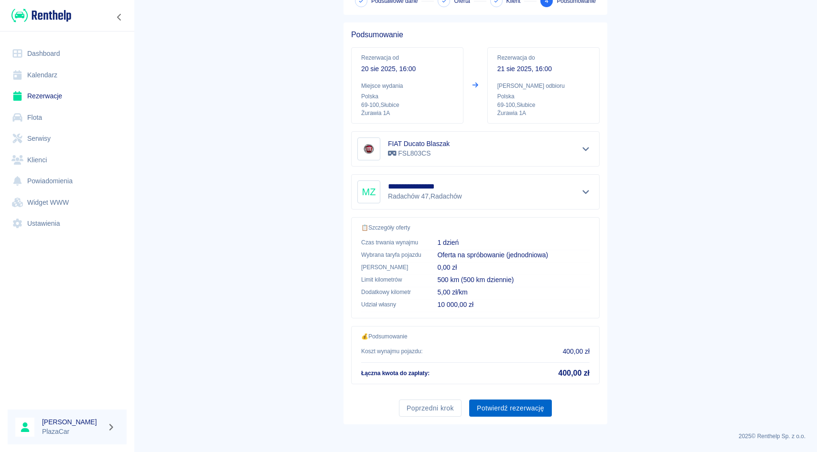
click at [496, 414] on button "Potwierdź rezerwację" at bounding box center [510, 409] width 83 height 18
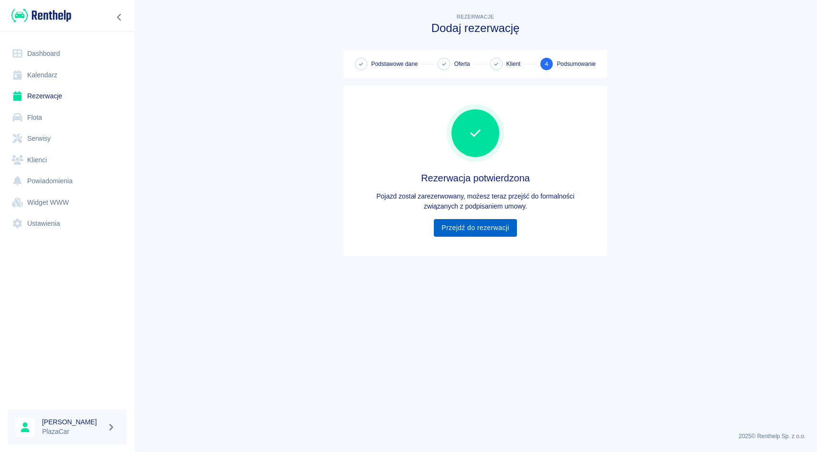
click at [485, 228] on link "Przejdź do rezerwacji" at bounding box center [475, 228] width 83 height 18
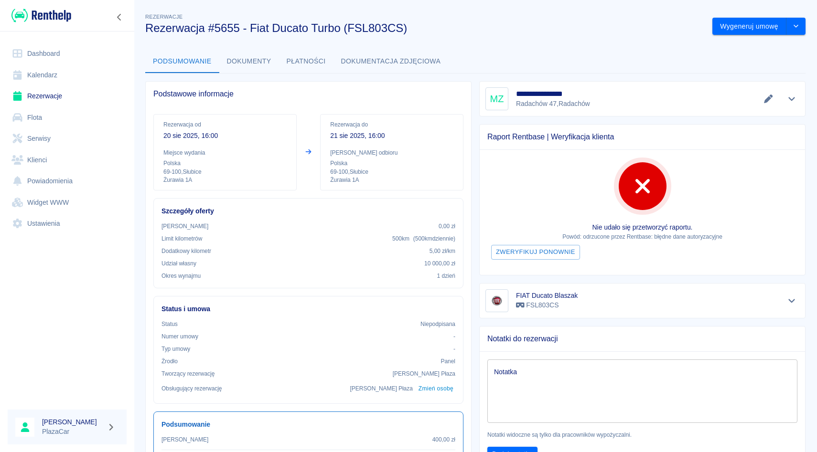
click at [75, 87] on link "Rezerwacje" at bounding box center [67, 95] width 119 height 21
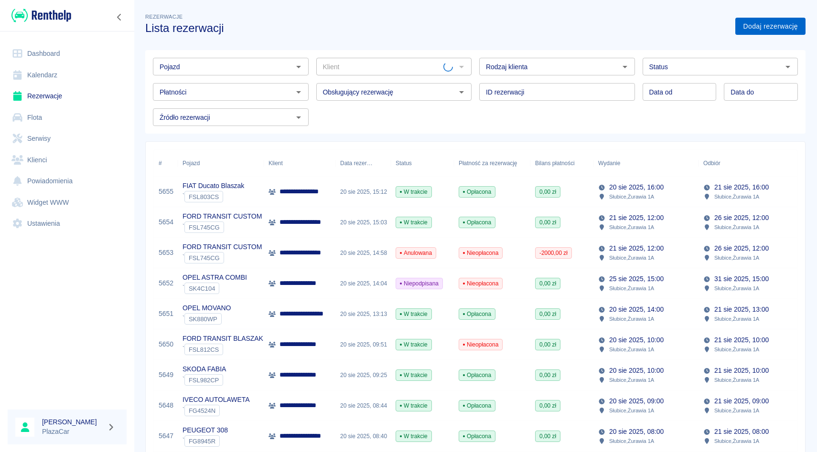
click at [767, 21] on link "Dodaj rezerwację" at bounding box center [770, 27] width 70 height 18
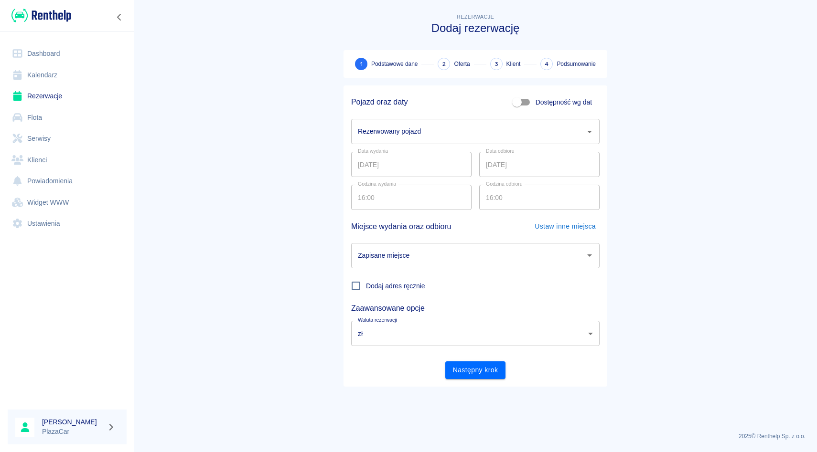
click at [393, 126] on input "Rezerwowany pojazd" at bounding box center [467, 131] width 225 height 17
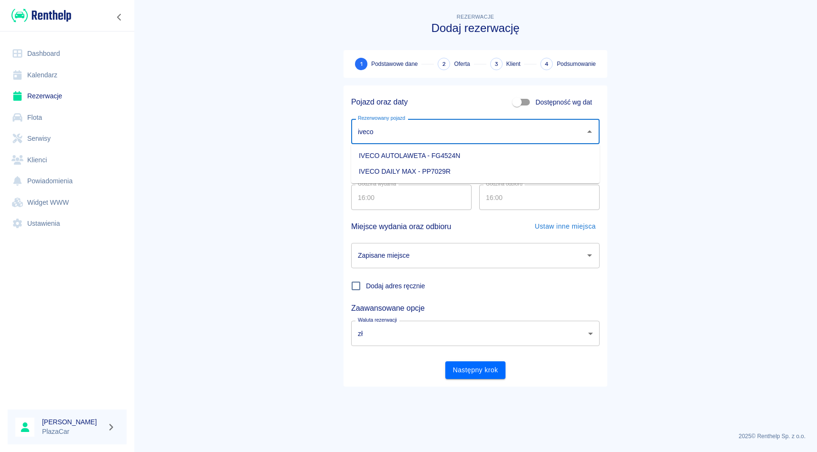
click at [378, 153] on li "IVECO AUTOLAWETA - FG4524N" at bounding box center [475, 156] width 248 height 16
type input "IVECO AUTOLAWETA - FG4524N"
click at [394, 255] on input "Zapisane miejsce" at bounding box center [467, 255] width 225 height 17
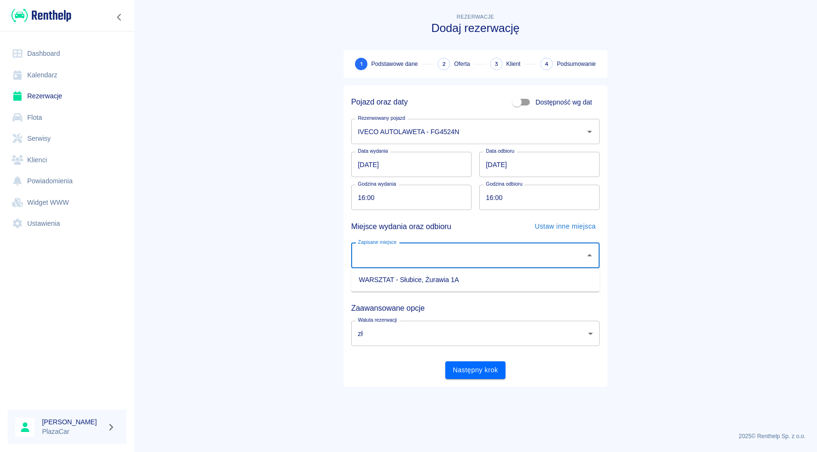
drag, startPoint x: 394, startPoint y: 277, endPoint x: 394, endPoint y: 270, distance: 7.6
click at [394, 277] on li "WARSZTAT - Słubice, Żurawia 1A" at bounding box center [475, 280] width 248 height 16
type input "WARSZTAT - Słubice, Żurawia 1A"
click at [488, 162] on input "[DATE]" at bounding box center [539, 164] width 120 height 25
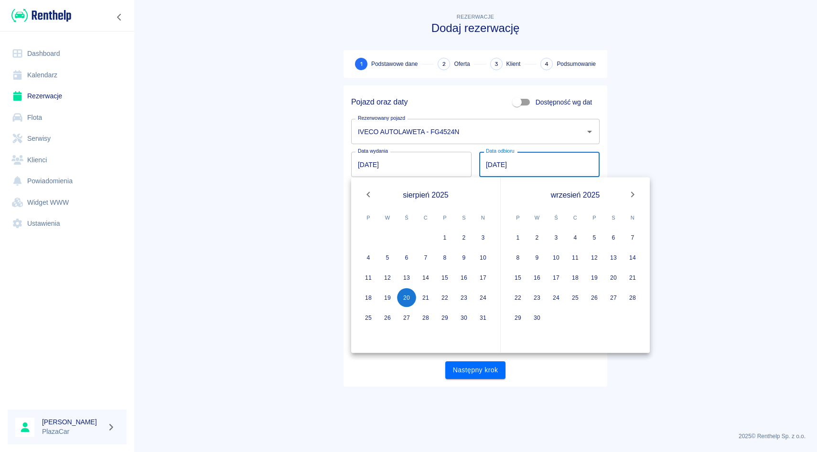
type input "[DATE]"
click at [670, 145] on main "Rezerwacje Dodaj rezerwację 1 Podstawowe dane 2 Oferta 3 Klient 4 Podsumowanie …" at bounding box center [475, 217] width 683 height 413
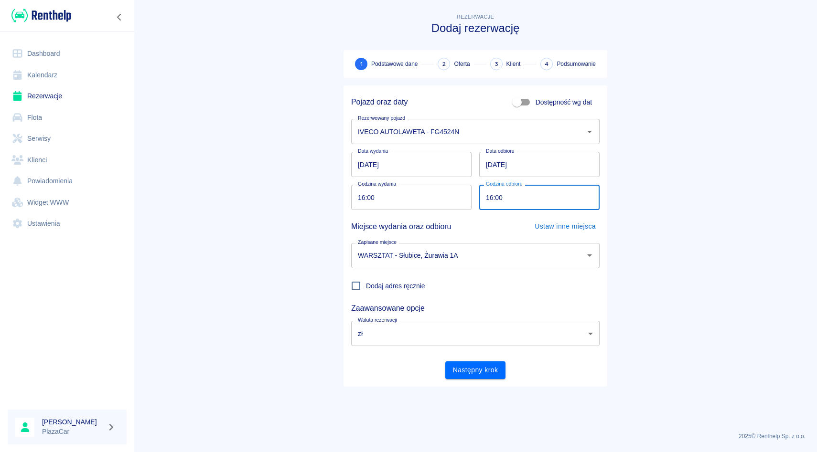
click at [491, 198] on input "16:00" at bounding box center [536, 197] width 114 height 25
type input "19:00"
click at [639, 162] on main "Rezerwacje Dodaj rezerwację 1 Podstawowe dane 2 Oferta 3 Klient 4 Podsumowanie …" at bounding box center [475, 217] width 683 height 413
click at [495, 366] on button "Następny krok" at bounding box center [475, 371] width 61 height 18
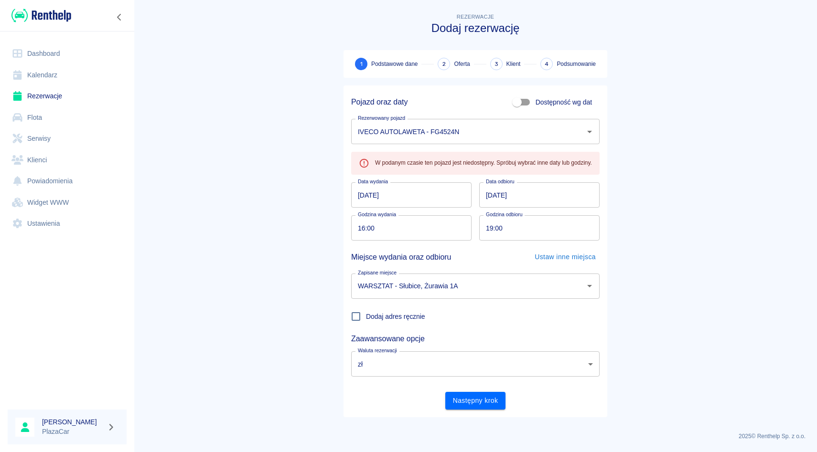
click at [47, 91] on link "Rezerwacje" at bounding box center [67, 95] width 119 height 21
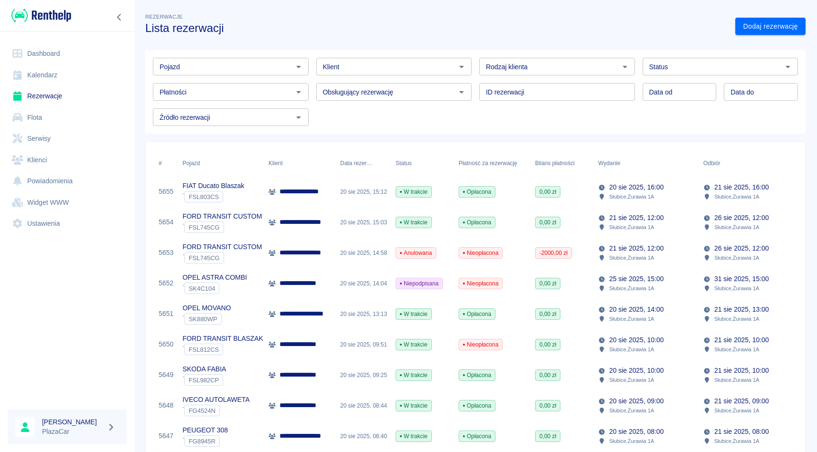
click at [248, 74] on div "Pojazd" at bounding box center [231, 67] width 156 height 18
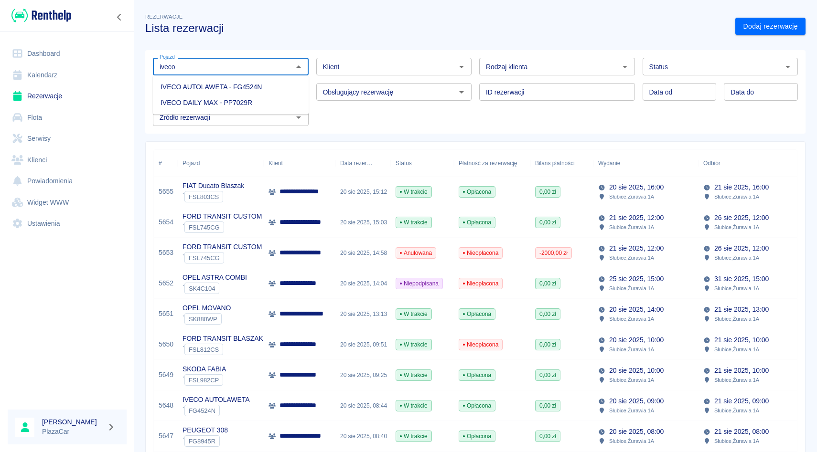
click at [246, 86] on li "IVECO AUTOLAWETA - FG4524N" at bounding box center [231, 87] width 156 height 16
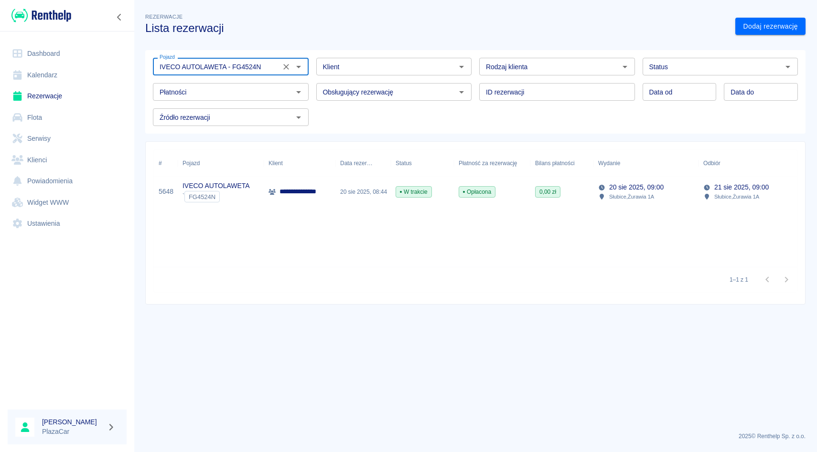
type input "IVECO AUTOLAWETA - FG4524N"
click at [298, 216] on div "**********" at bounding box center [475, 208] width 643 height 117
click at [363, 166] on div "Data rezerwacji" at bounding box center [356, 163] width 32 height 27
click at [308, 173] on div "Klient" at bounding box center [299, 163] width 62 height 27
click at [309, 191] on p "**********" at bounding box center [309, 192] width 60 height 10
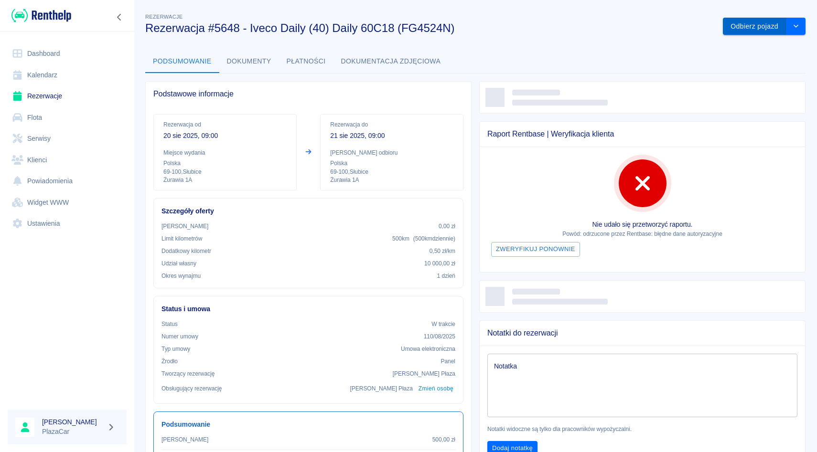
click at [734, 29] on button "Odbierz pojazd" at bounding box center [755, 27] width 64 height 18
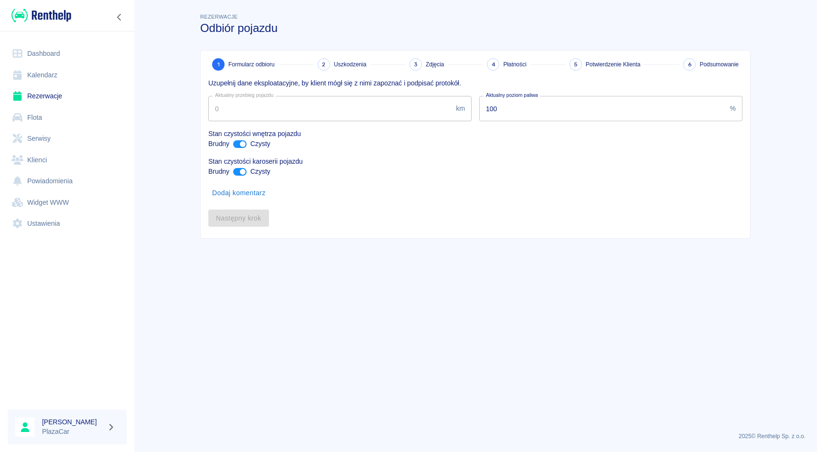
type input "328617"
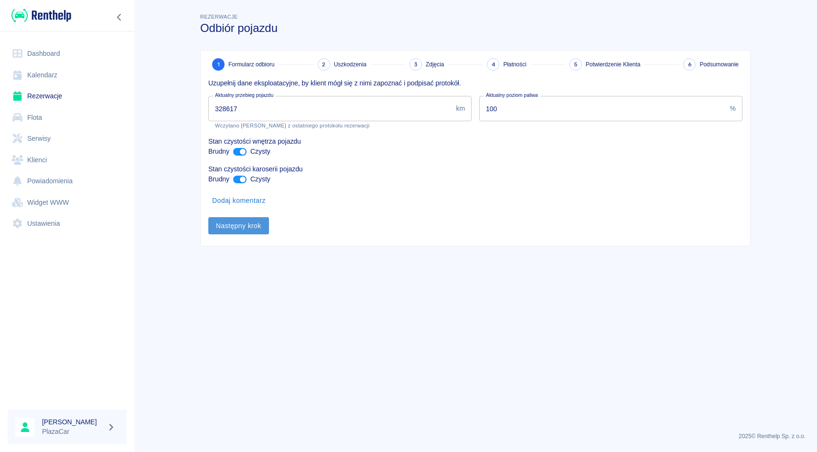
click at [247, 226] on button "Następny krok" at bounding box center [238, 226] width 61 height 18
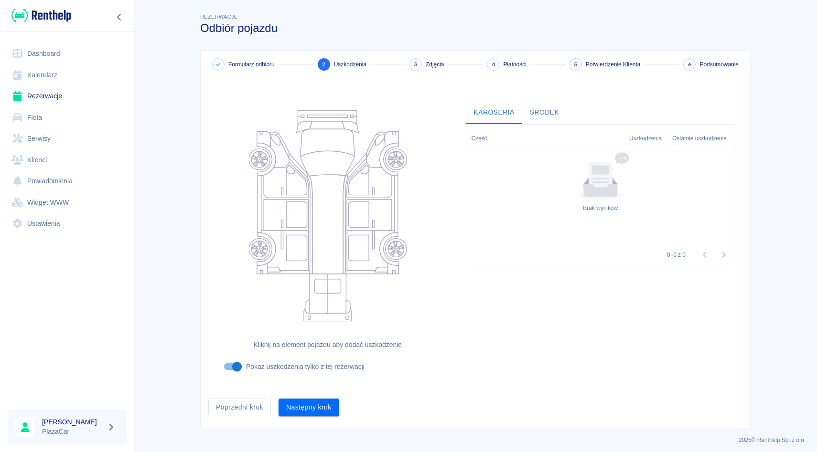
click at [309, 392] on div "Następny krok" at bounding box center [305, 403] width 68 height 25
click at [309, 408] on button "Następny krok" at bounding box center [308, 408] width 61 height 18
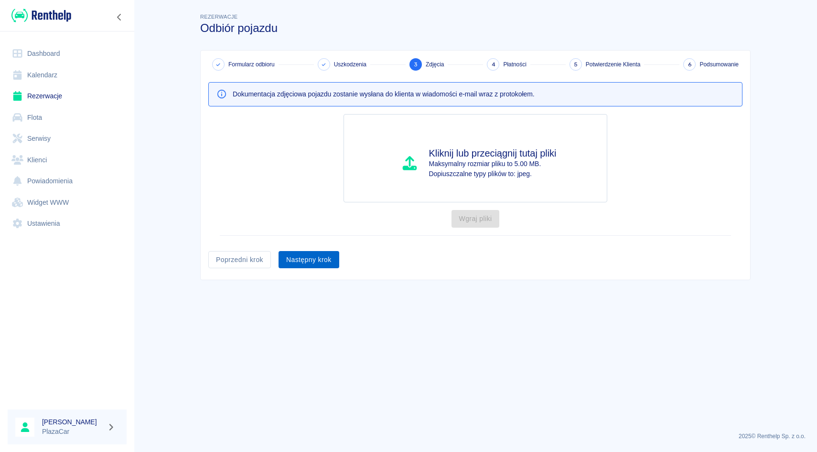
click at [323, 252] on button "Następny krok" at bounding box center [308, 260] width 61 height 18
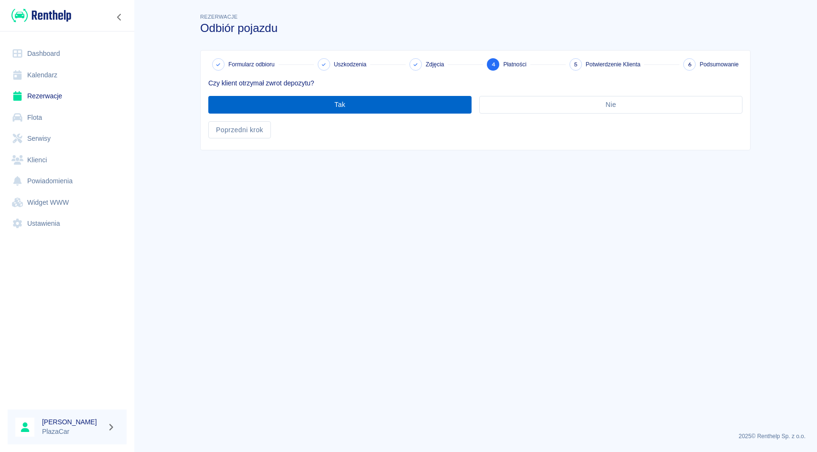
click at [331, 98] on button "Tak" at bounding box center [339, 105] width 263 height 18
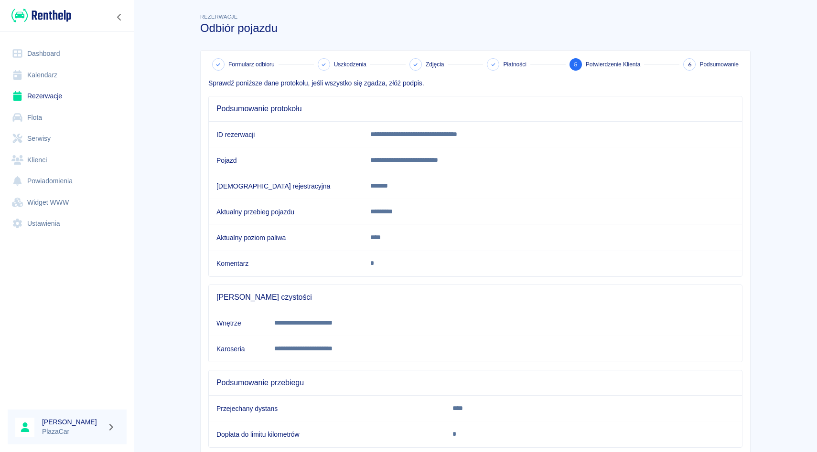
scroll to position [60, 0]
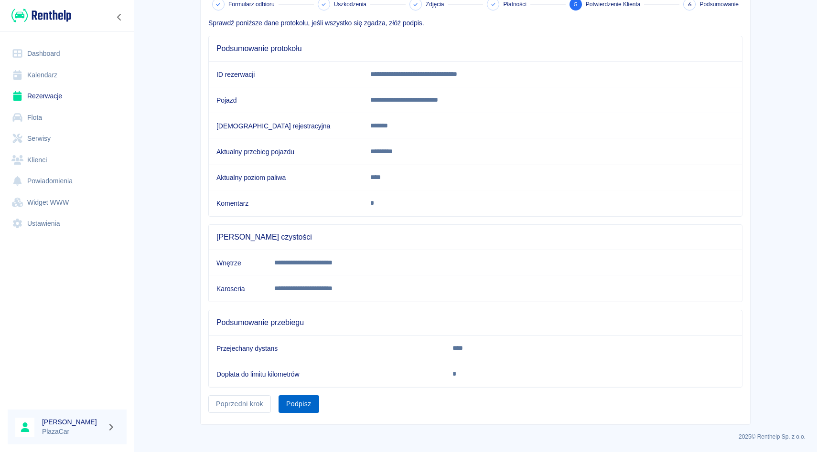
click at [291, 410] on button "Podpisz" at bounding box center [298, 404] width 41 height 18
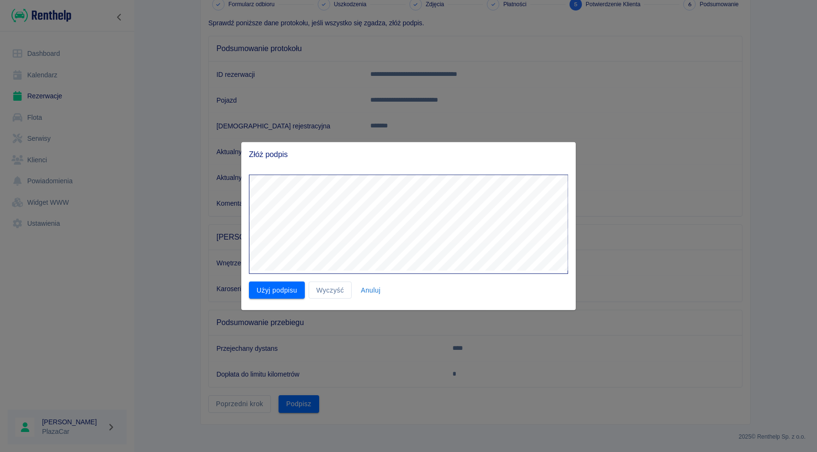
click at [447, 115] on div "Złóż podpis Użyj podpisu Wyczyść Anuluj" at bounding box center [408, 226] width 817 height 452
click at [259, 282] on button "Użyj podpisu" at bounding box center [277, 290] width 56 height 18
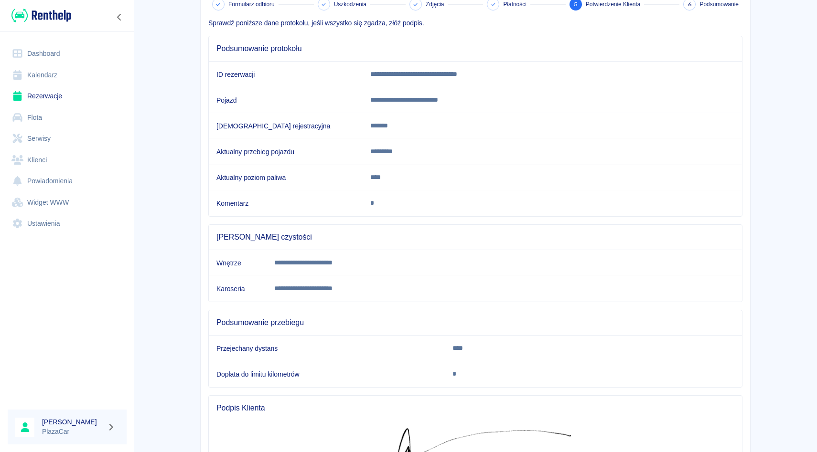
scroll to position [209, 0]
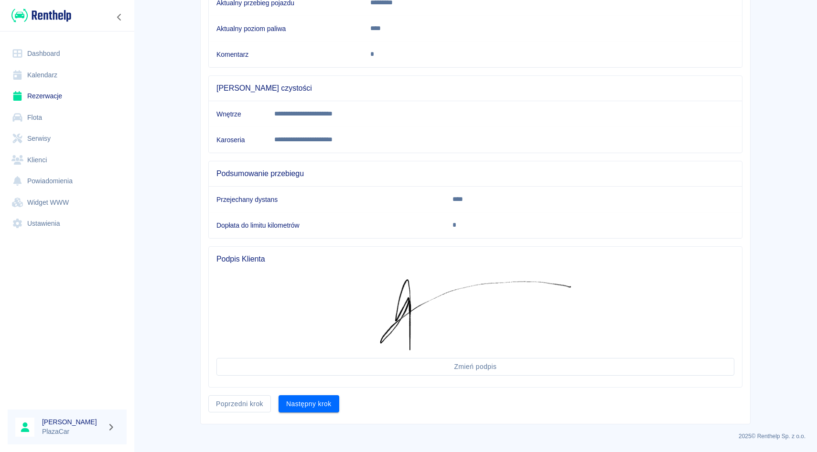
click at [309, 415] on div "**********" at bounding box center [475, 132] width 549 height 583
click at [315, 407] on button "Następny krok" at bounding box center [308, 404] width 61 height 18
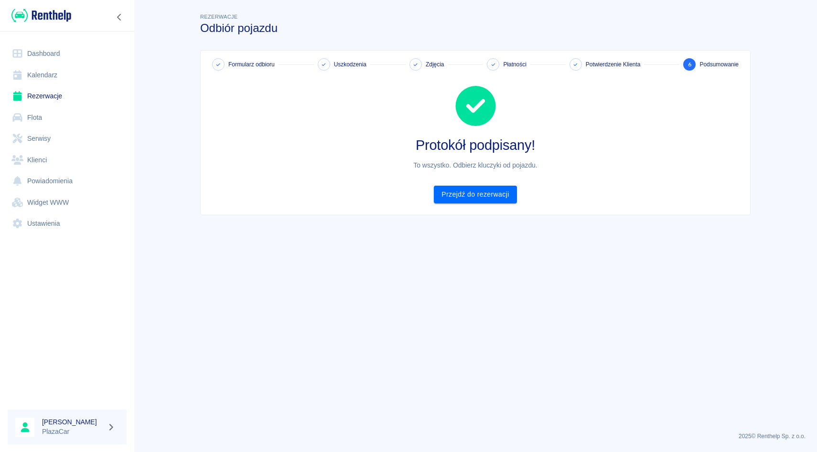
scroll to position [0, 0]
click at [479, 196] on link "Przejdź do rezerwacji" at bounding box center [475, 195] width 83 height 18
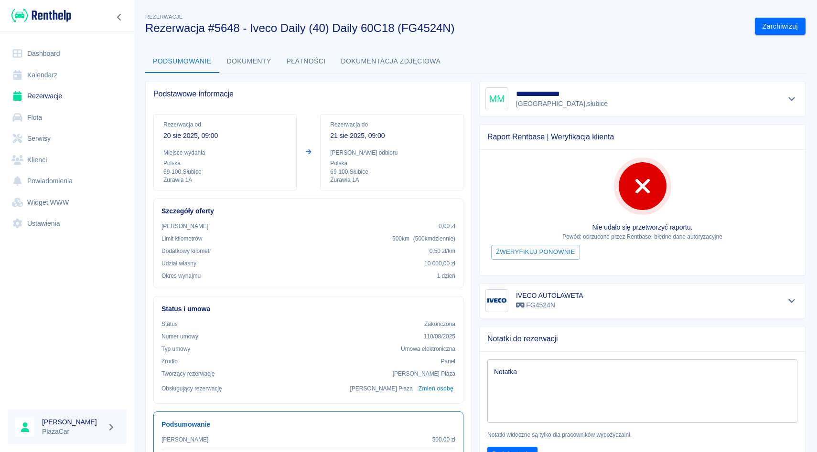
click at [773, 36] on div "**********" at bounding box center [475, 432] width 683 height 856
click at [773, 23] on button "Zarchiwizuj" at bounding box center [780, 27] width 51 height 18
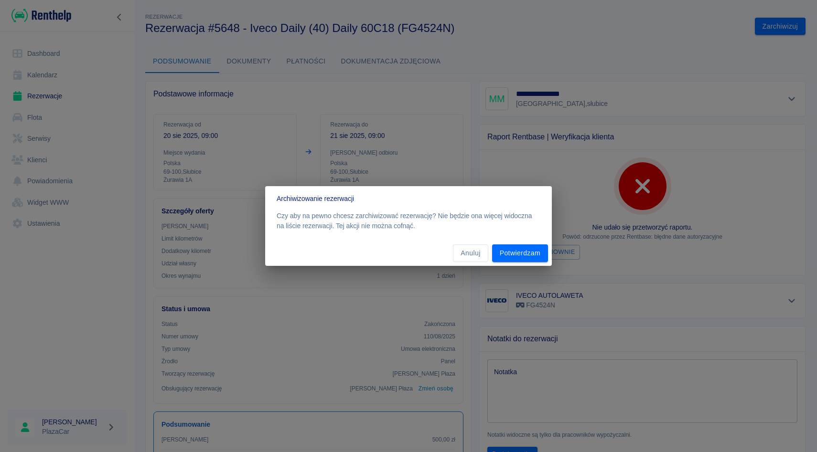
click at [519, 242] on div "Anuluj Potwierdzam" at bounding box center [408, 253] width 287 height 25
click at [513, 255] on button "Potwierdzam" at bounding box center [520, 254] width 56 height 18
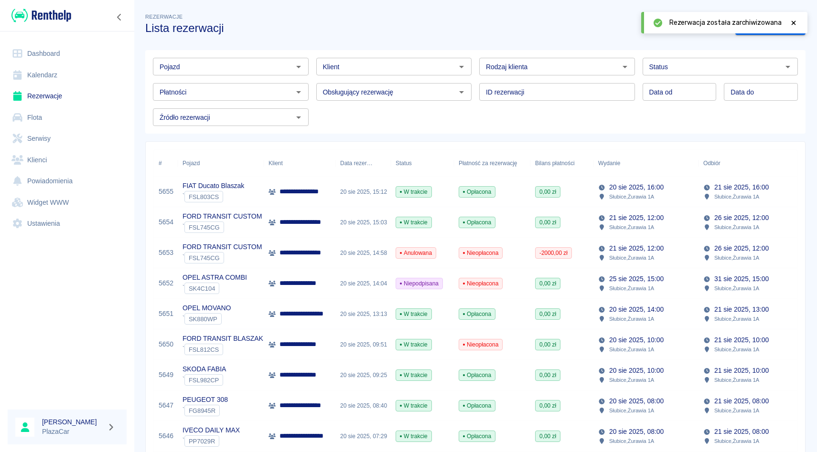
click at [792, 24] on icon at bounding box center [793, 23] width 4 height 4
click at [782, 24] on link "Dodaj rezerwację" at bounding box center [770, 27] width 70 height 18
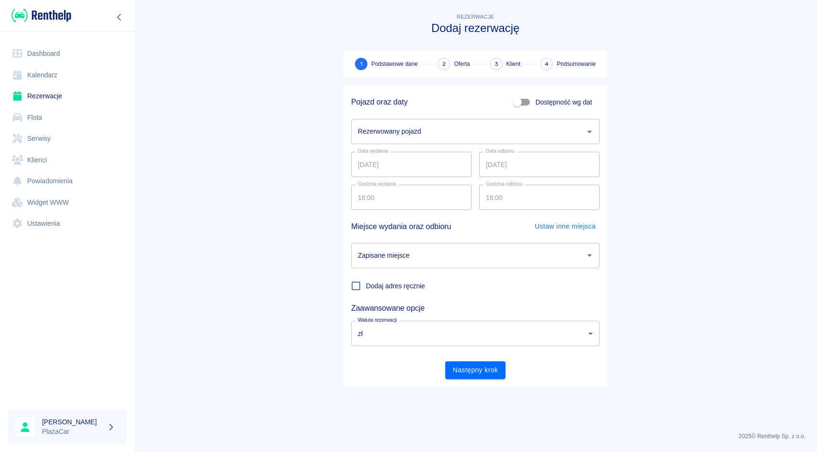
click at [393, 140] on div "Rezerwowany pojazd" at bounding box center [475, 131] width 248 height 25
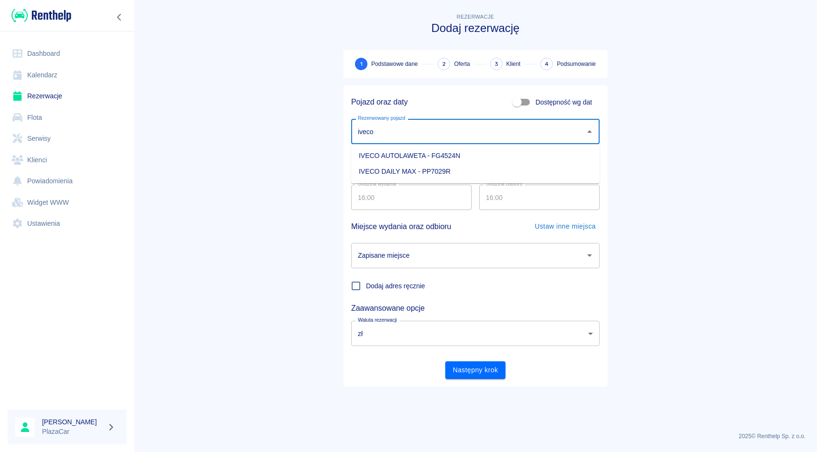
click at [403, 158] on li "IVECO AUTOLAWETA - FG4524N" at bounding box center [475, 156] width 248 height 16
click at [394, 266] on div "Zapisane miejsce" at bounding box center [475, 255] width 248 height 25
type input "IVECO AUTOLAWETA - FG4524N"
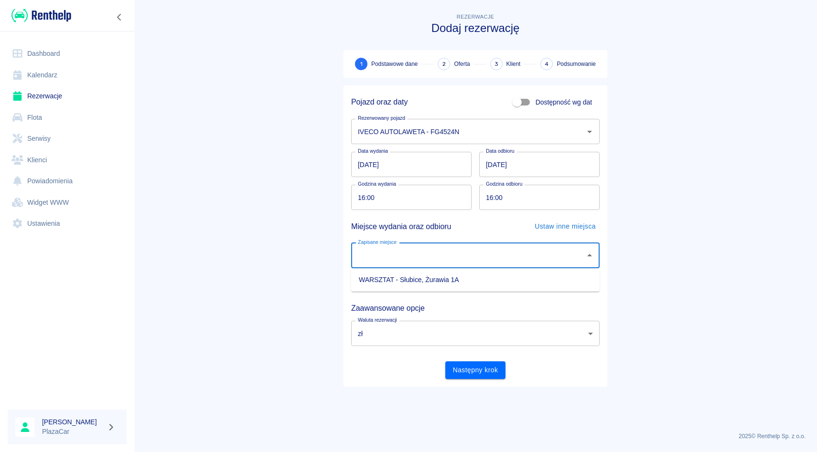
click at [394, 272] on ul "WARSZTAT - Słubice, Żurawia 1A" at bounding box center [475, 279] width 248 height 23
click at [429, 273] on li "WARSZTAT - Słubice, Żurawia 1A" at bounding box center [475, 280] width 248 height 16
type input "WARSZTAT - Słubice, Żurawia 1A"
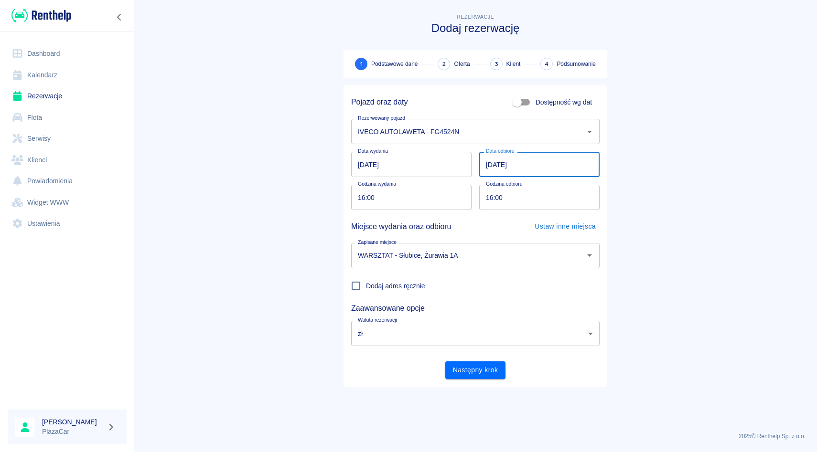
click at [488, 162] on input "[DATE]" at bounding box center [539, 164] width 120 height 25
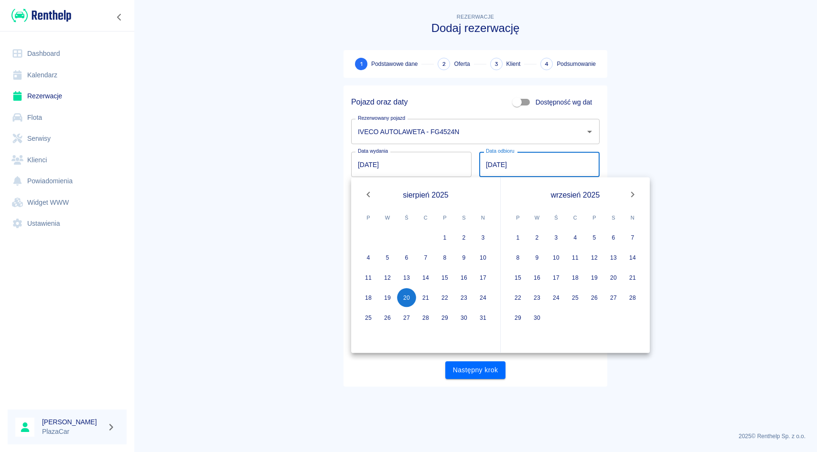
type input "[DATE]"
click at [670, 156] on main "Rezerwacje Dodaj rezerwację 1 Podstawowe dane 2 Oferta 3 Klient 4 Podsumowanie …" at bounding box center [475, 217] width 683 height 413
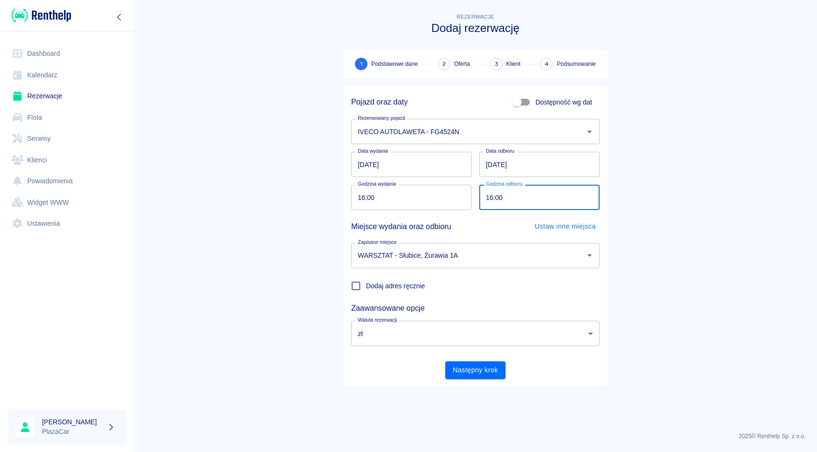
click at [492, 192] on input "16:00" at bounding box center [536, 197] width 114 height 25
type input "19:00"
click at [646, 171] on main "Rezerwacje Dodaj rezerwację 1 Podstawowe dane 2 Oferta 3 Klient 4 Podsumowanie …" at bounding box center [475, 217] width 683 height 413
click at [468, 368] on button "Następny krok" at bounding box center [475, 371] width 61 height 18
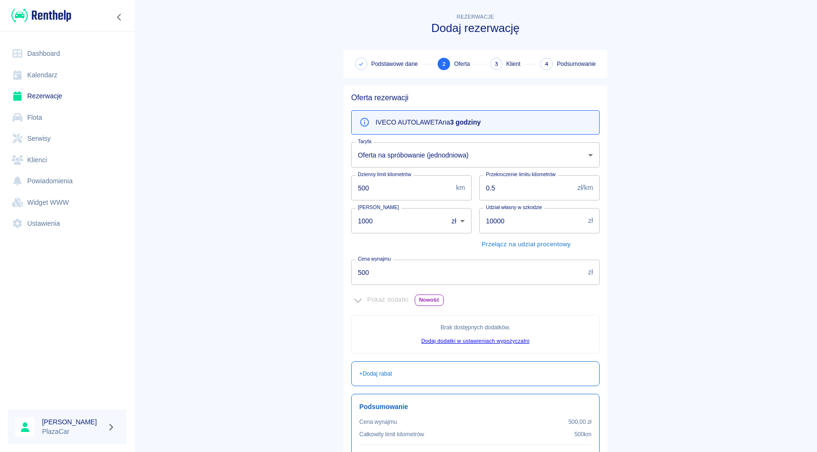
scroll to position [99, 0]
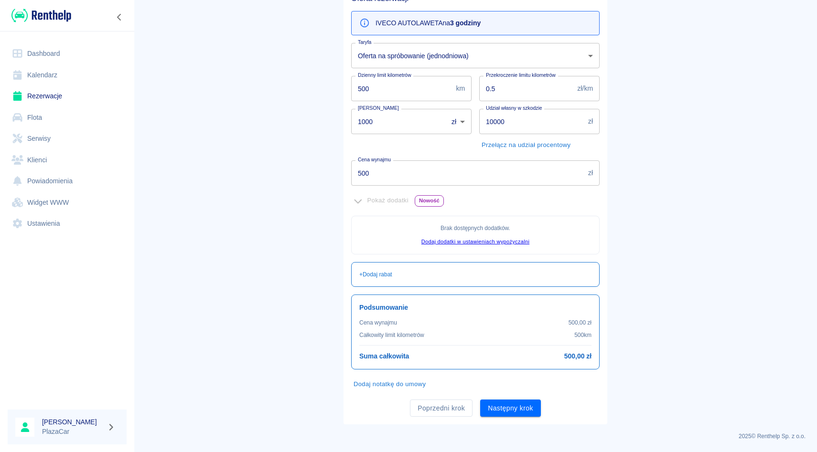
click at [399, 174] on input "500" at bounding box center [467, 172] width 233 height 25
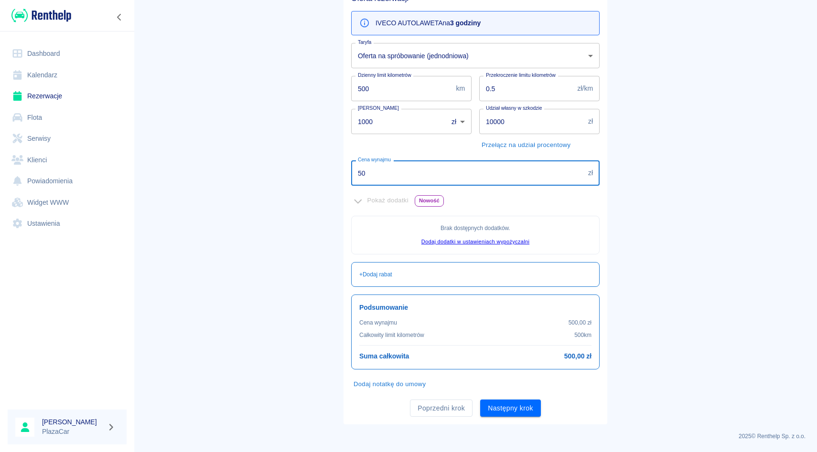
type input "5"
type input "200"
click at [665, 144] on main "Rezerwacje Dodaj rezerwację Podstawowe dane 2 Oferta 3 Klient 4 Podsumowanie Of…" at bounding box center [475, 168] width 683 height 512
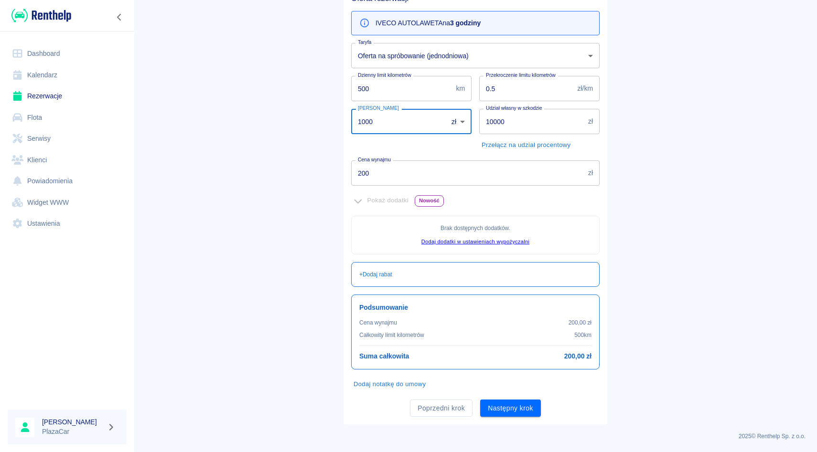
click at [411, 124] on input "1000" at bounding box center [396, 121] width 90 height 25
type input "1"
type input "800"
click at [744, 100] on main "Rezerwacje Dodaj rezerwację Podstawowe dane 2 Oferta 3 Klient 4 Podsumowanie Of…" at bounding box center [475, 168] width 683 height 512
click at [504, 418] on div "Oferta rezerwacji IVECO AUTOLAWETA na 3 godziny Taryfa Oferta na spróbowanie (j…" at bounding box center [475, 205] width 264 height 438
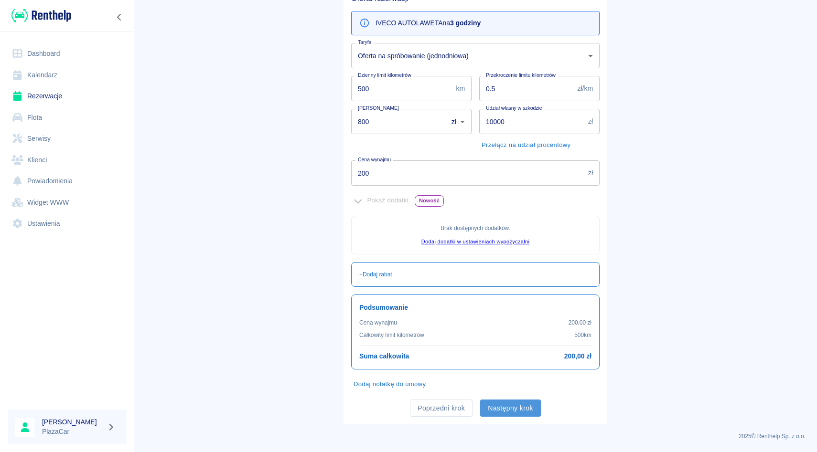
click at [505, 412] on button "Następny krok" at bounding box center [510, 409] width 61 height 18
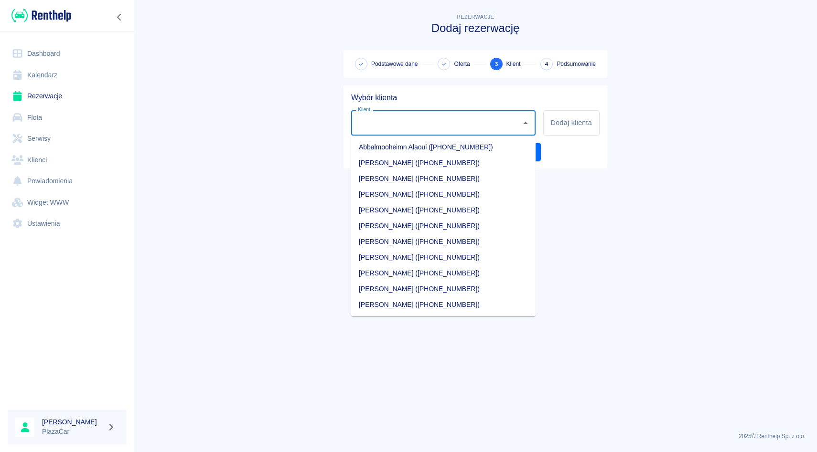
click at [433, 117] on input "Klient" at bounding box center [435, 123] width 161 height 17
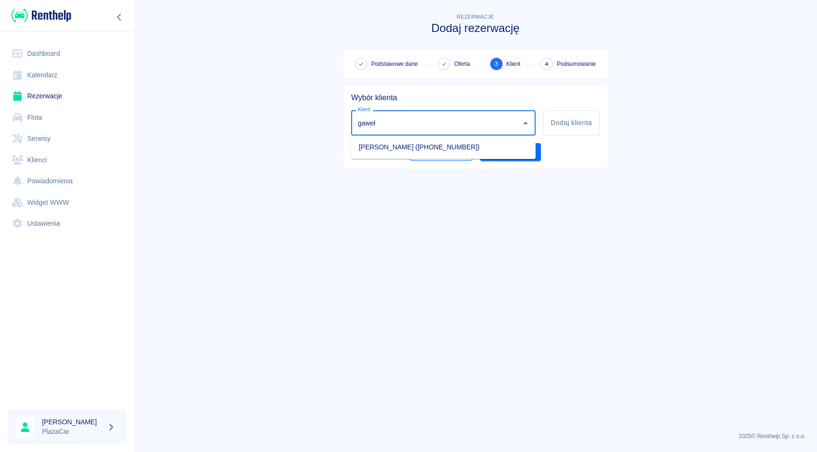
type input "gaweł"
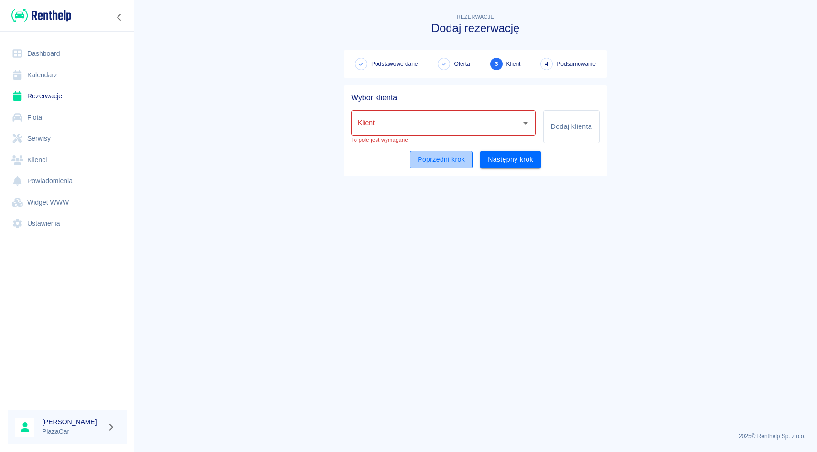
click at [418, 159] on button "Poprzedni krok" at bounding box center [441, 160] width 63 height 18
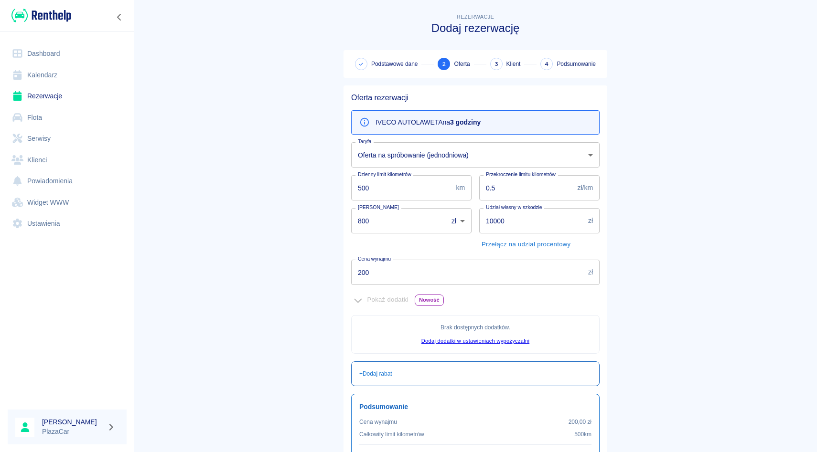
scroll to position [99, 0]
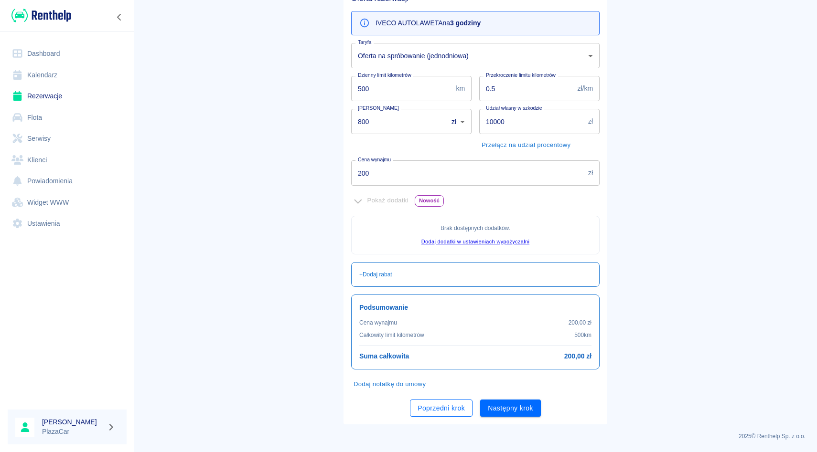
click at [432, 406] on button "Poprzedni krok" at bounding box center [441, 409] width 63 height 18
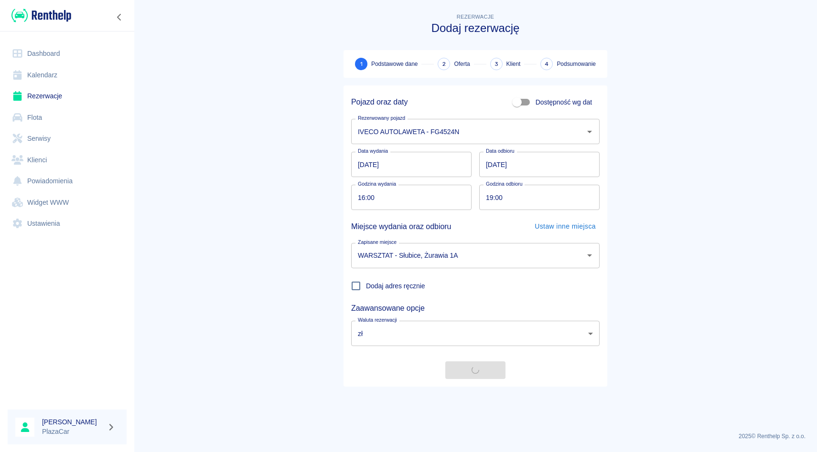
scroll to position [0, 0]
click at [476, 365] on button "Następny krok" at bounding box center [475, 371] width 61 height 18
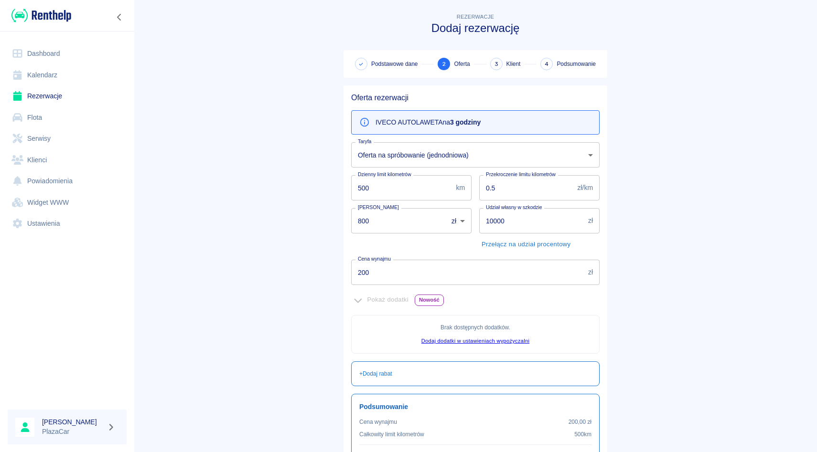
scroll to position [99, 0]
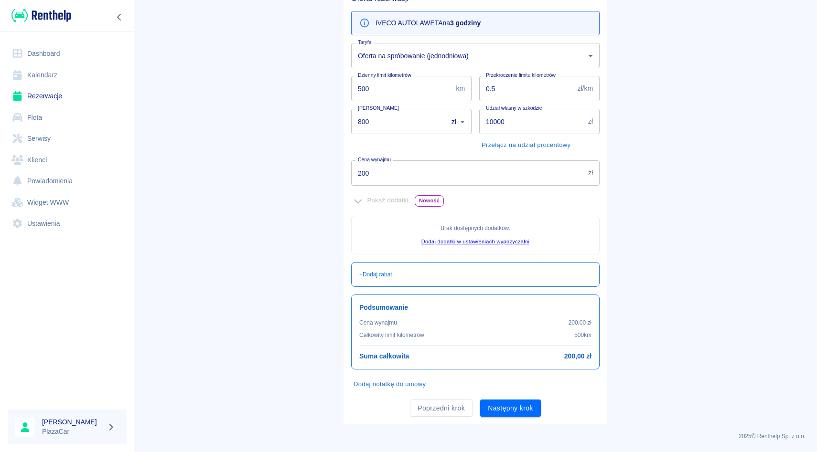
click at [507, 397] on div "Poprzedni krok Następny krok" at bounding box center [471, 404] width 256 height 25
click at [507, 406] on button "Następny krok" at bounding box center [510, 409] width 61 height 18
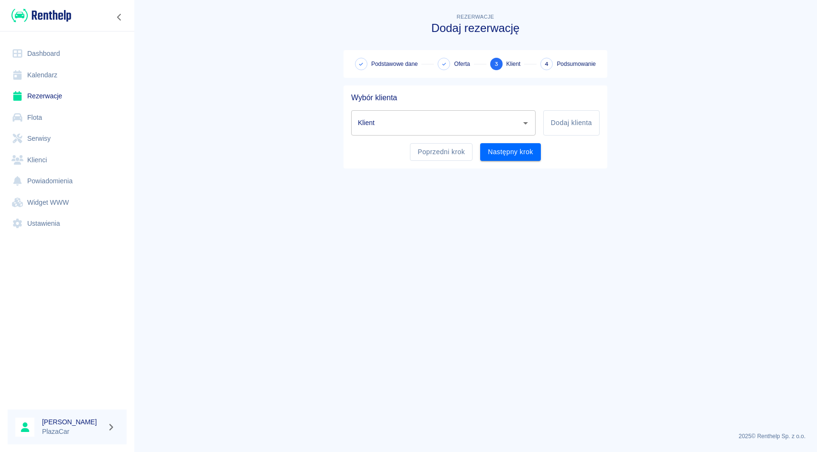
scroll to position [0, 0]
click at [449, 132] on div "Klient" at bounding box center [443, 122] width 184 height 25
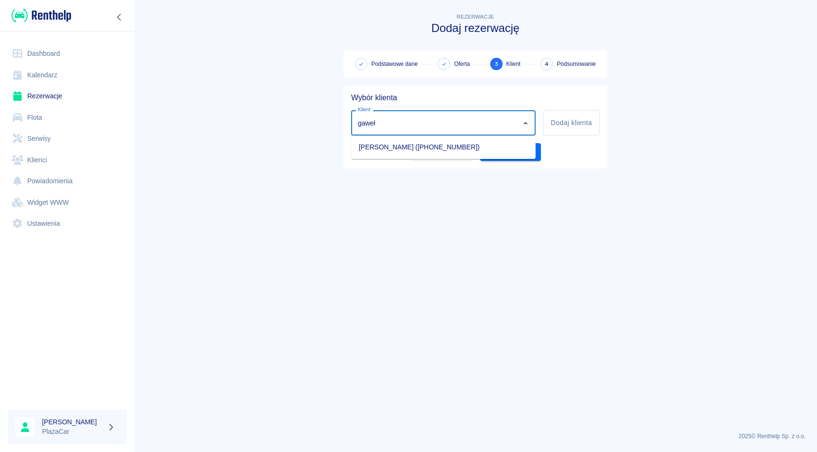
click at [442, 140] on li "[PERSON_NAME] ([PHONE_NUMBER])" at bounding box center [443, 147] width 184 height 16
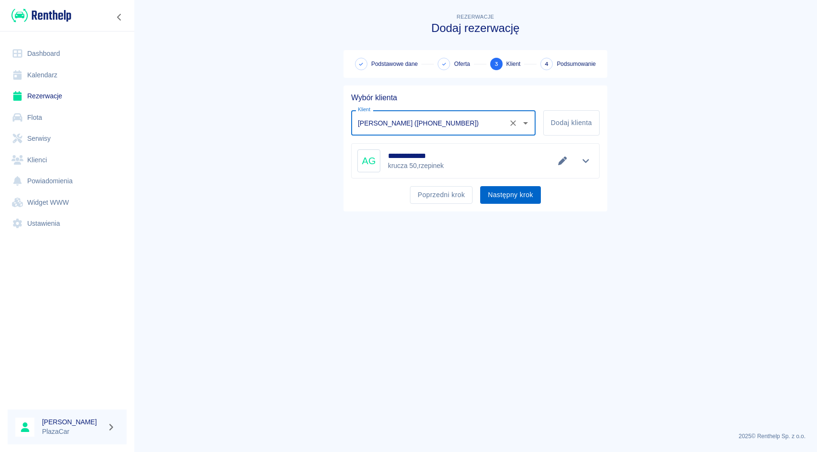
type input "[PERSON_NAME] ([PHONE_NUMBER])"
click at [507, 202] on button "Następny krok" at bounding box center [510, 195] width 61 height 18
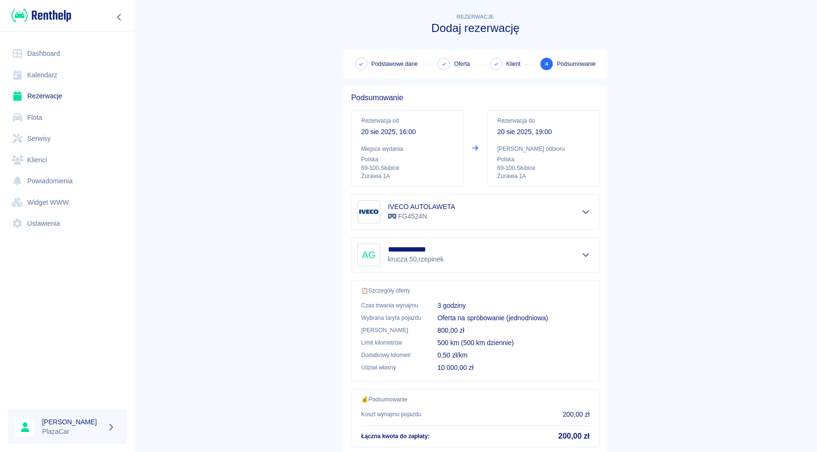
scroll to position [63, 0]
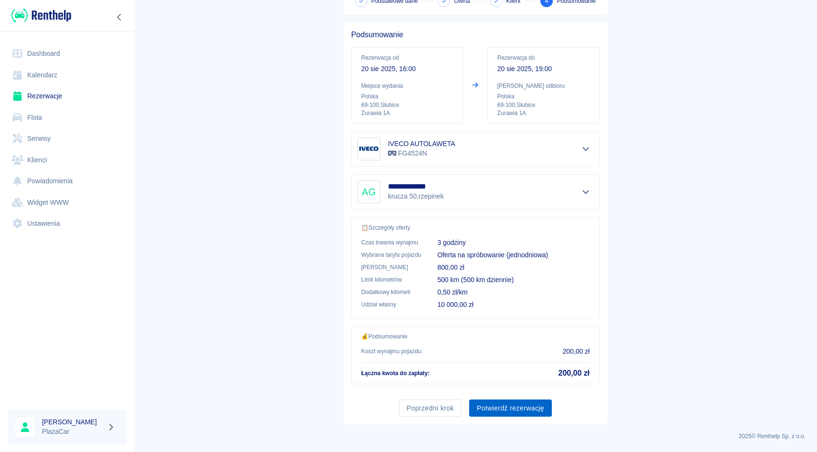
click at [504, 404] on button "Potwierdź rezerwację" at bounding box center [510, 409] width 83 height 18
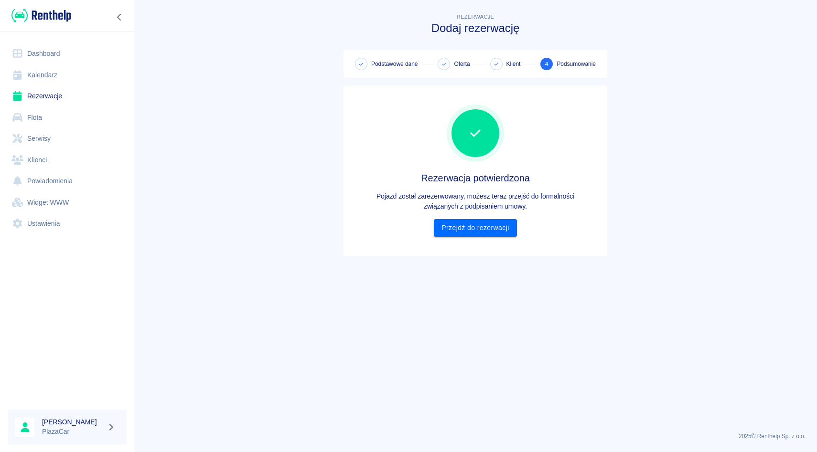
scroll to position [0, 0]
click at [488, 229] on link "Przejdź do rezerwacji" at bounding box center [475, 228] width 83 height 18
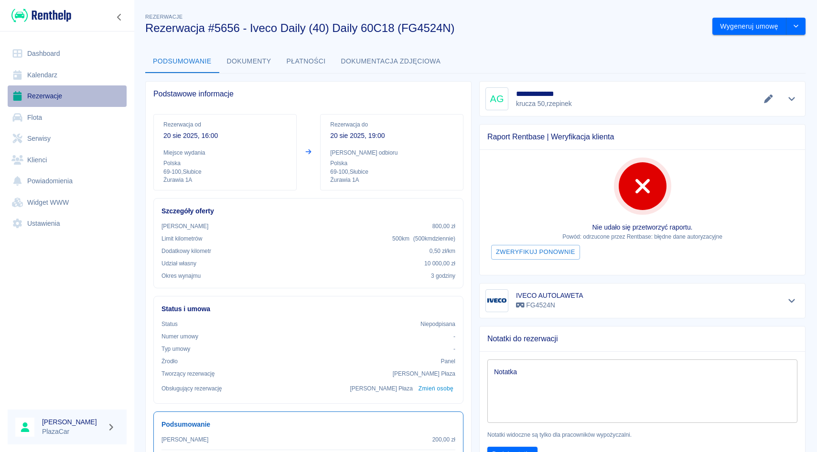
click at [67, 86] on link "Rezerwacje" at bounding box center [67, 95] width 119 height 21
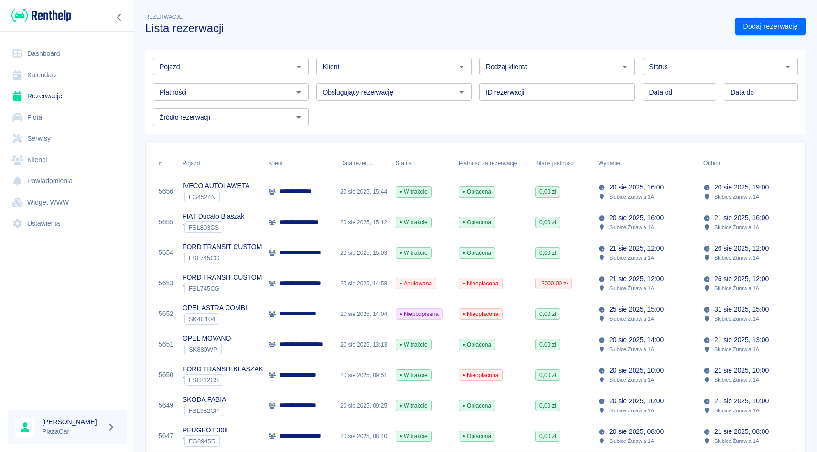
click at [246, 58] on div "Pojazd" at bounding box center [231, 67] width 156 height 18
click at [778, 24] on link "Dodaj rezerwację" at bounding box center [770, 27] width 70 height 18
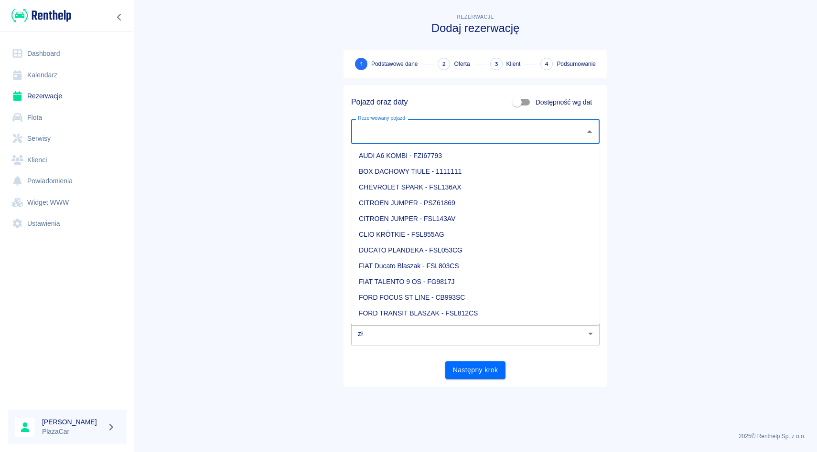
click at [360, 123] on div "Rezerwowany pojazd Rezerwowany pojazd" at bounding box center [475, 131] width 248 height 25
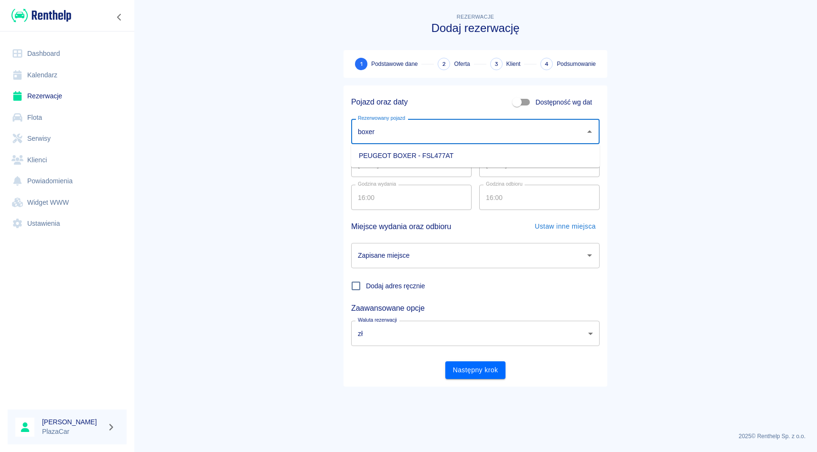
click at [365, 149] on li "PEUGEOT BOXER - FSL477AT" at bounding box center [475, 156] width 248 height 16
type input "PEUGEOT BOXER - FSL477AT"
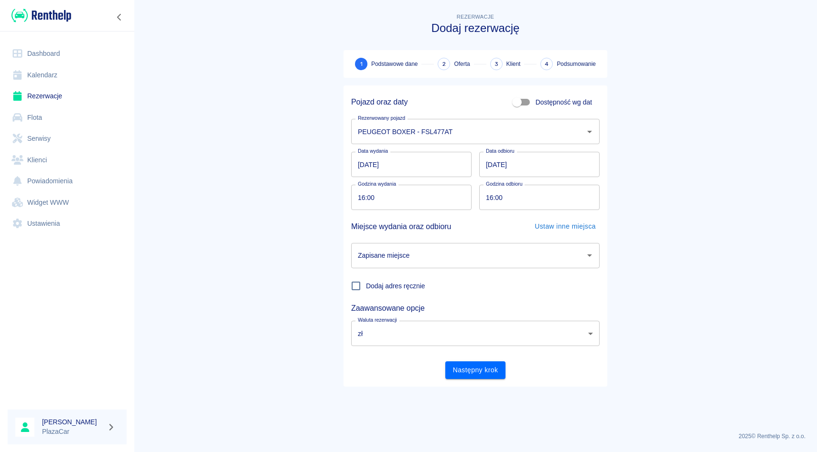
click at [475, 180] on div "Godzina odbioru 16:00 Godzina odbioru" at bounding box center [535, 193] width 128 height 33
click at [393, 264] on div "Zapisane miejsce" at bounding box center [475, 255] width 248 height 25
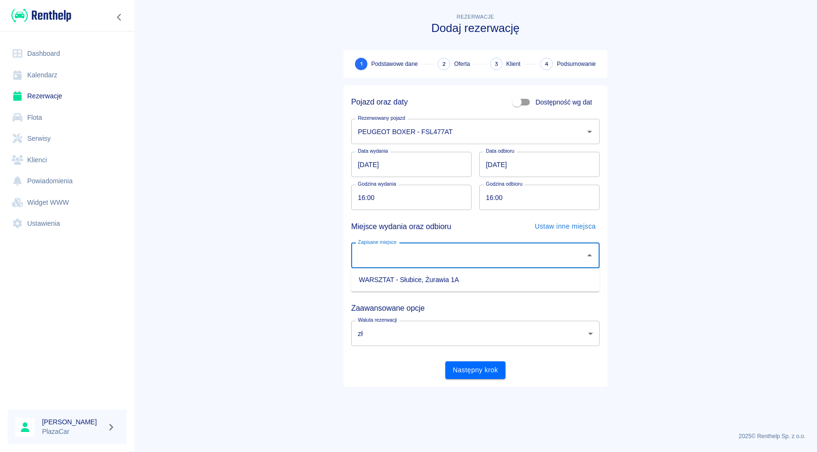
click at [393, 282] on li "WARSZTAT - Słubice, Żurawia 1A" at bounding box center [475, 280] width 248 height 16
type input "WARSZTAT - Słubice, Żurawia 1A"
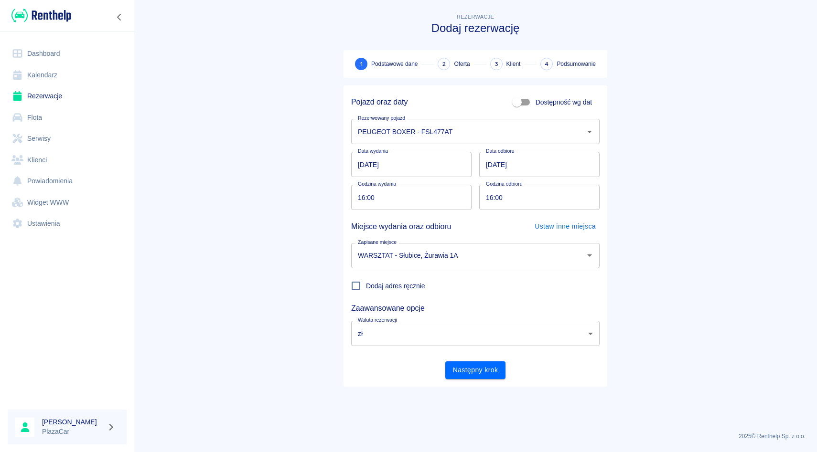
drag, startPoint x: 464, startPoint y: 367, endPoint x: 480, endPoint y: 277, distance: 91.2
click at [480, 278] on div "Pojazd oraz daty Dostępność wg dat Rezerwowany pojazd PEUGEOT BOXER - FSL477AT …" at bounding box center [471, 232] width 256 height 294
click at [493, 201] on input "16:00" at bounding box center [536, 197] width 114 height 25
type input "19:00"
click at [777, 188] on main "Rezerwacje Dodaj rezerwację 1 Podstawowe dane 2 Oferta 3 Klient 4 Podsumowanie …" at bounding box center [475, 217] width 683 height 413
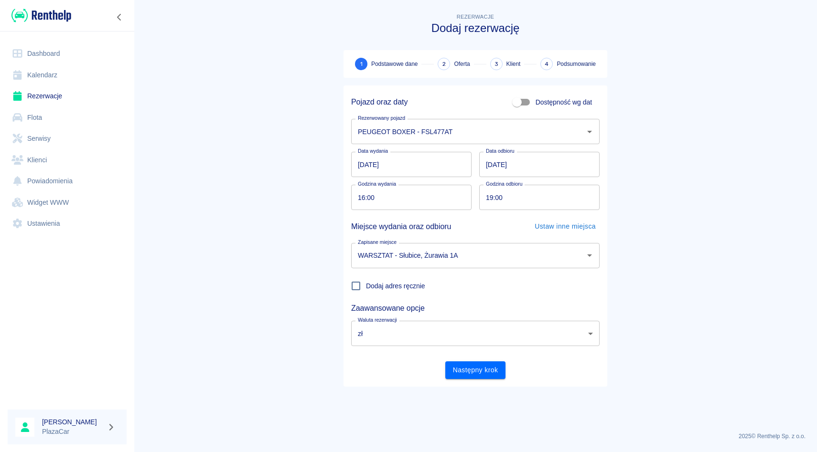
click at [443, 371] on div "Następny krok" at bounding box center [471, 366] width 256 height 25
click at [491, 160] on input "[DATE]" at bounding box center [539, 164] width 120 height 25
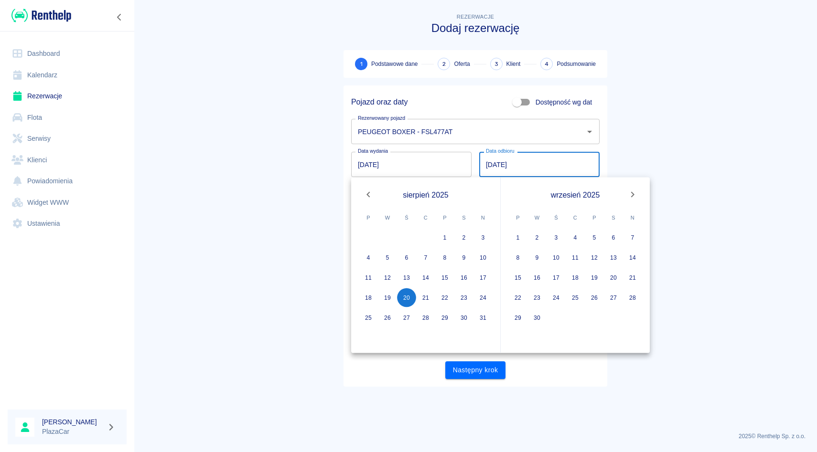
type input "[DATE]"
click at [698, 131] on main "Rezerwacje Dodaj rezerwację 1 Podstawowe dane 2 Oferta 3 Klient 4 Podsumowanie …" at bounding box center [475, 217] width 683 height 413
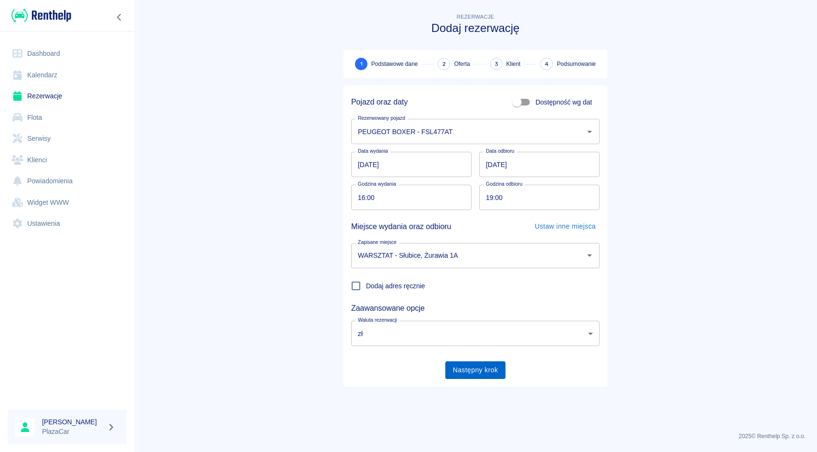
click at [483, 372] on button "Następny krok" at bounding box center [475, 371] width 61 height 18
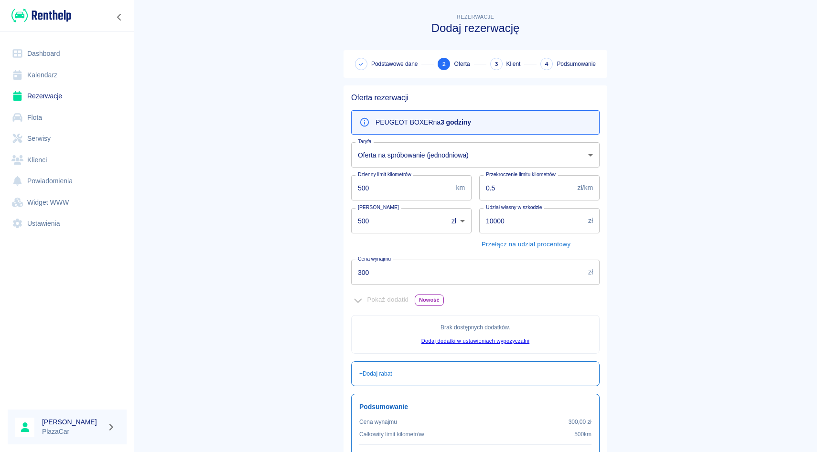
scroll to position [99, 0]
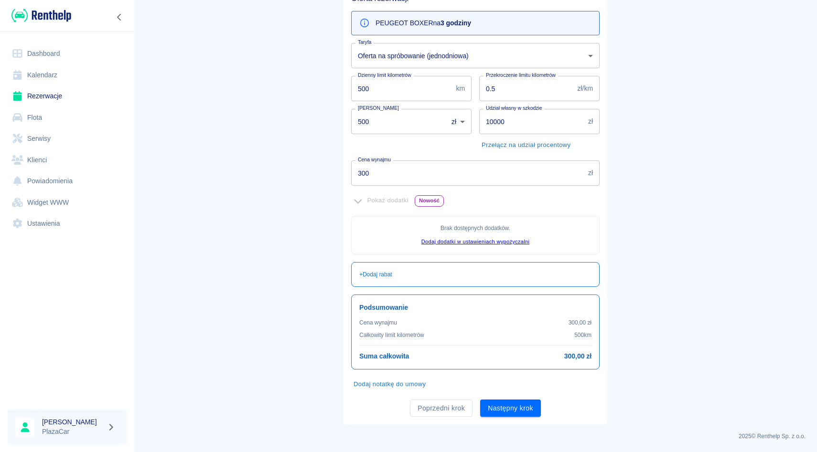
click at [382, 182] on input "300" at bounding box center [467, 172] width 233 height 25
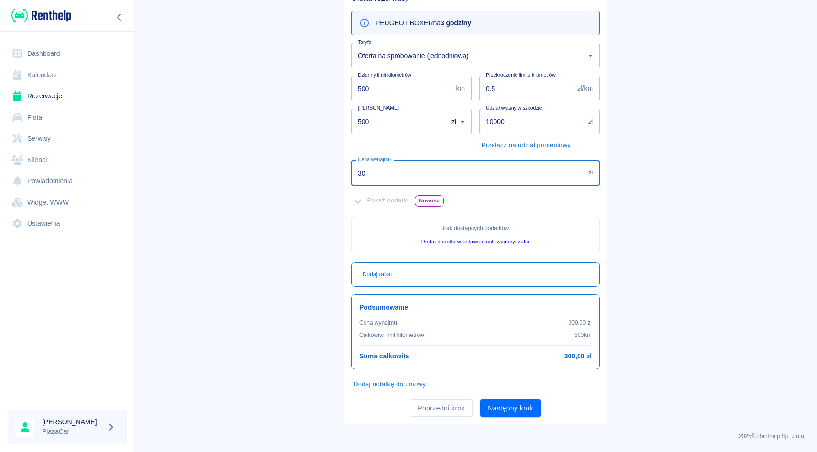
type input "3"
type input "130"
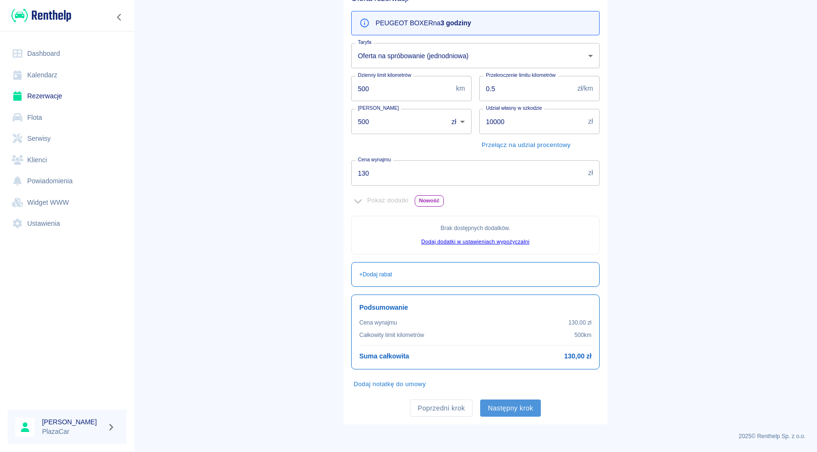
click at [533, 400] on button "Następny krok" at bounding box center [510, 409] width 61 height 18
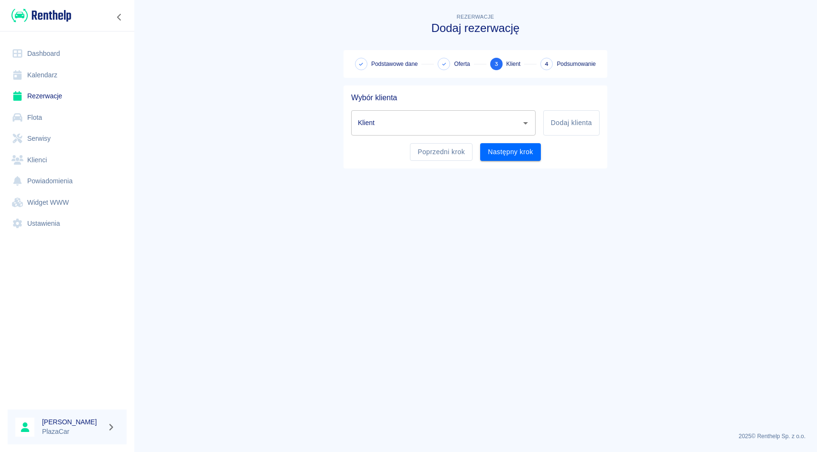
click at [428, 117] on input "Klient" at bounding box center [435, 123] width 161 height 17
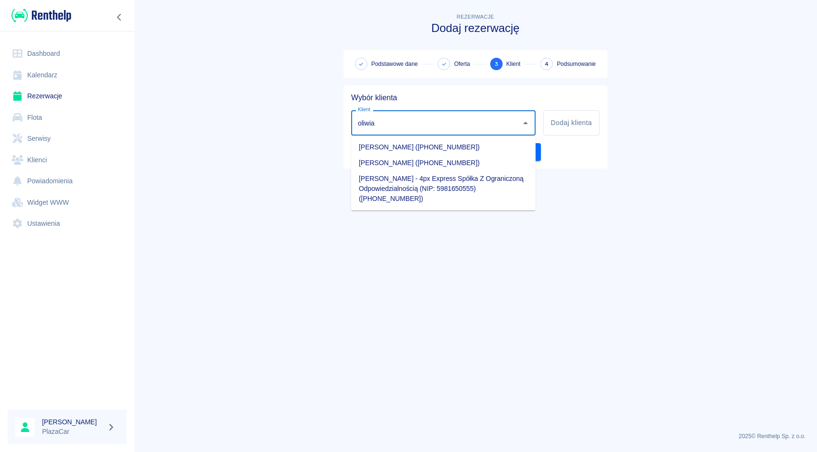
click at [393, 165] on li "[PERSON_NAME] ([PHONE_NUMBER])" at bounding box center [443, 163] width 184 height 16
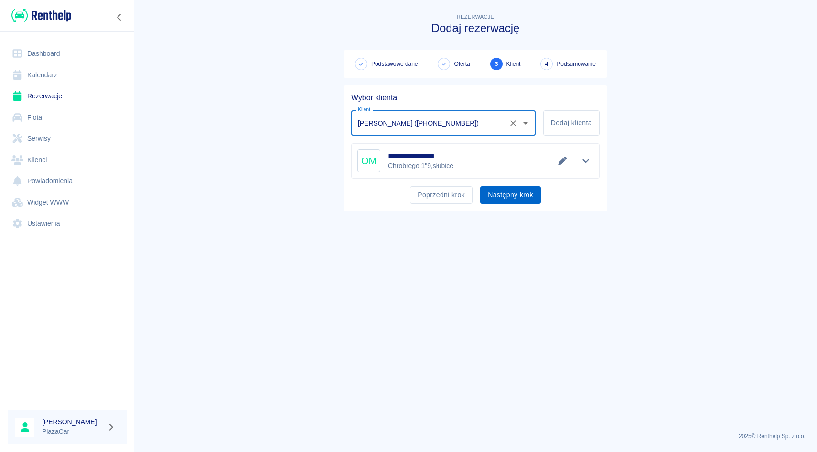
type input "[PERSON_NAME] ([PHONE_NUMBER])"
click at [520, 196] on button "Następny krok" at bounding box center [510, 195] width 61 height 18
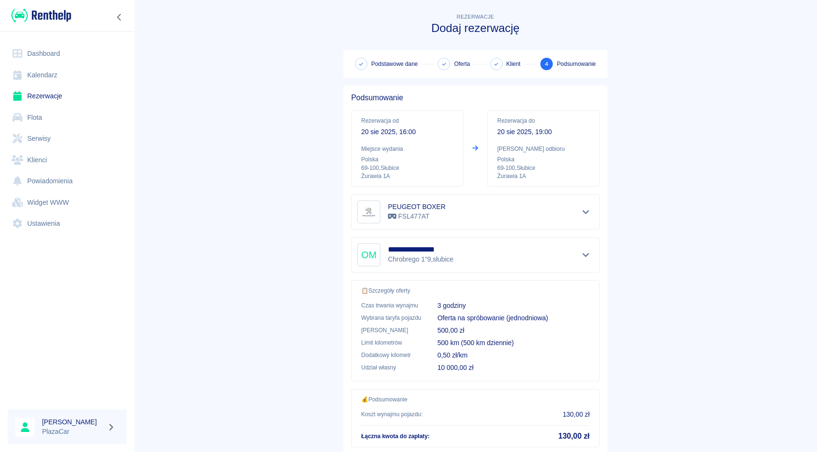
scroll to position [63, 0]
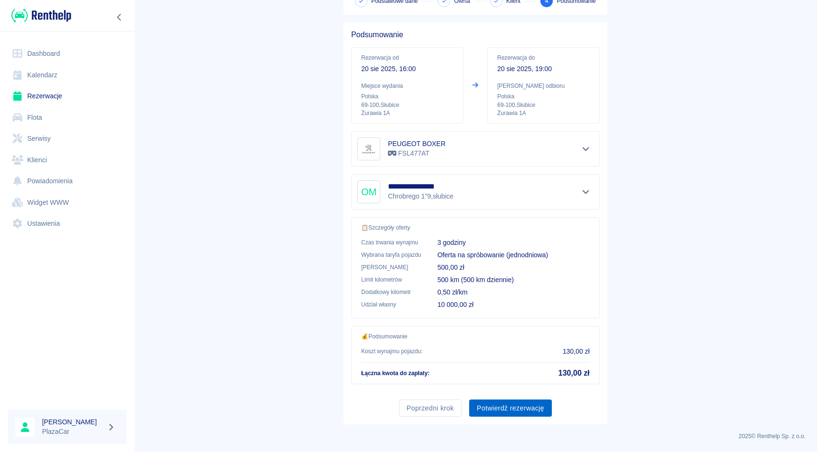
click at [525, 413] on button "Potwierdź rezerwację" at bounding box center [510, 409] width 83 height 18
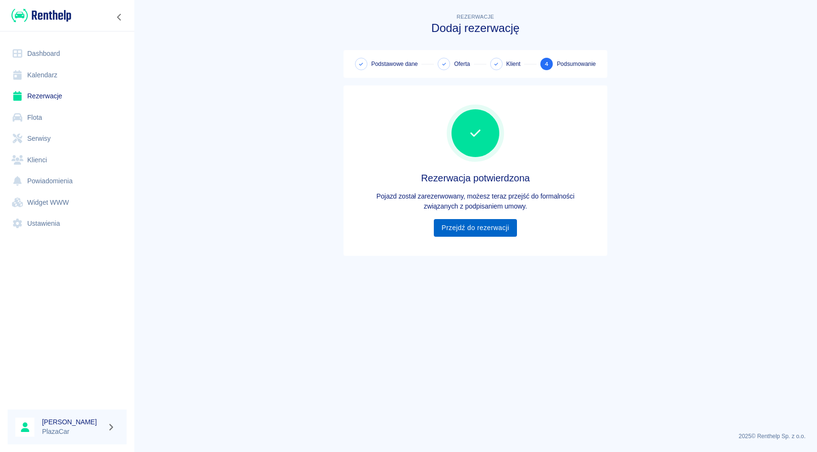
click at [486, 226] on link "Przejdź do rezerwacji" at bounding box center [475, 228] width 83 height 18
